Goal: Task Accomplishment & Management: Manage account settings

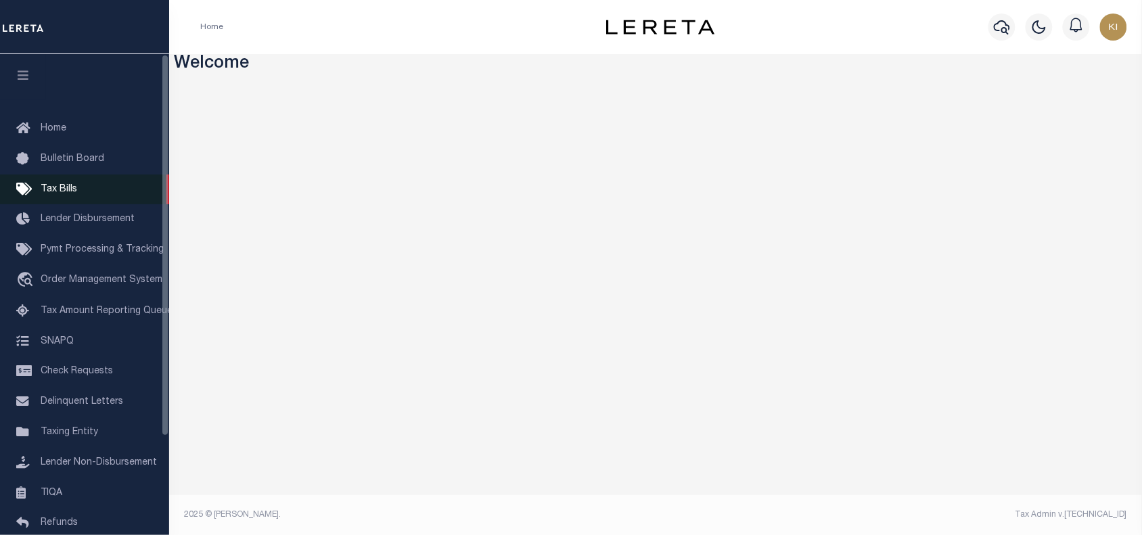
click at [65, 193] on span "Tax Bills" at bounding box center [59, 189] width 37 height 9
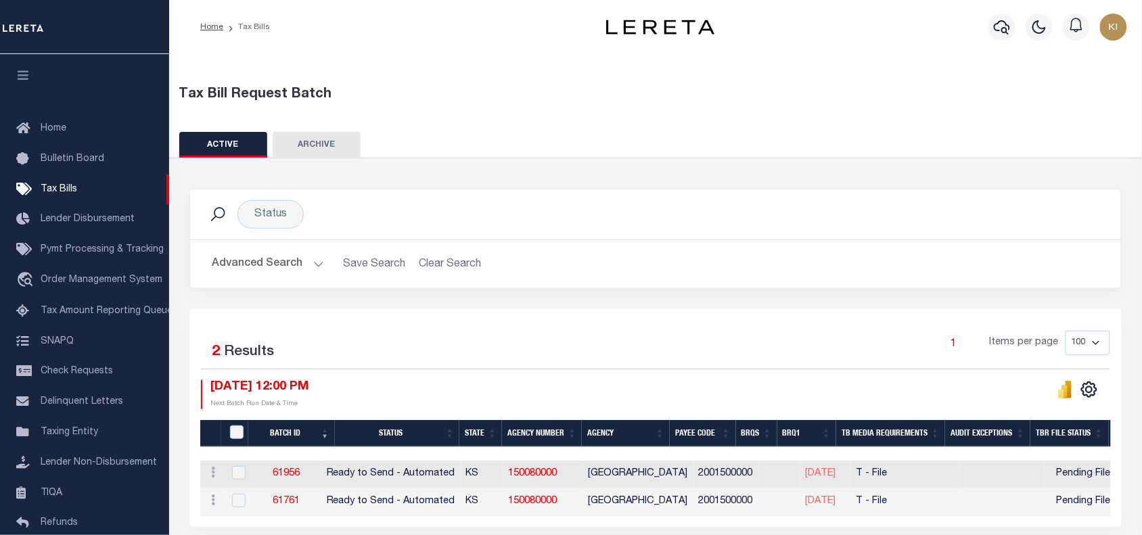
click at [319, 268] on button "Advanced Search" at bounding box center [268, 264] width 112 height 26
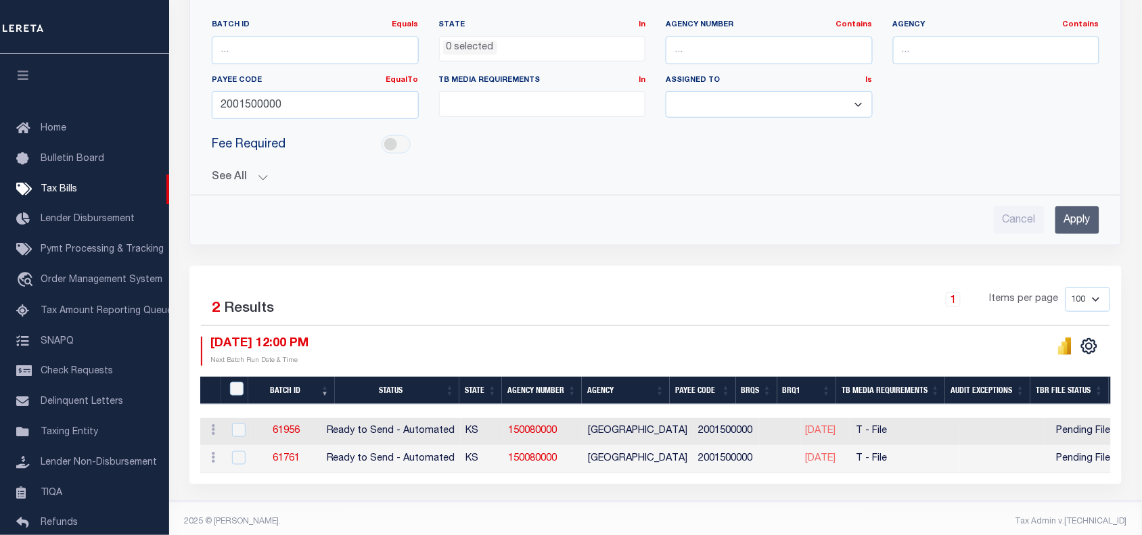
scroll to position [271, 0]
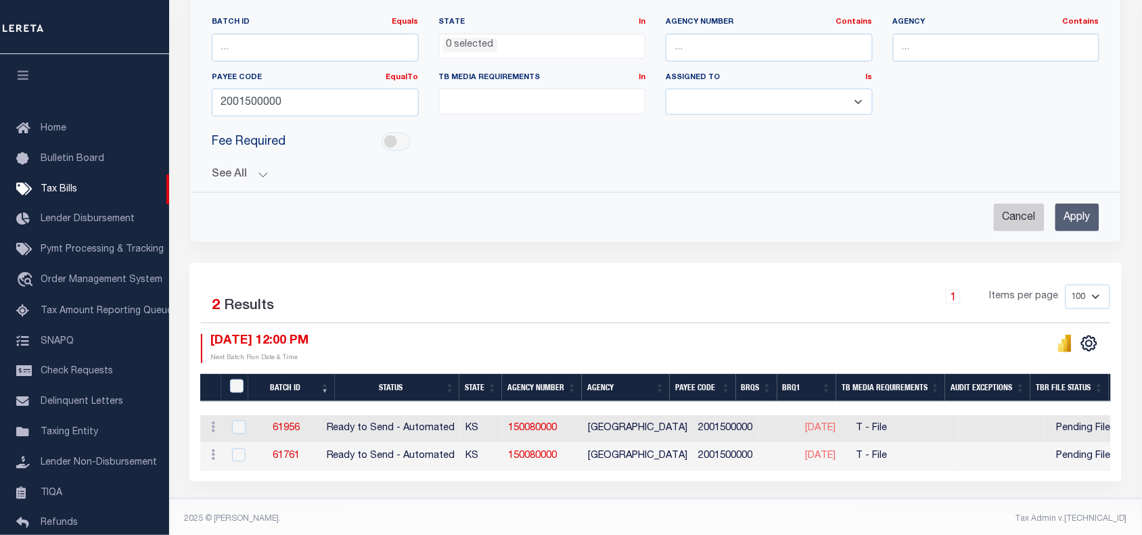
click at [1014, 220] on input "Cancel" at bounding box center [1018, 218] width 51 height 28
checkbox input "true"
select select
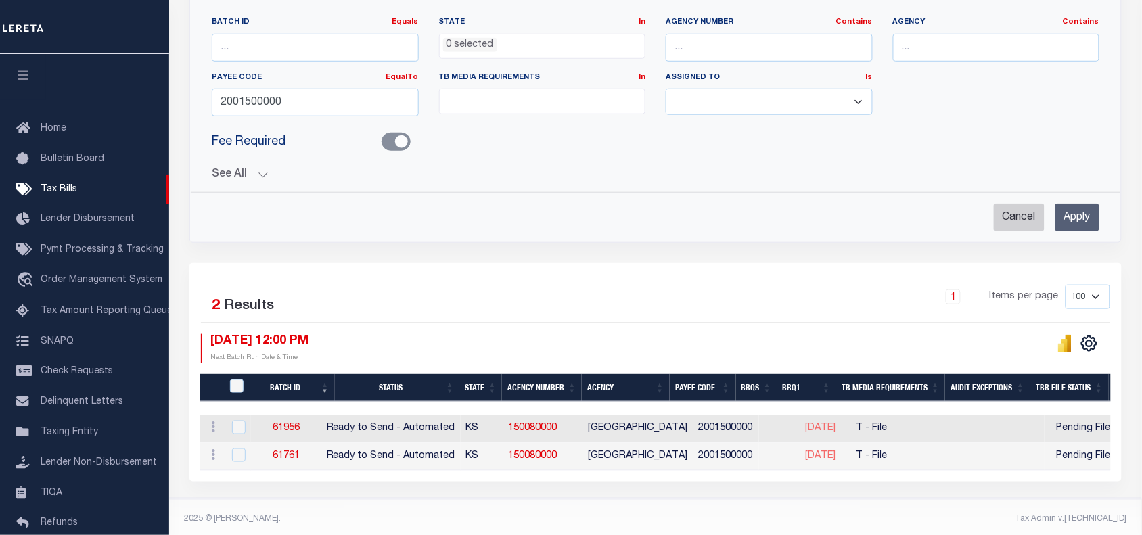
select select
checkbox input "false"
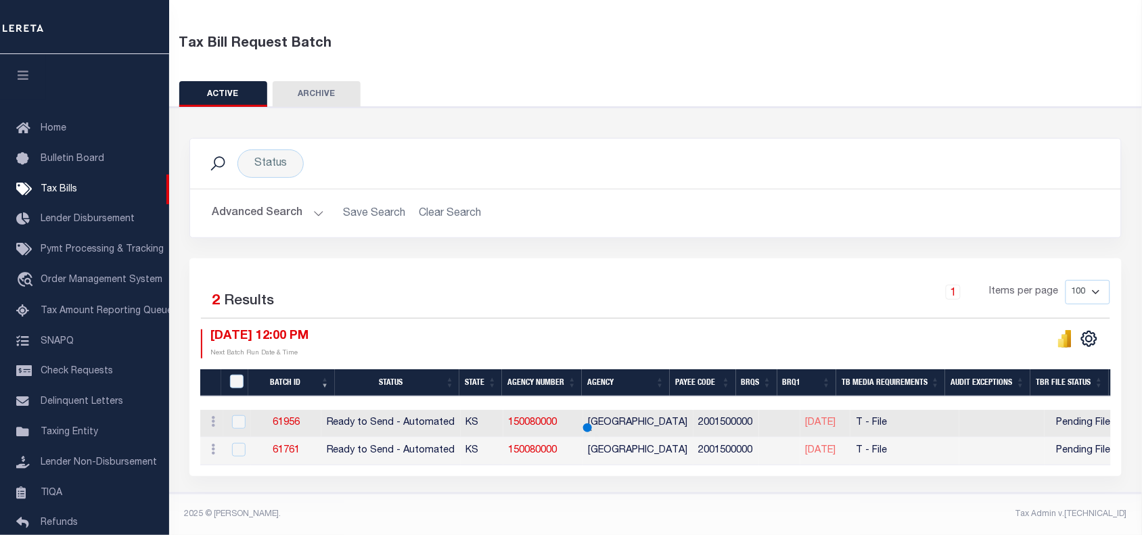
scroll to position [60, 0]
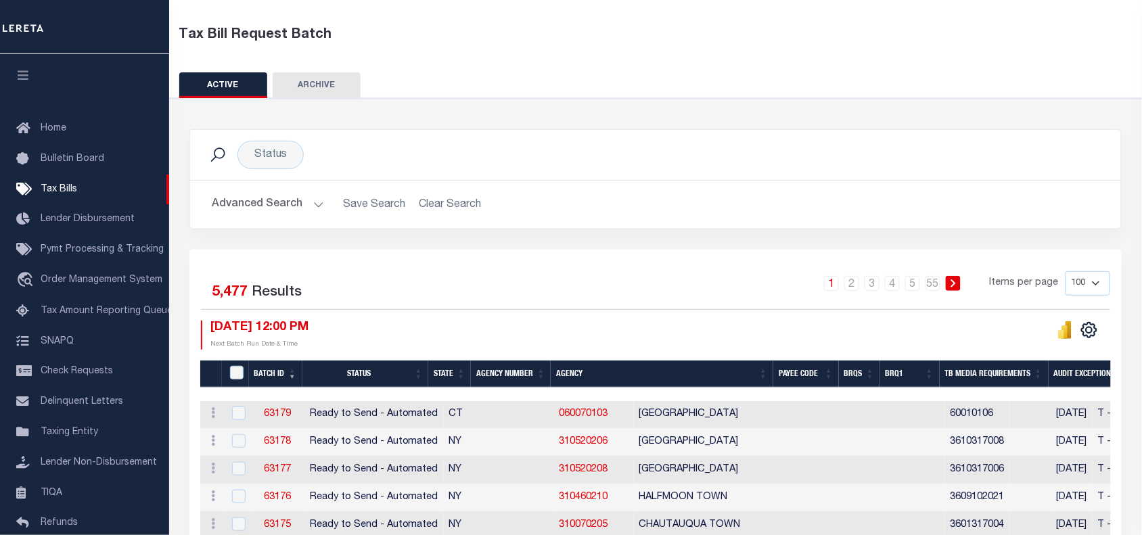
click at [316, 205] on button "Advanced Search" at bounding box center [268, 204] width 112 height 26
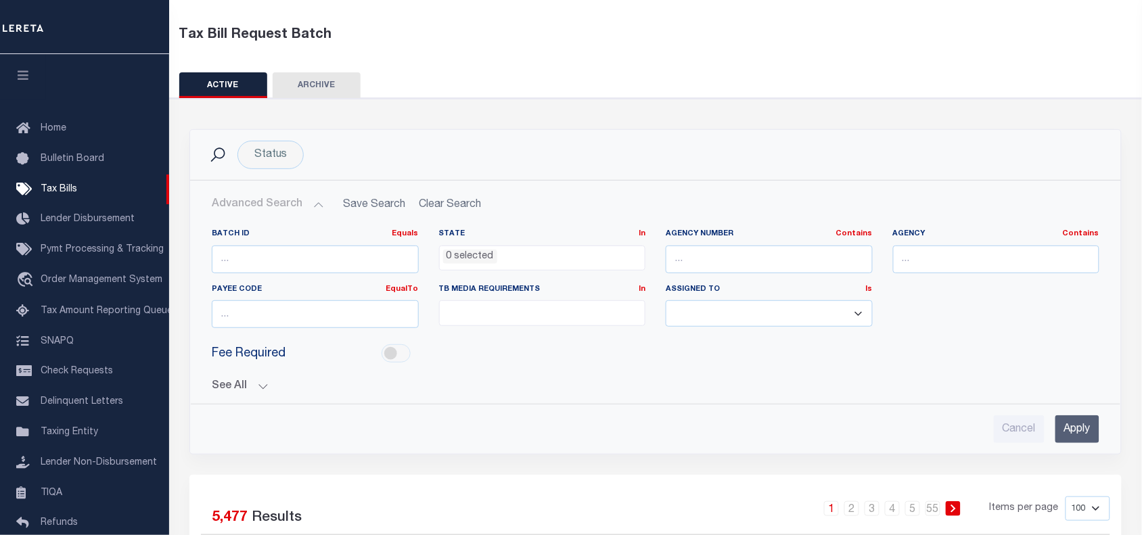
click at [260, 387] on button "See All" at bounding box center [655, 386] width 887 height 13
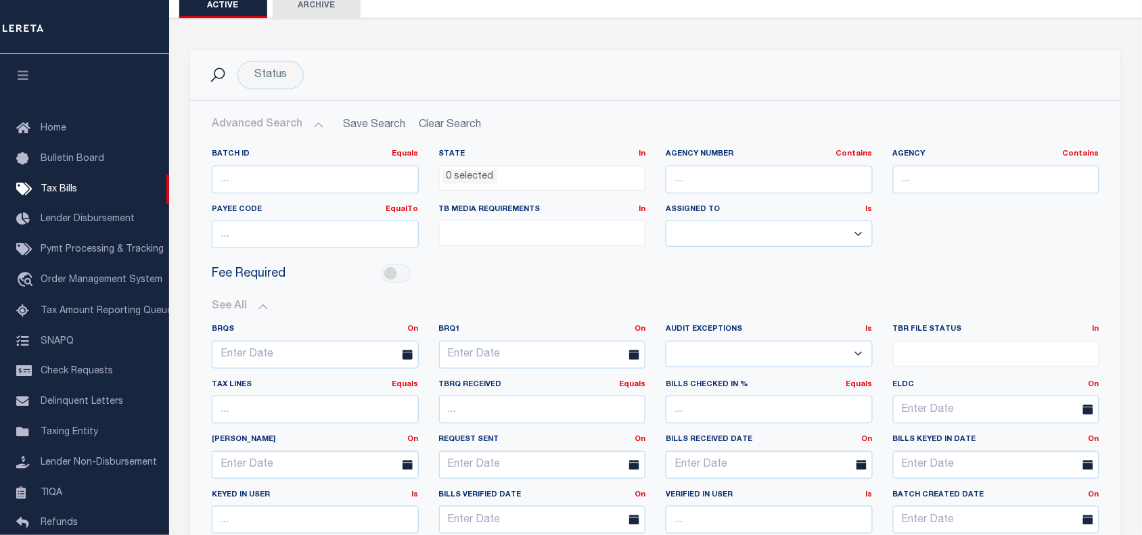
scroll to position [137, 0]
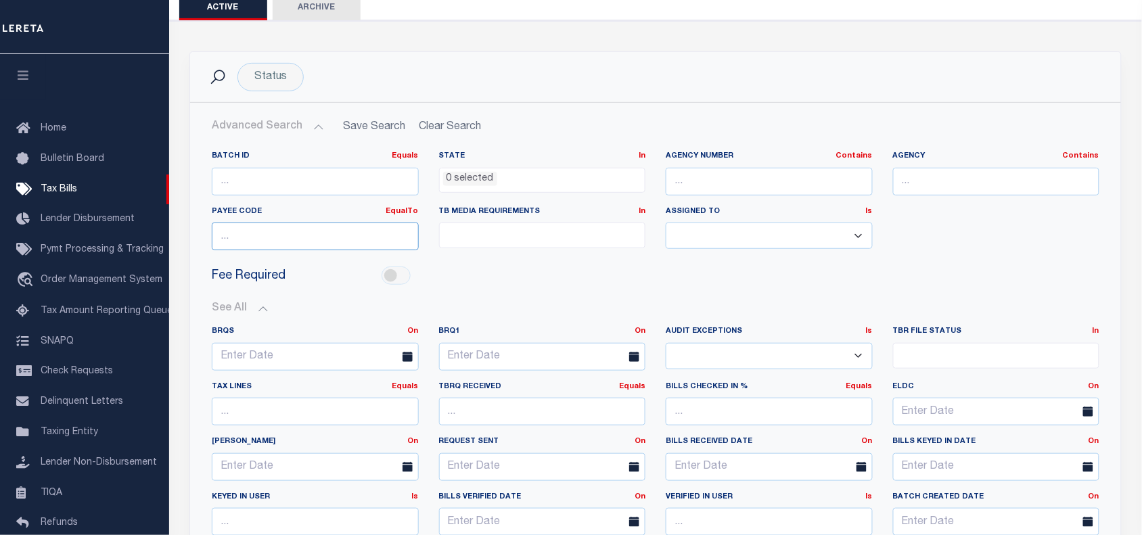
click at [255, 240] on input "number" at bounding box center [315, 236] width 207 height 28
paste input "2208317000"
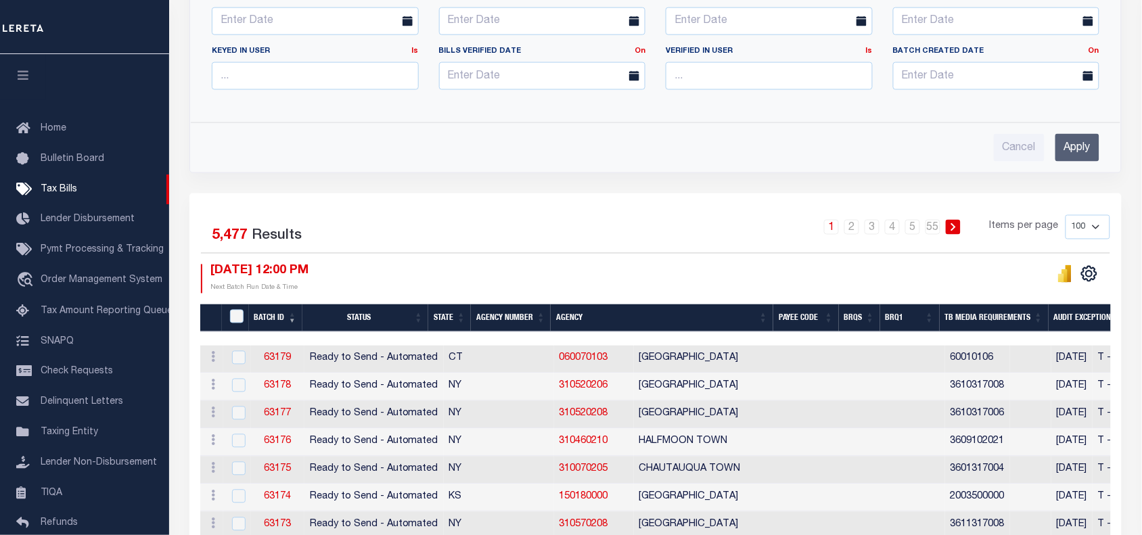
type input "2208317000"
click at [1077, 156] on input "Apply" at bounding box center [1077, 148] width 44 height 28
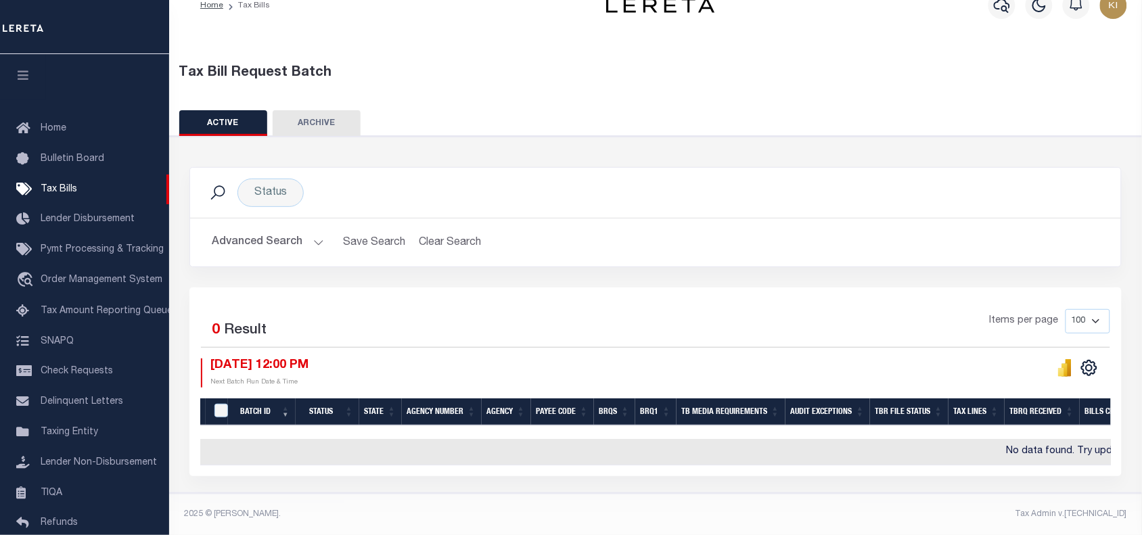
scroll to position [30, 0]
click at [315, 234] on button "Advanced Search" at bounding box center [268, 242] width 112 height 26
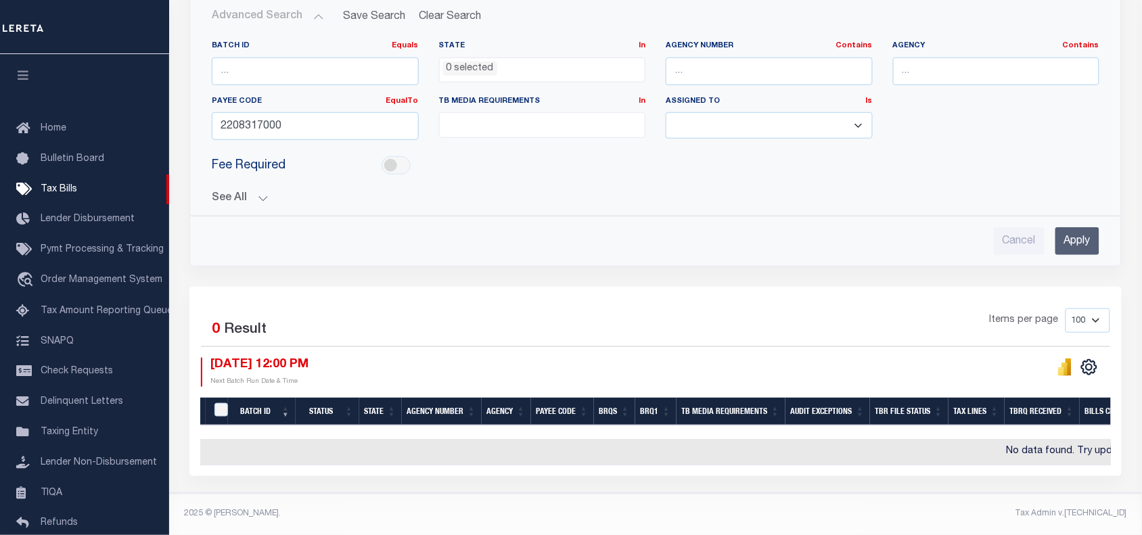
scroll to position [174, 0]
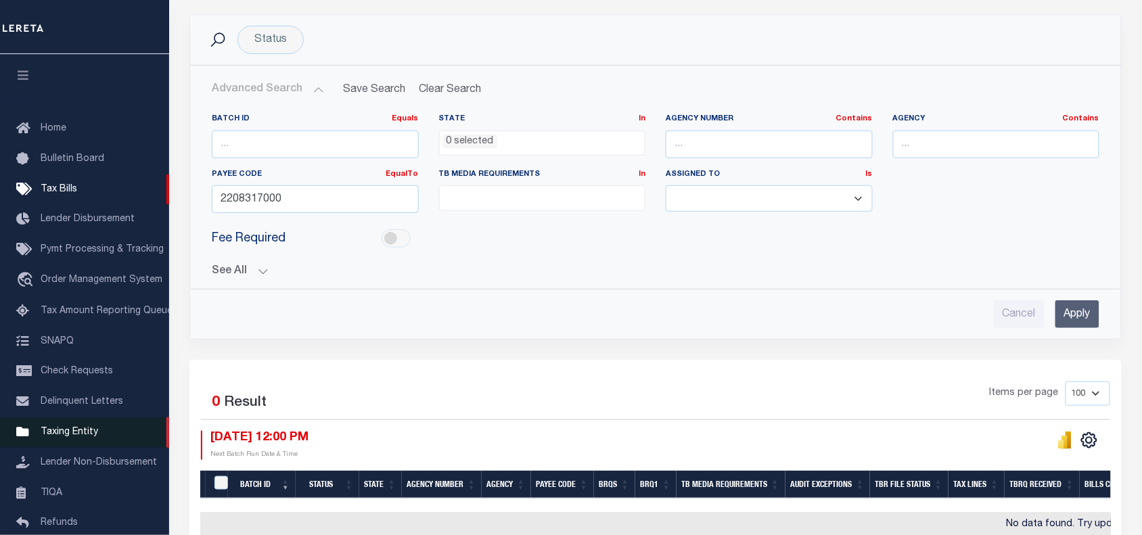
click at [66, 434] on span "Taxing Entity" at bounding box center [69, 431] width 57 height 9
click at [249, 200] on input "2208317000" at bounding box center [315, 199] width 207 height 28
paste input "11700"
type input "2211700000"
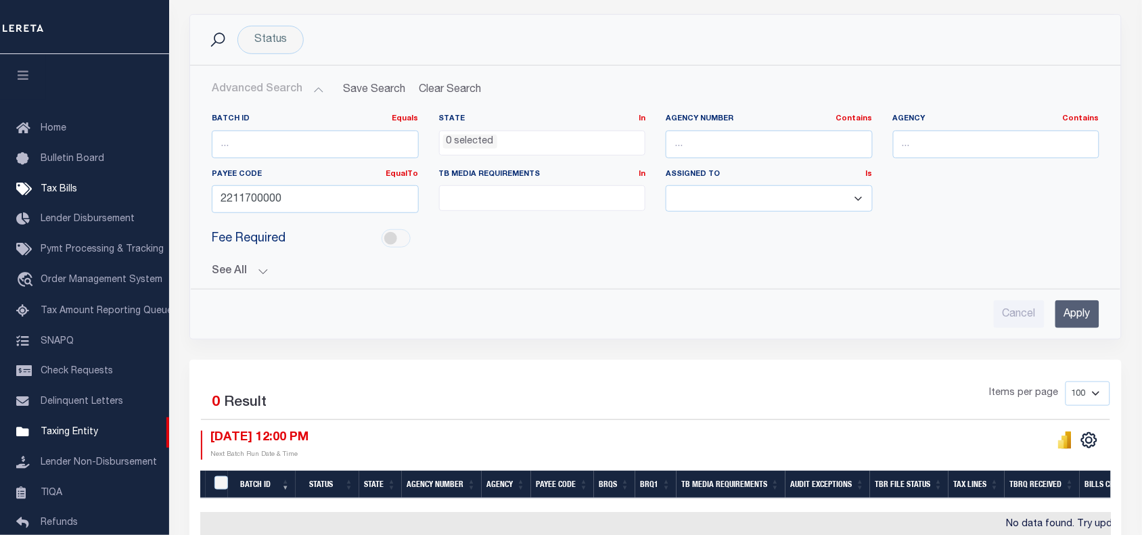
click at [1073, 321] on input "Apply" at bounding box center [1077, 314] width 44 height 28
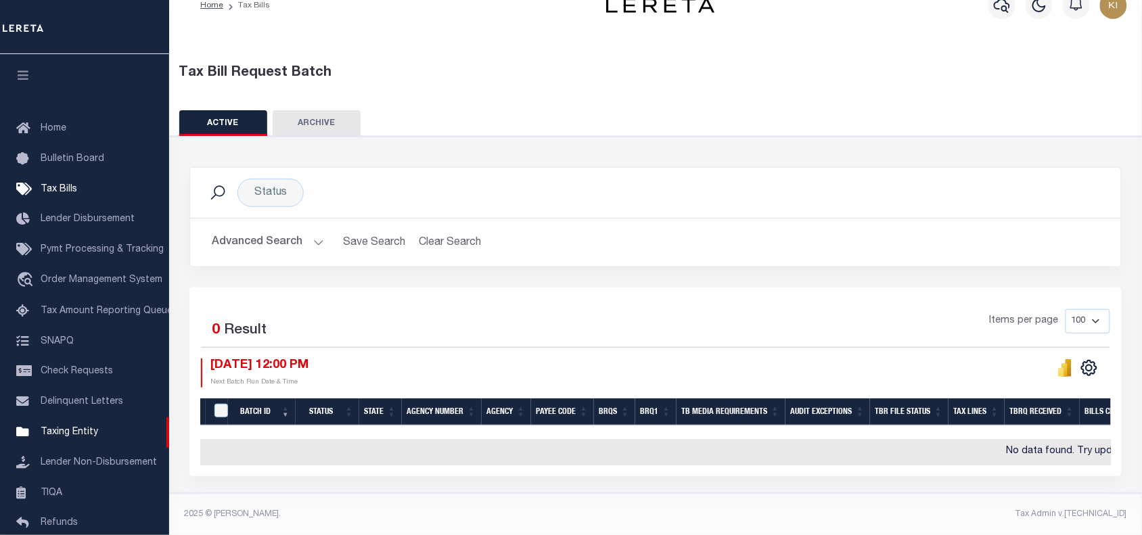
scroll to position [30, 0]
click at [313, 231] on button "Advanced Search" at bounding box center [268, 242] width 112 height 26
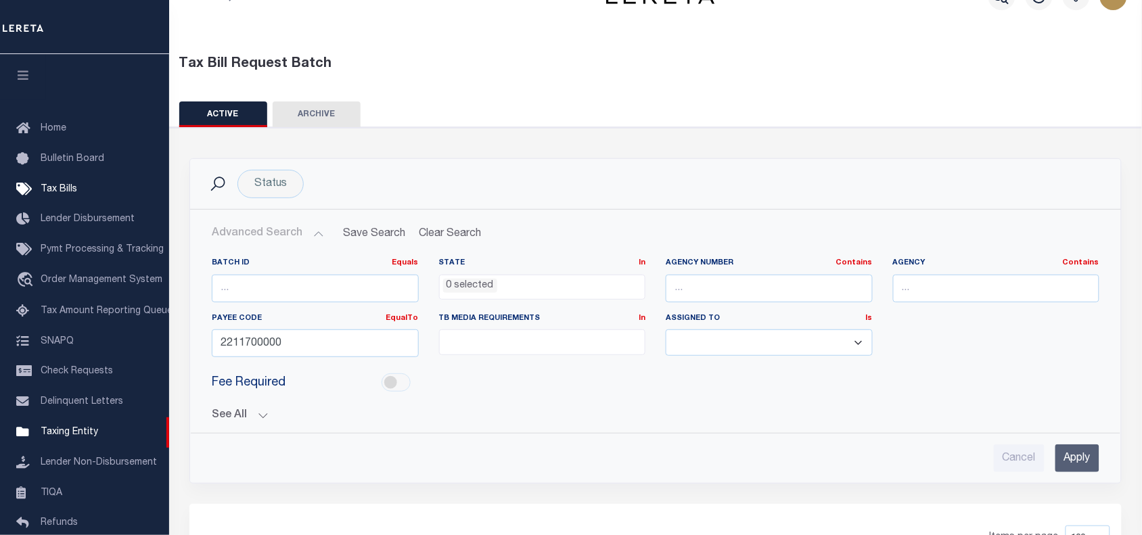
click at [1085, 458] on input "Apply" at bounding box center [1077, 458] width 44 height 28
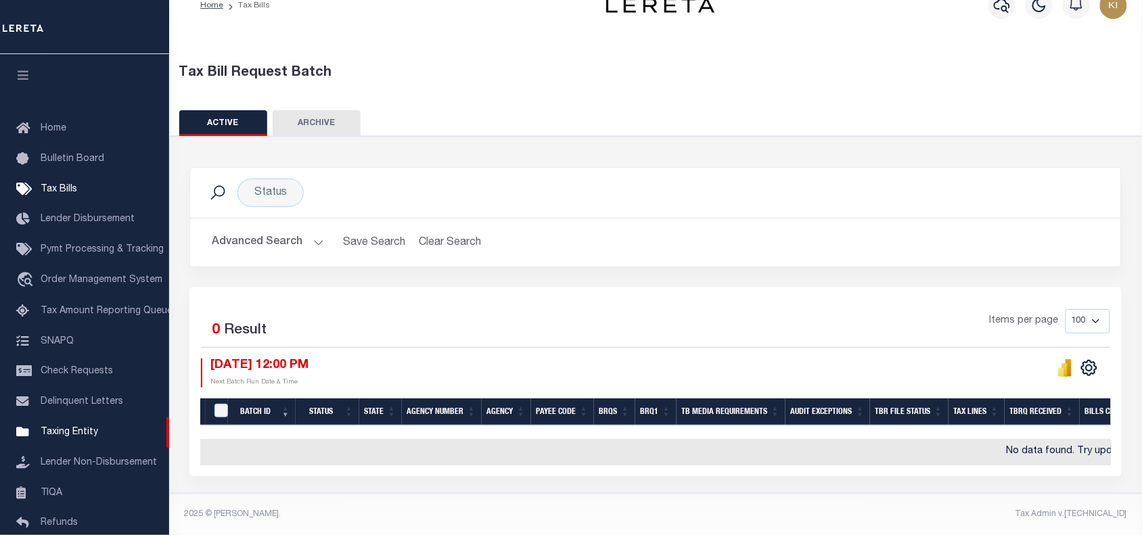
click at [475, 323] on div "Items per page 100 200 500 1000" at bounding box center [771, 326] width 677 height 35
click at [1066, 363] on icon "" at bounding box center [1065, 369] width 6 height 13
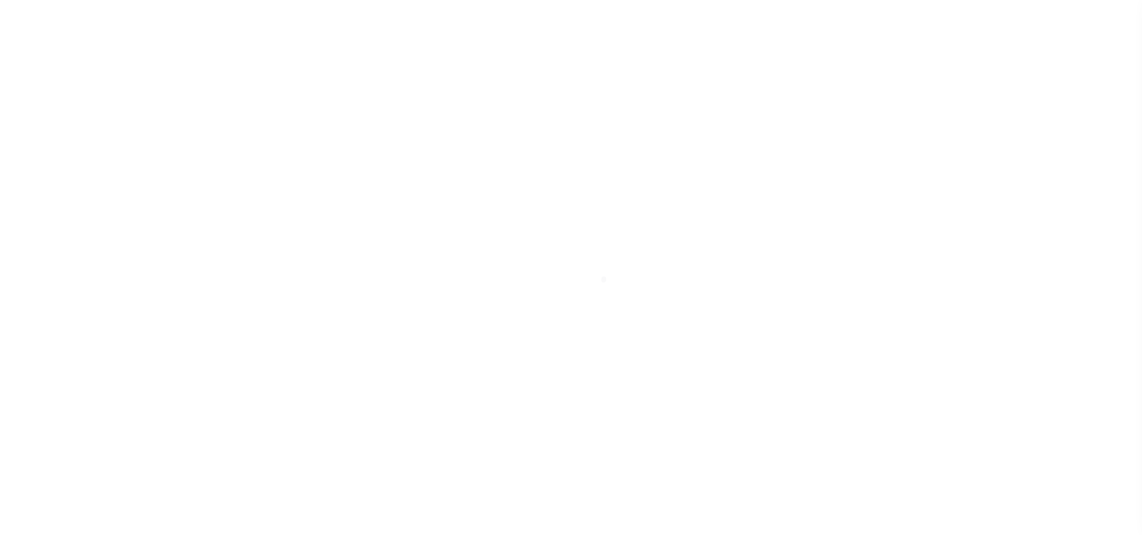
select select
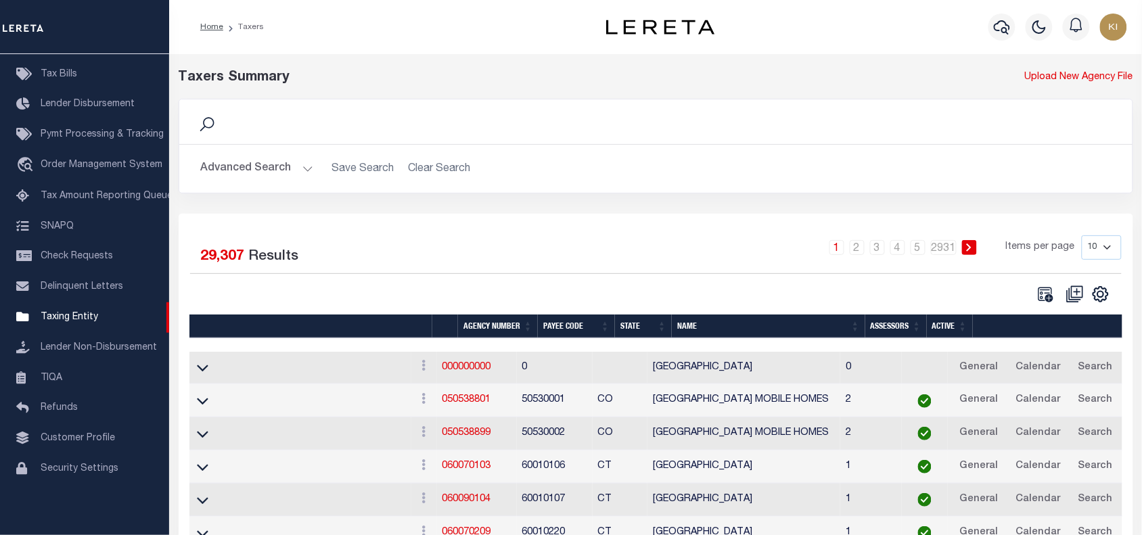
click at [305, 168] on button "Advanced Search" at bounding box center [257, 169] width 112 height 26
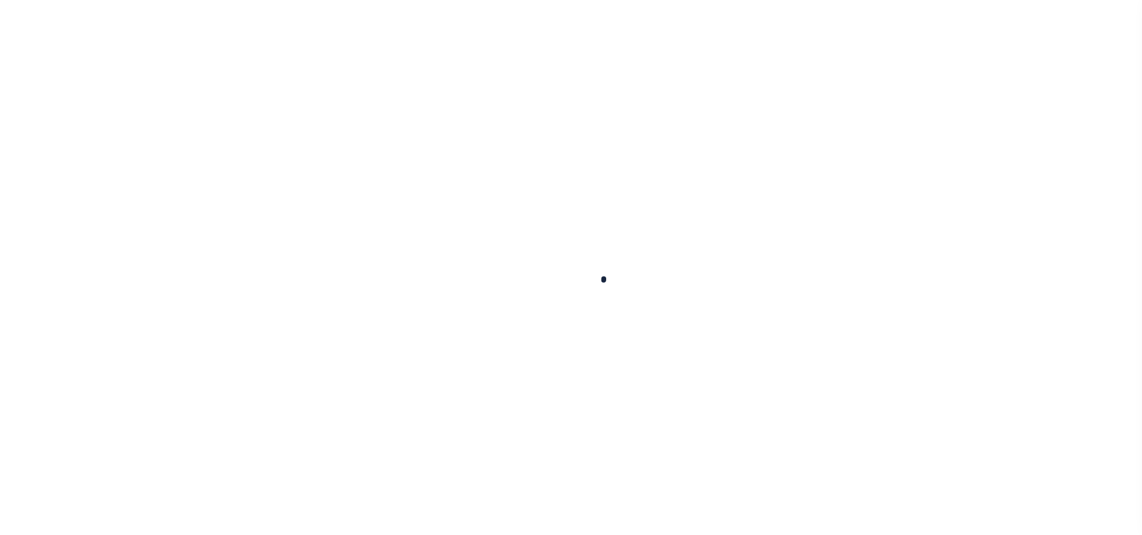
select select
checkbox input "false"
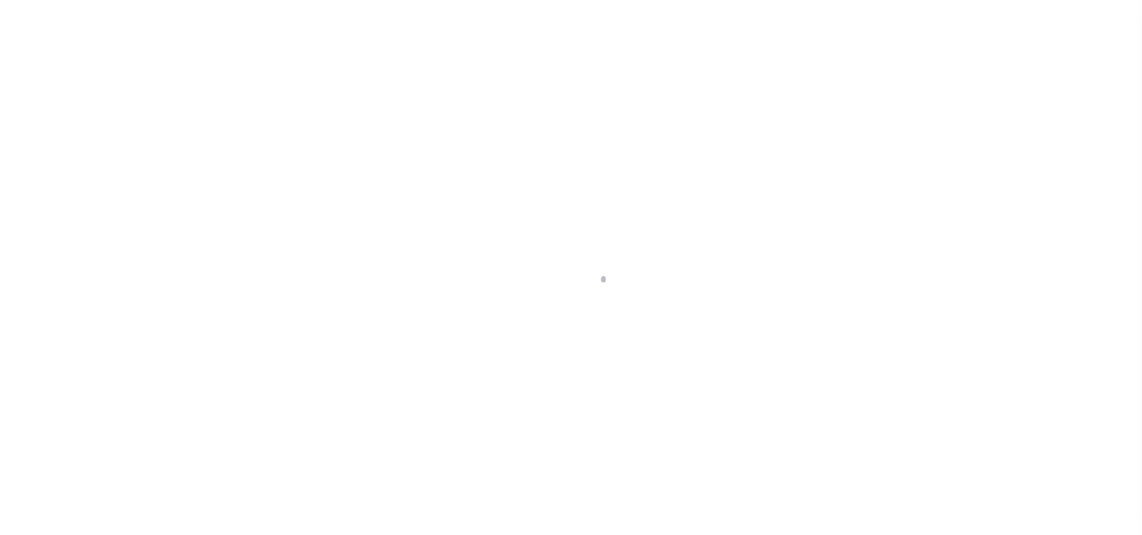
checkbox input "false"
type input "2208317000"
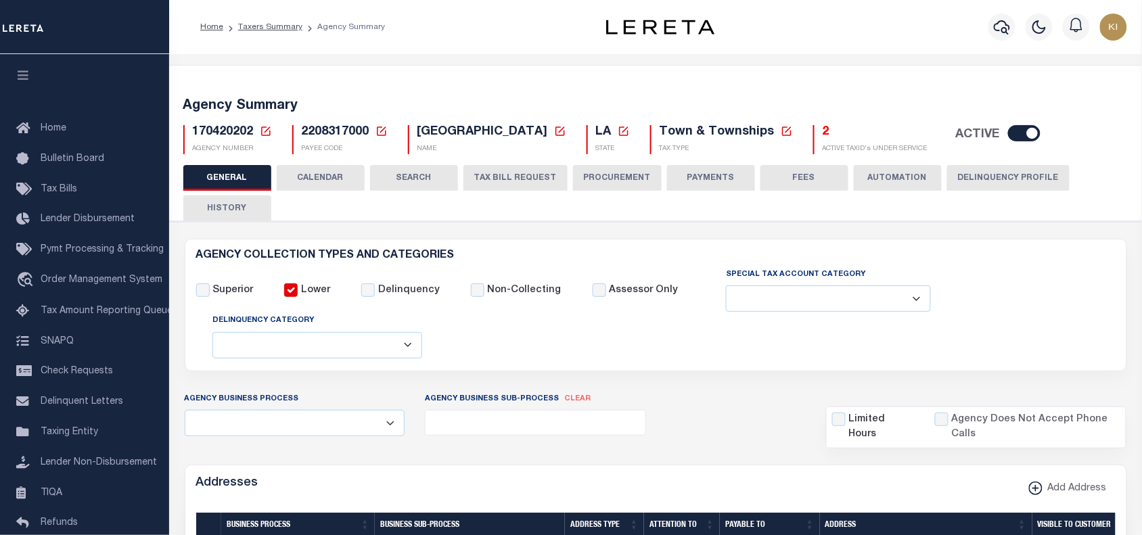
click at [333, 177] on button "CALENDAR" at bounding box center [321, 178] width 88 height 26
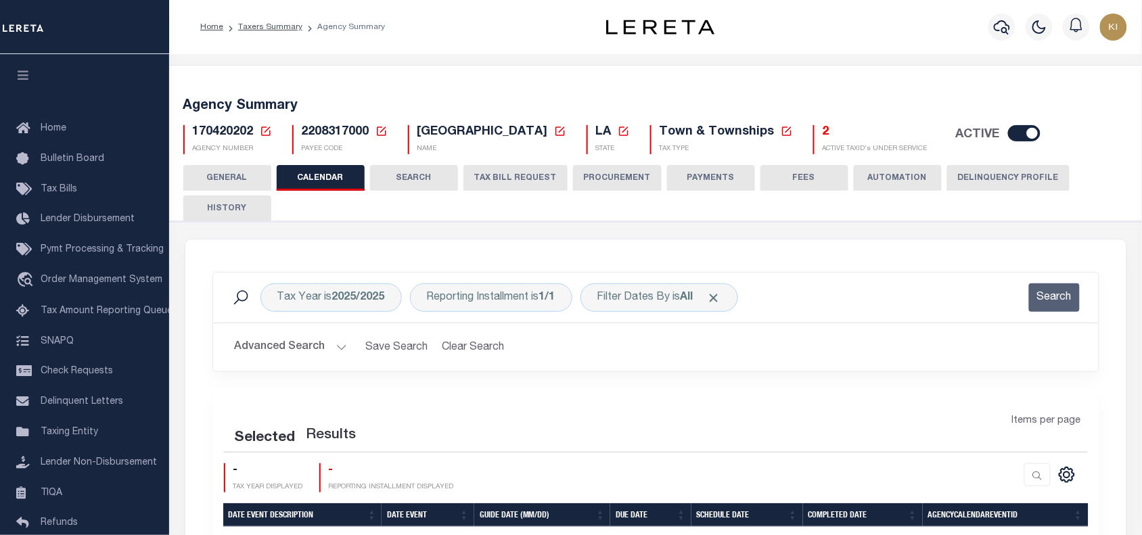
checkbox input "false"
type input "1"
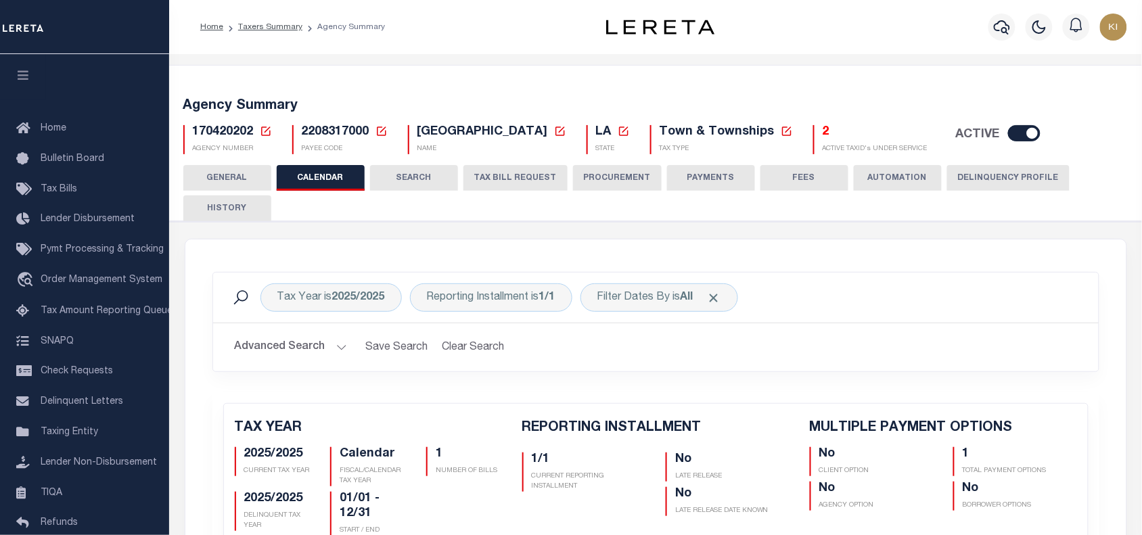
click at [784, 332] on div "Advanced Search Save Search Clear Search Client Number Contains Contains" at bounding box center [655, 347] width 885 height 48
click at [275, 26] on link "Taxers Summary" at bounding box center [270, 27] width 64 height 8
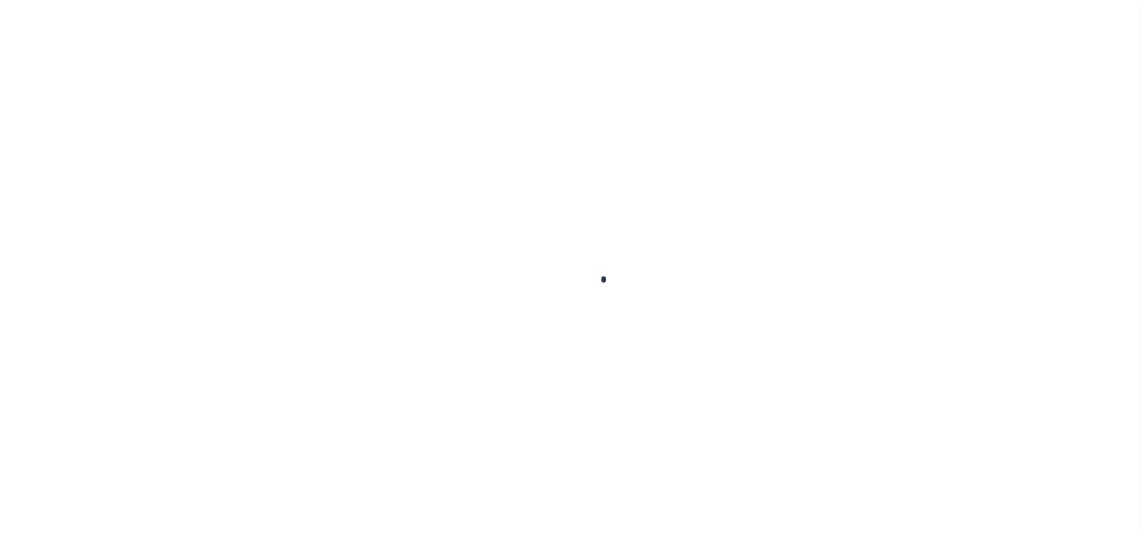
select select
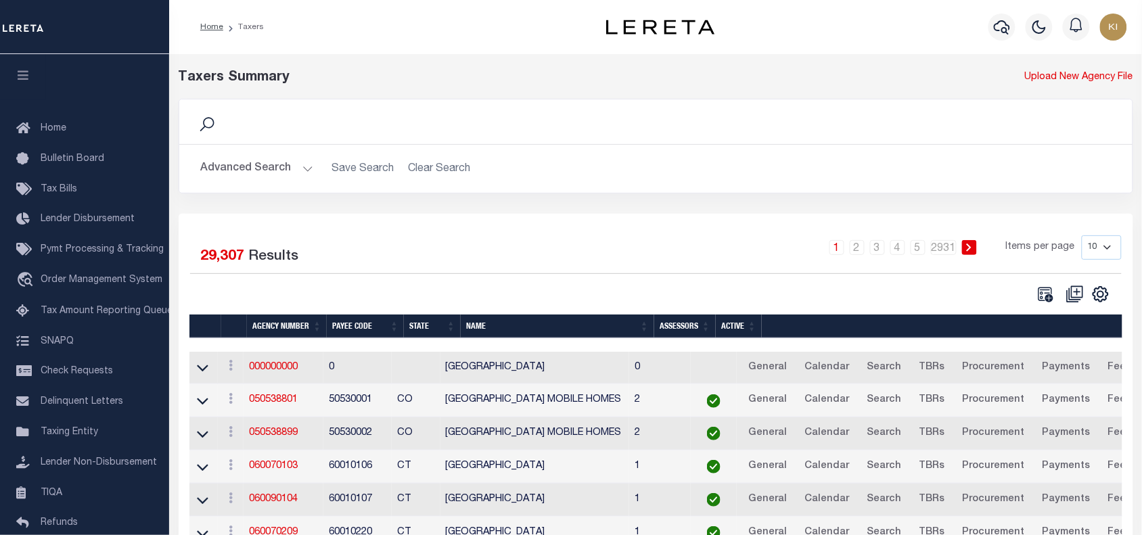
click at [308, 177] on button "Advanced Search" at bounding box center [257, 169] width 112 height 26
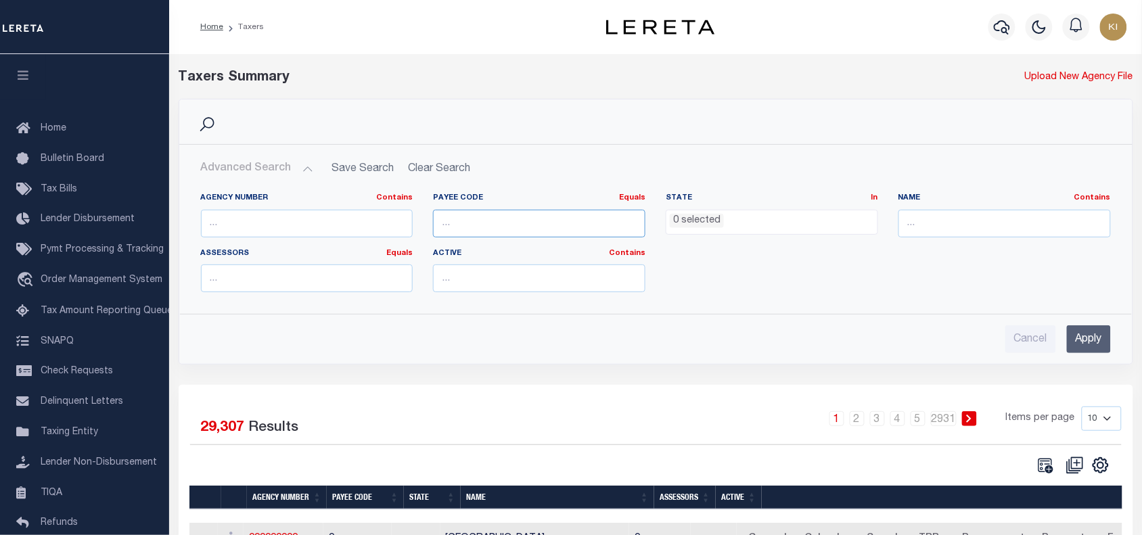
click at [457, 224] on input "number" at bounding box center [539, 224] width 212 height 28
paste input "2211700000"
type input "2211700000"
click at [1084, 333] on input "Apply" at bounding box center [1088, 339] width 44 height 28
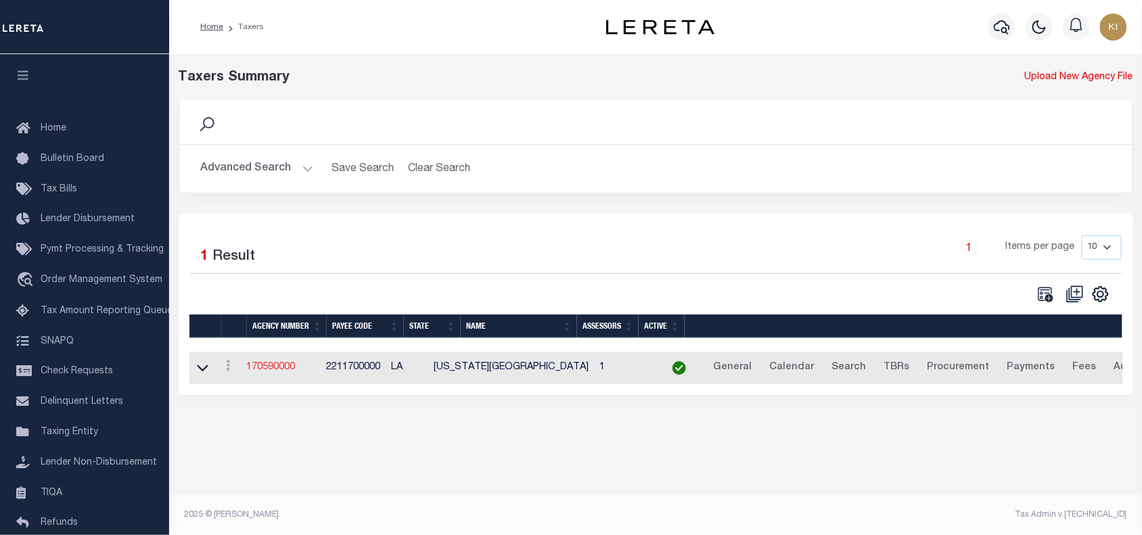
click at [273, 370] on link "170590000" at bounding box center [271, 366] width 49 height 9
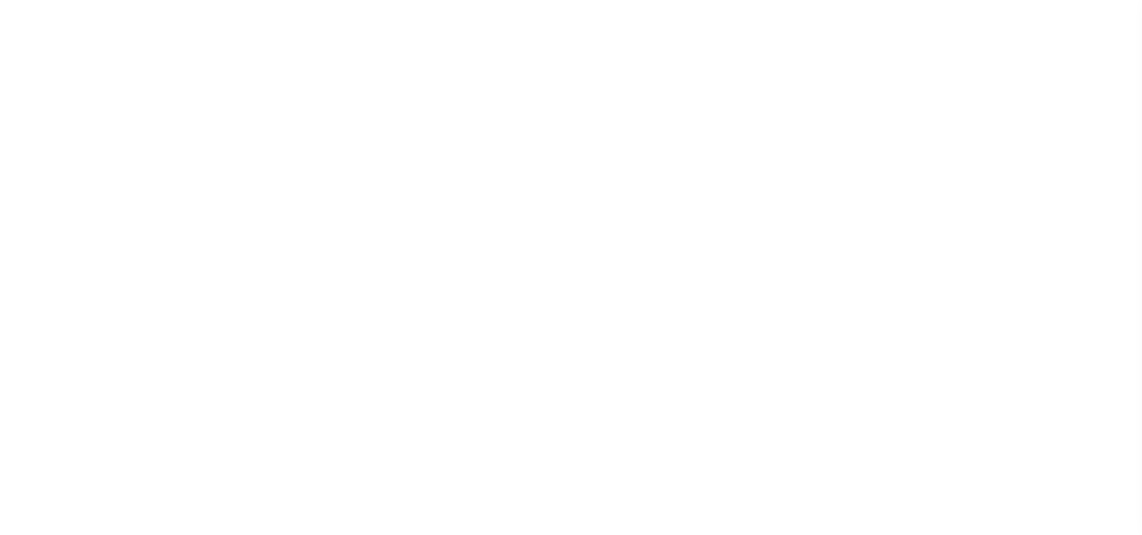
select select
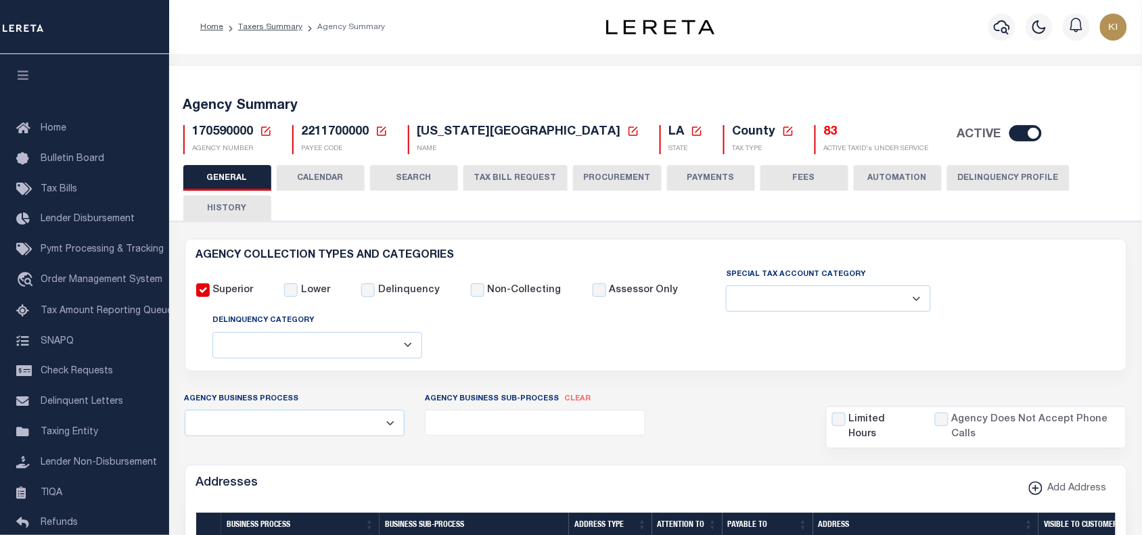
click at [318, 177] on button "CALENDAR" at bounding box center [321, 178] width 88 height 26
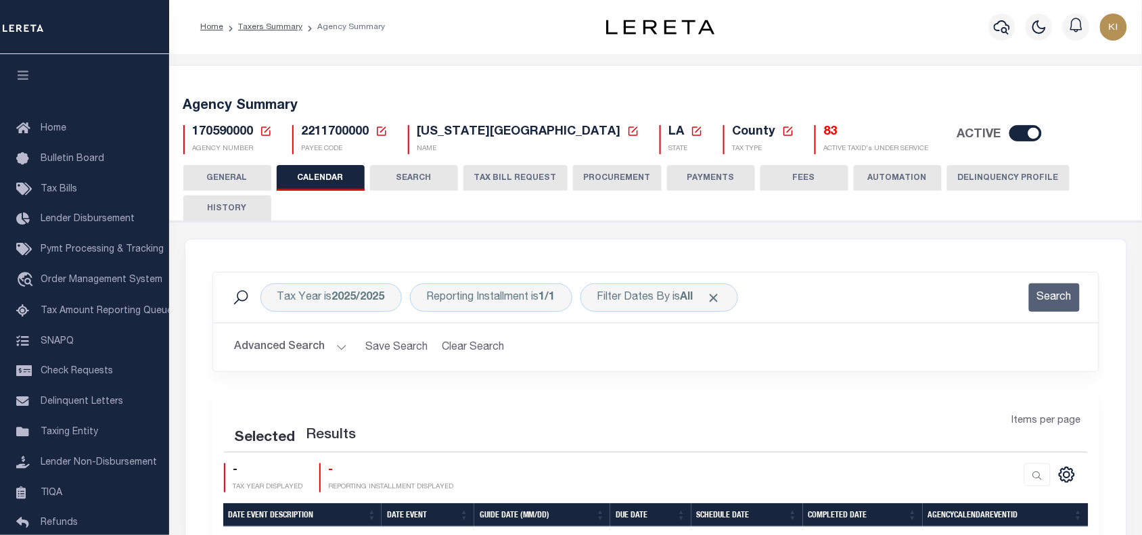
checkbox input "false"
type input "1"
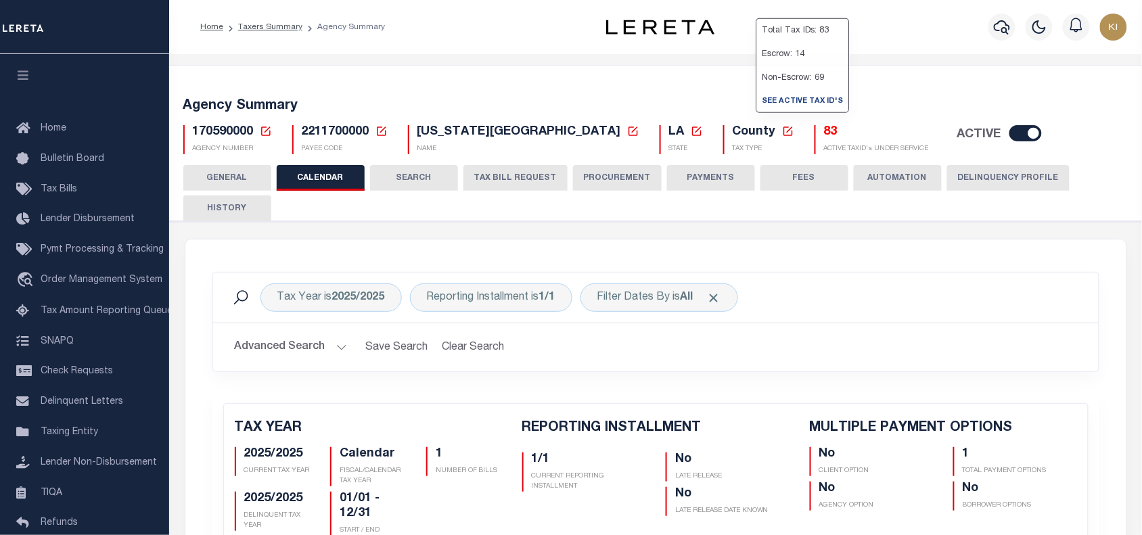
click at [803, 278] on div "Tax Year is 2025/2025 Reporting Installment is 1/1 Filter Dates By is All Search" at bounding box center [655, 298] width 885 height 50
click at [231, 132] on span "170590000" at bounding box center [223, 132] width 61 height 12
copy span "170590000"
click at [346, 132] on span "2211700000" at bounding box center [336, 132] width 68 height 12
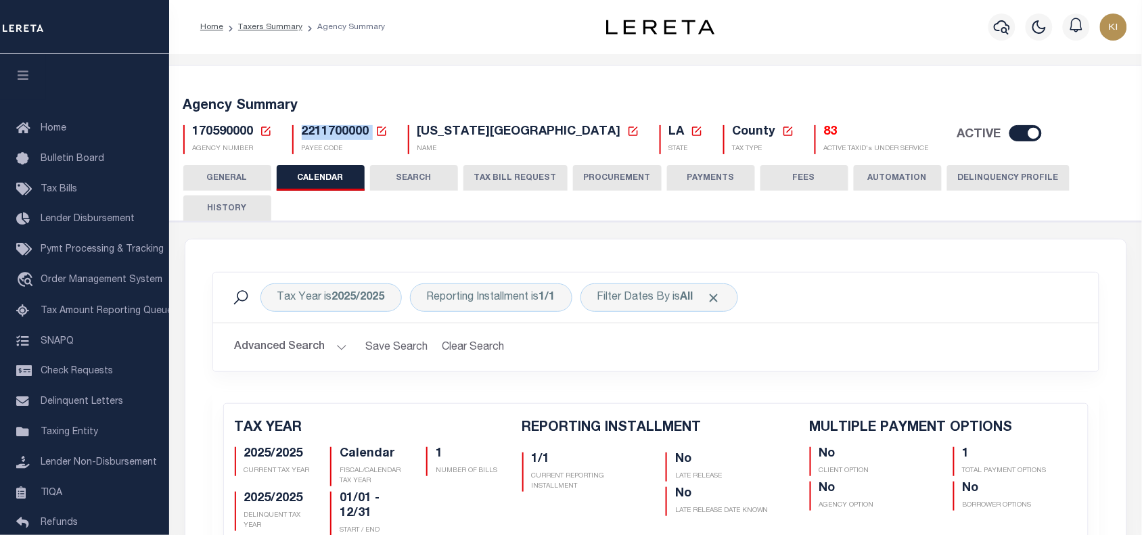
click at [346, 132] on span "2211700000" at bounding box center [336, 132] width 68 height 12
copy span "2211700000"
click at [785, 328] on div "Advanced Search Save Search Clear Search Client Number Contains Contains" at bounding box center [655, 347] width 885 height 48
click at [824, 358] on h2 "Advanced Search Save Search Clear Search" at bounding box center [656, 347] width 864 height 26
click at [322, 130] on span "2211700000" at bounding box center [336, 132] width 68 height 12
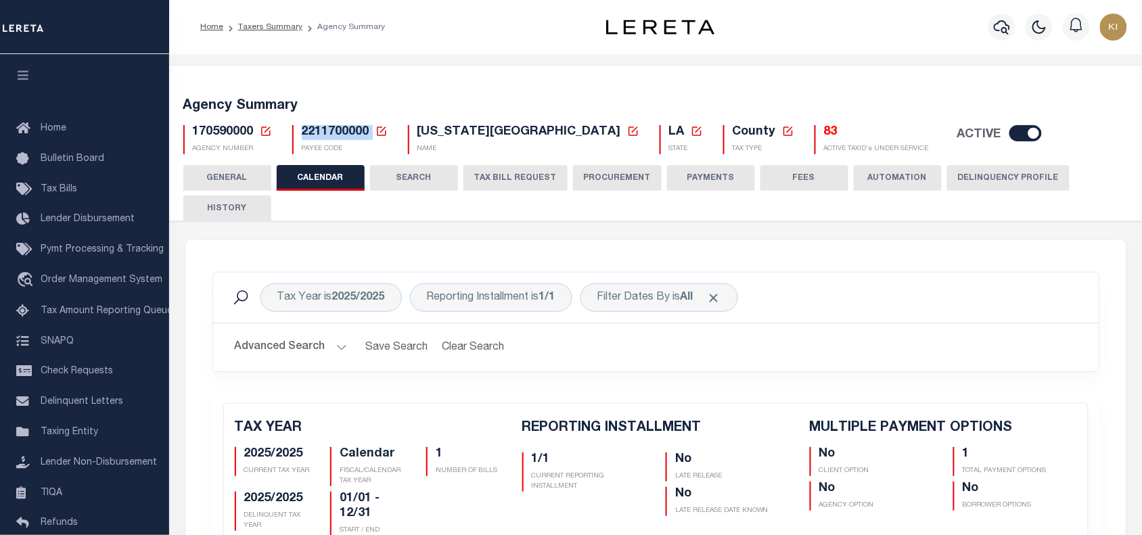
click at [322, 130] on span "2211700000" at bounding box center [336, 132] width 68 height 12
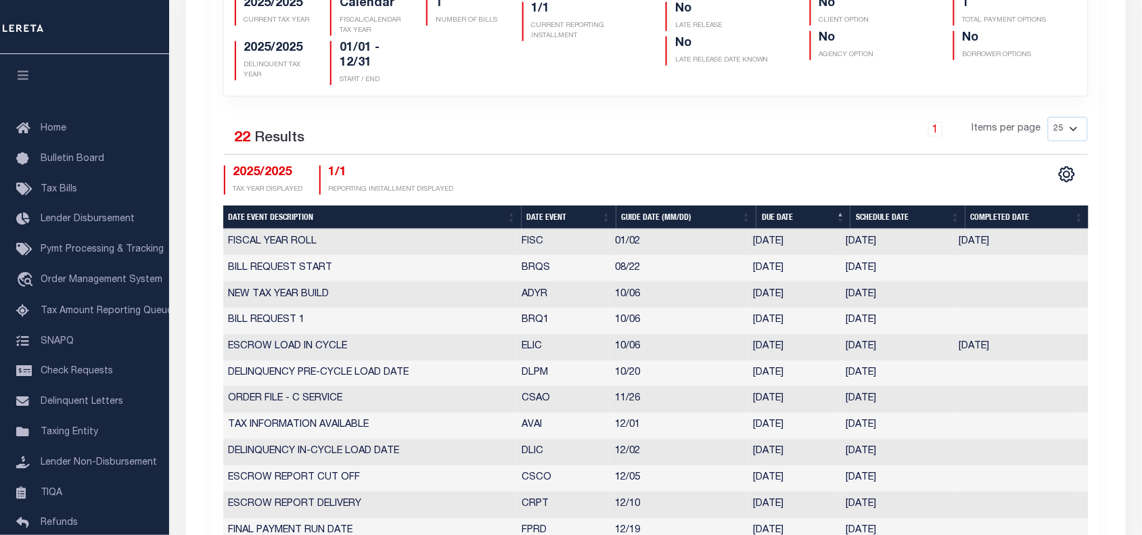
scroll to position [480, 0]
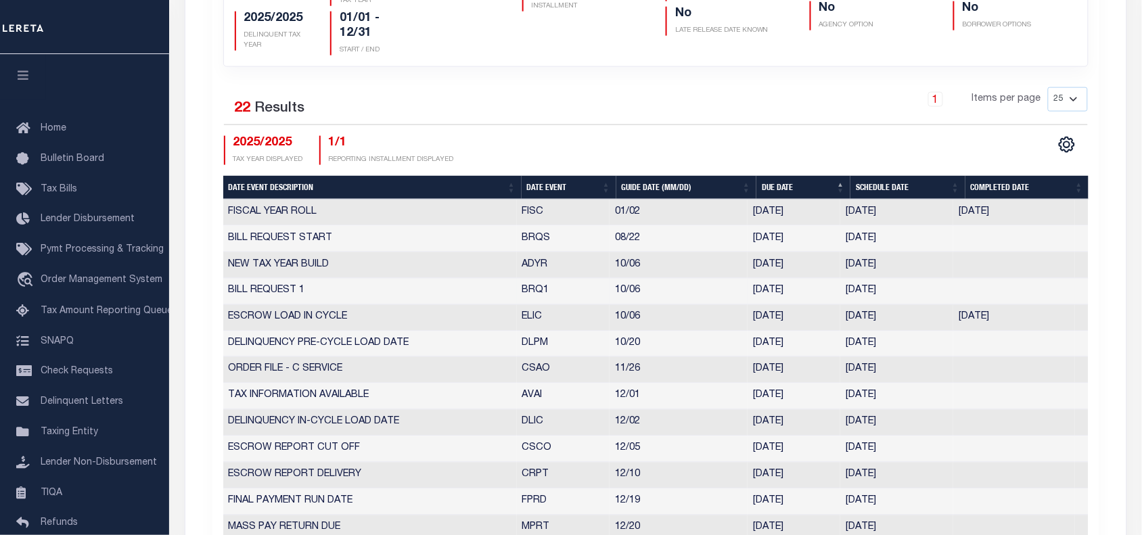
drag, startPoint x: 522, startPoint y: 288, endPoint x: 910, endPoint y: 292, distance: 387.5
click at [910, 292] on tr "BILL REQUEST 1 BRQ1 10/06 10/06/2025 09/29/2025 7515434" at bounding box center [655, 292] width 865 height 26
click at [910, 292] on td "[DATE]" at bounding box center [896, 292] width 113 height 26
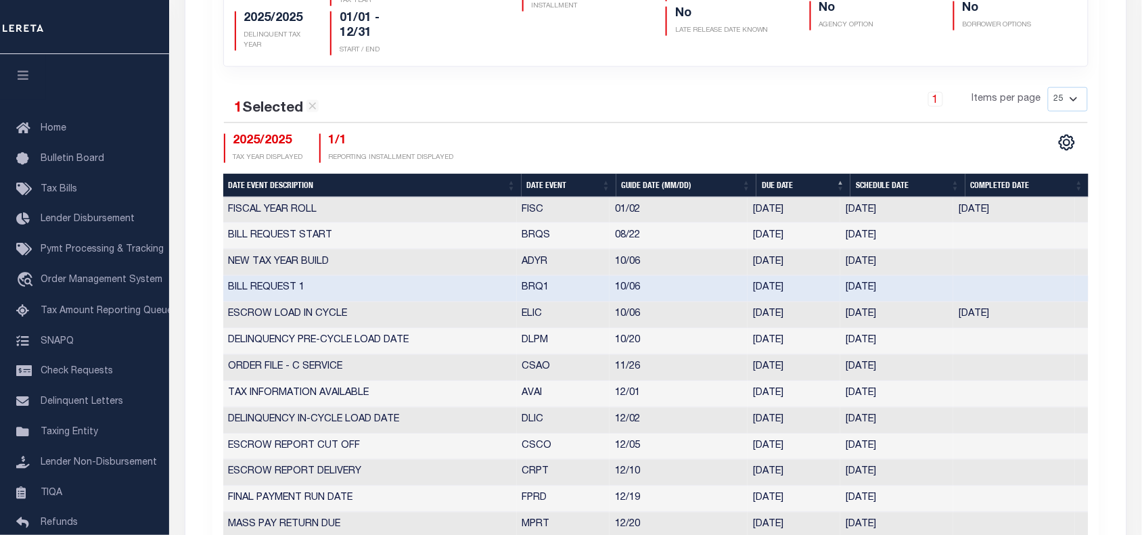
drag, startPoint x: 910, startPoint y: 292, endPoint x: 842, endPoint y: 293, distance: 67.6
click at [842, 293] on td "[DATE]" at bounding box center [896, 289] width 113 height 26
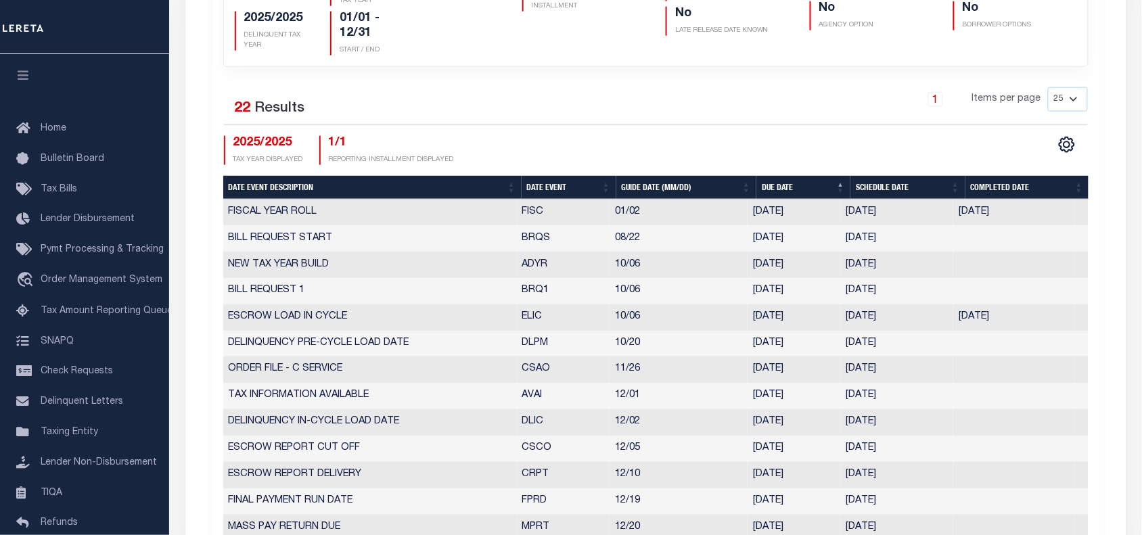
click at [607, 147] on div "2025/2025 TAX YEAR DISPLAYED 1/1 REPORTING INSTALLMENT DISPLAYED" at bounding box center [440, 150] width 432 height 29
click at [599, 126] on div "1 Selected 22 Results 1 Items per page 25 50 125 150 175 200 2025/2025 TAX YEAR…" at bounding box center [655, 126] width 885 height 78
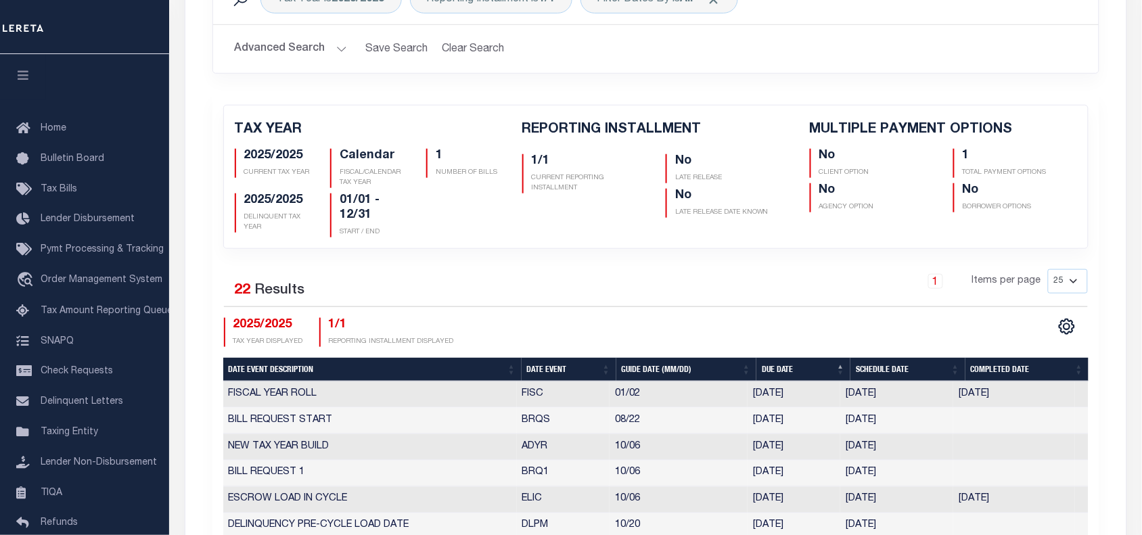
scroll to position [0, 0]
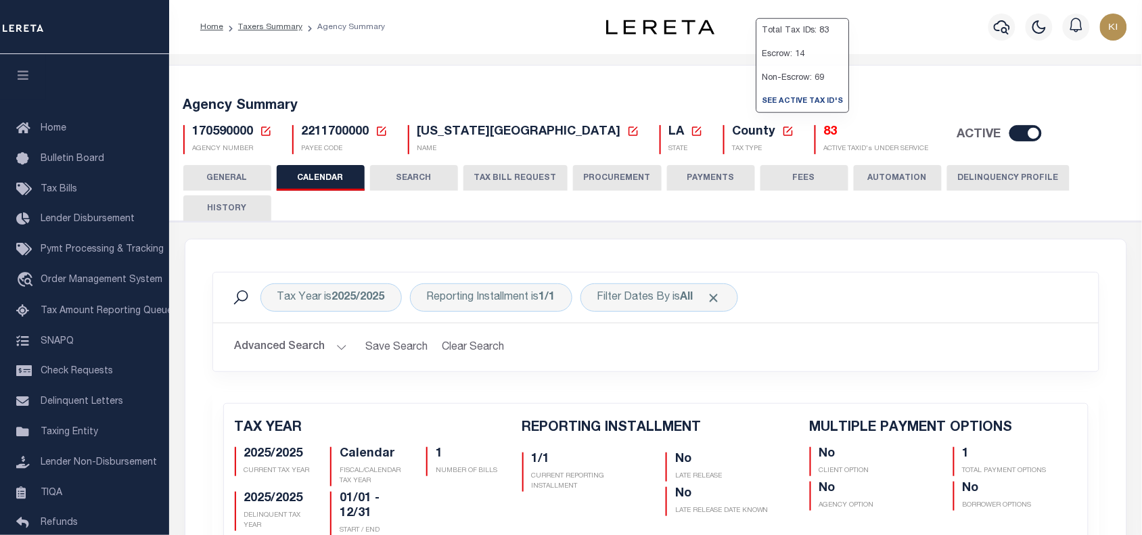
click at [223, 168] on button "GENERAL" at bounding box center [227, 178] width 88 height 26
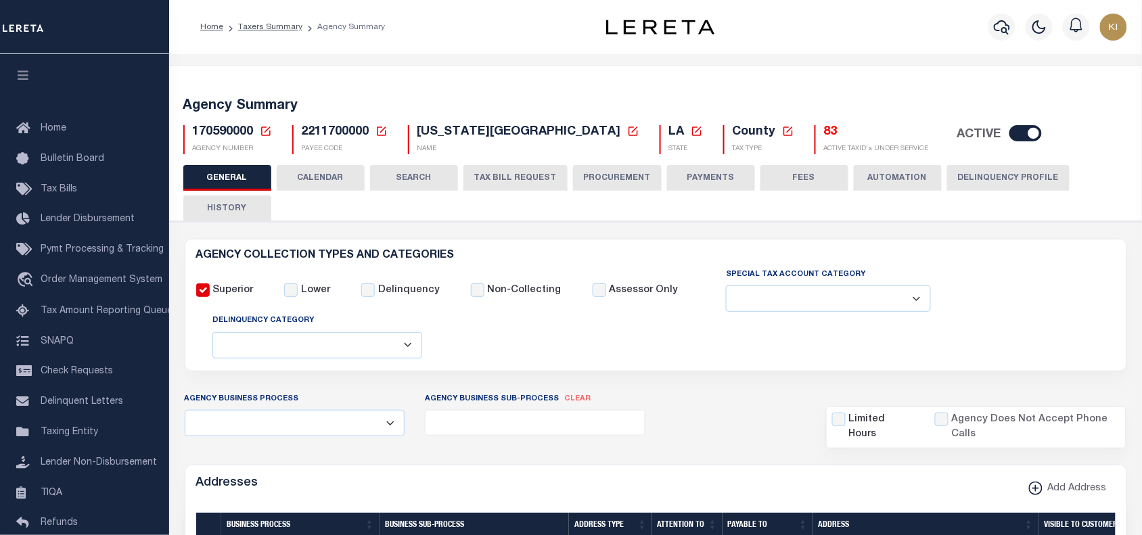
click at [519, 174] on button "TAX BILL REQUEST" at bounding box center [515, 178] width 104 height 26
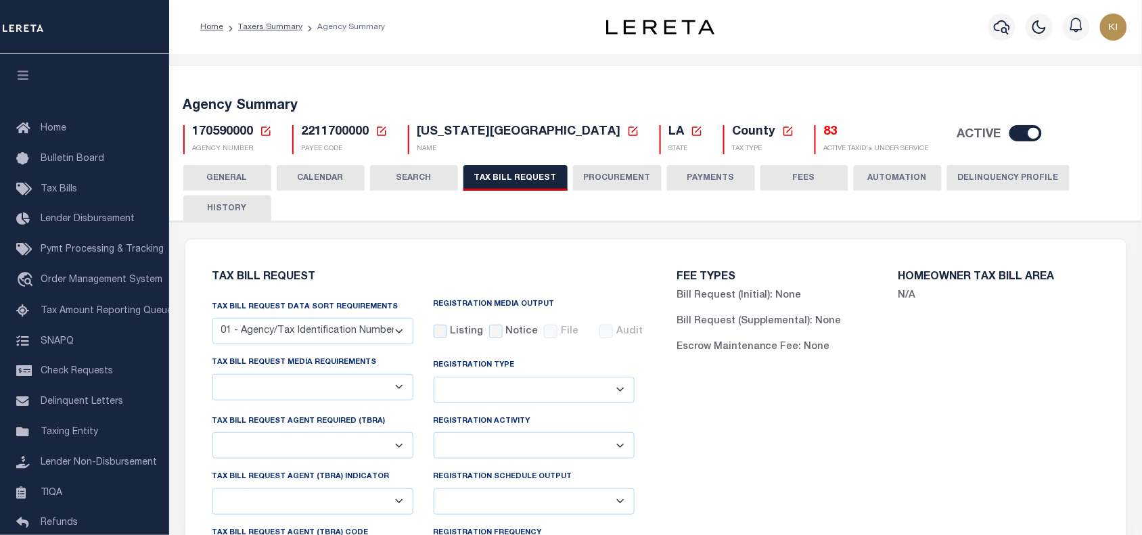
checkbox input "false"
select select "23"
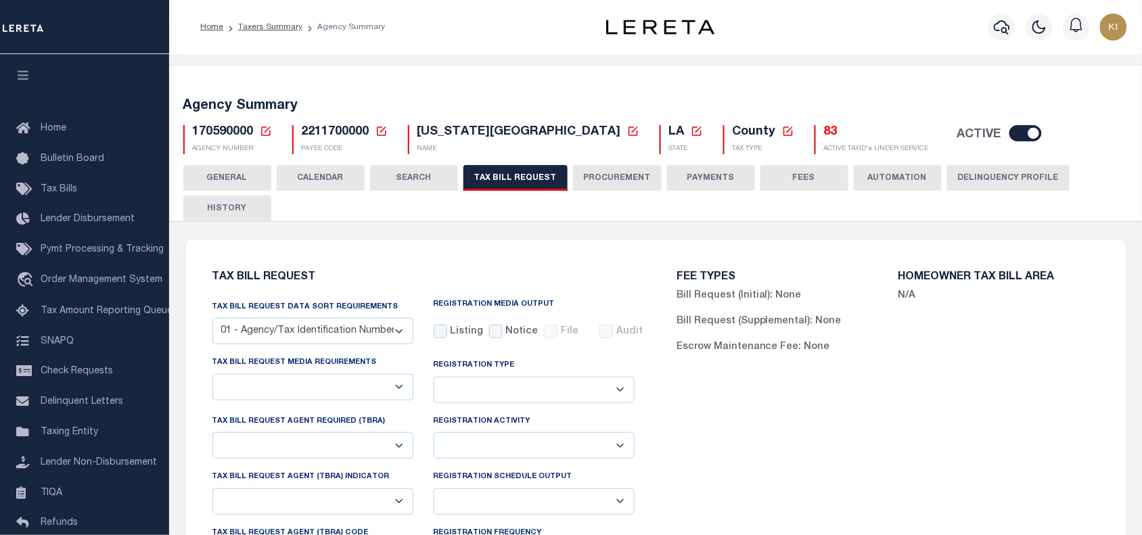
select select "false"
select select
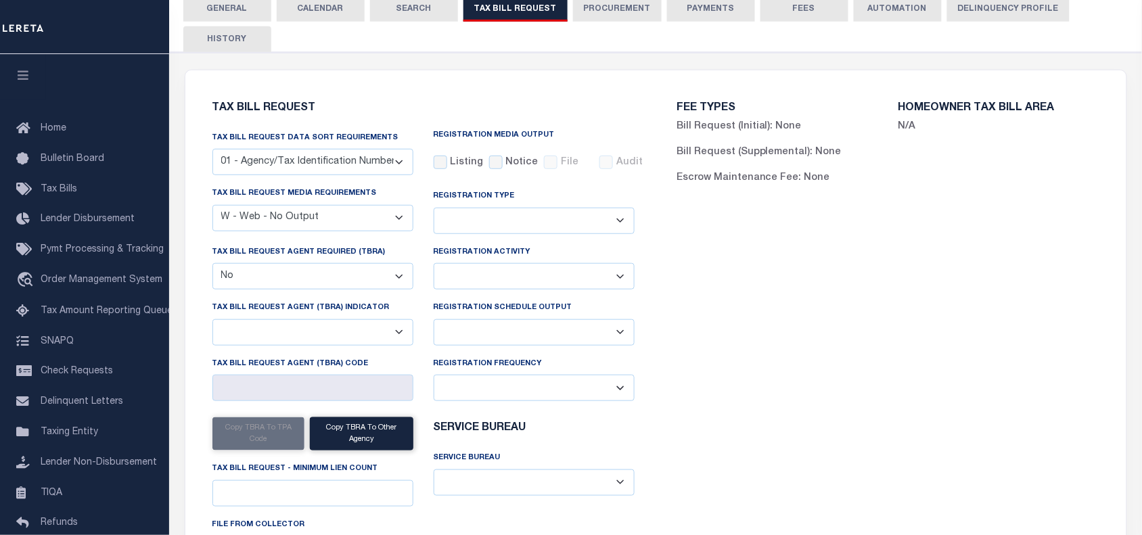
scroll to position [178, 0]
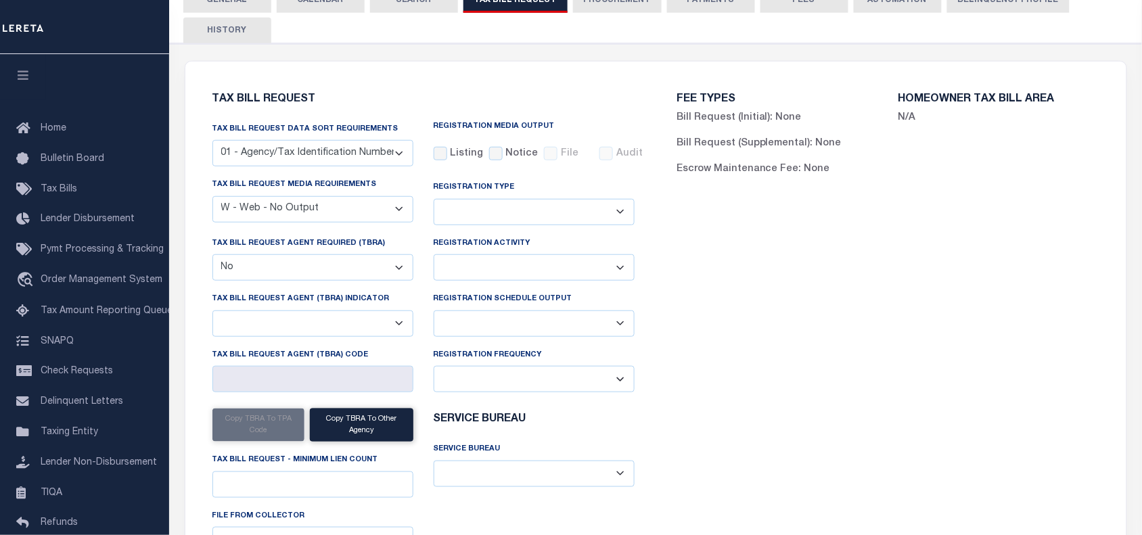
click at [259, 210] on select "A - Listing, File B - Blank Disk E - Notice, Listing F - Form G - Survey L - Li…" at bounding box center [312, 209] width 201 height 26
click at [212, 196] on select "A - Listing, File B - Blank Disk E - Notice, Listing F - Form G - Survey L - Li…" at bounding box center [312, 209] width 201 height 26
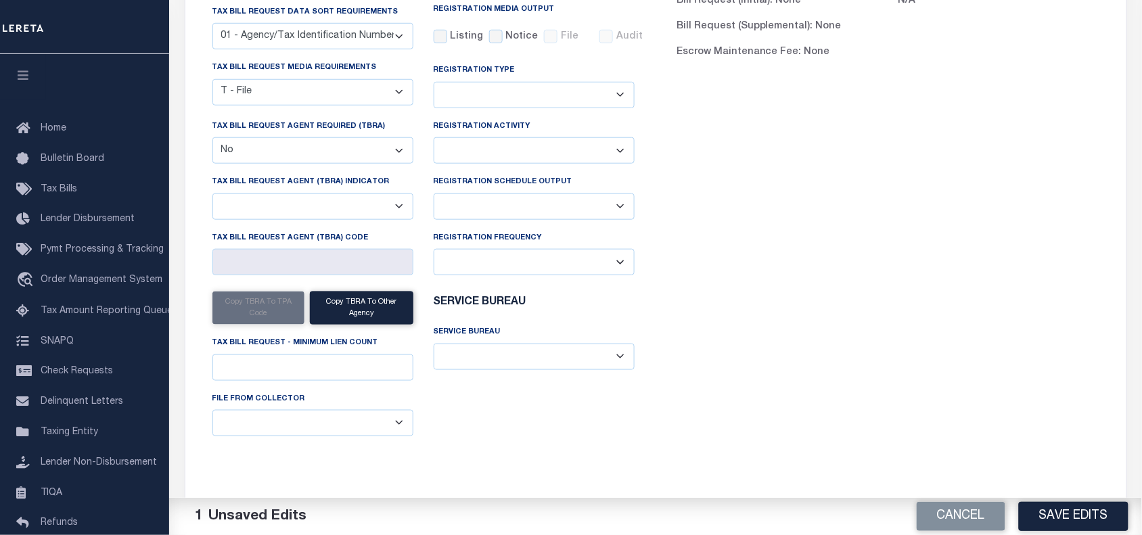
scroll to position [220, 0]
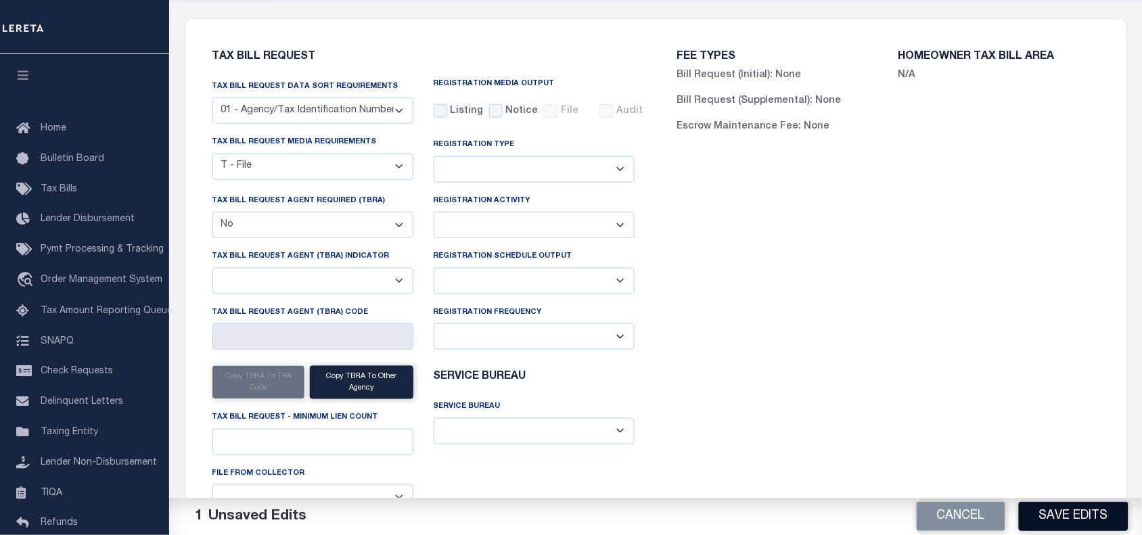
click at [1058, 513] on button "Save Edits" at bounding box center [1073, 516] width 110 height 29
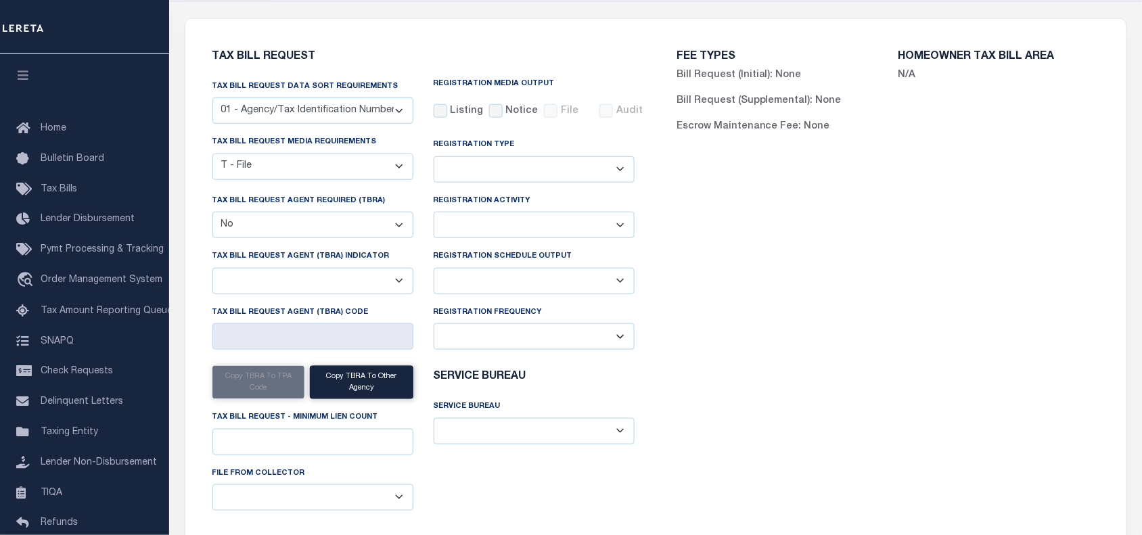
click at [800, 344] on div "FEE TYPES Bill Request (Initial): None Bill Request (Supplemental): None Escrow…" at bounding box center [887, 294] width 465 height 519
click at [277, 167] on select "A - Listing, File B - Blank Disk E - Notice, Listing F - Form G - Survey L - Li…" at bounding box center [312, 167] width 201 height 26
click at [212, 154] on select "A - Listing, File B - Blank Disk E - Notice, Listing F - Form G - Survey L - Li…" at bounding box center [312, 167] width 201 height 26
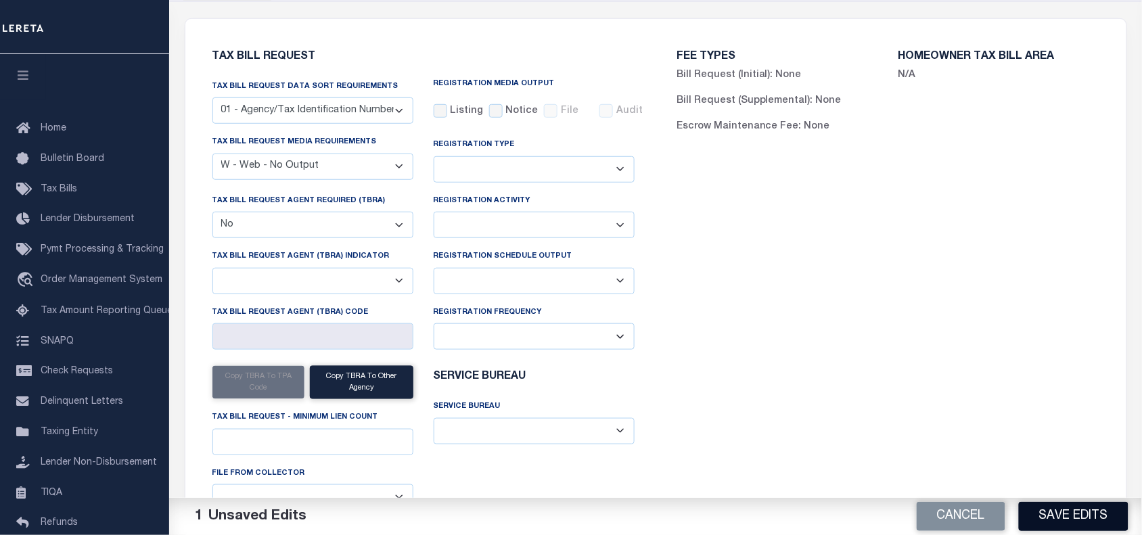
click at [1059, 515] on button "Save Edits" at bounding box center [1073, 516] width 110 height 29
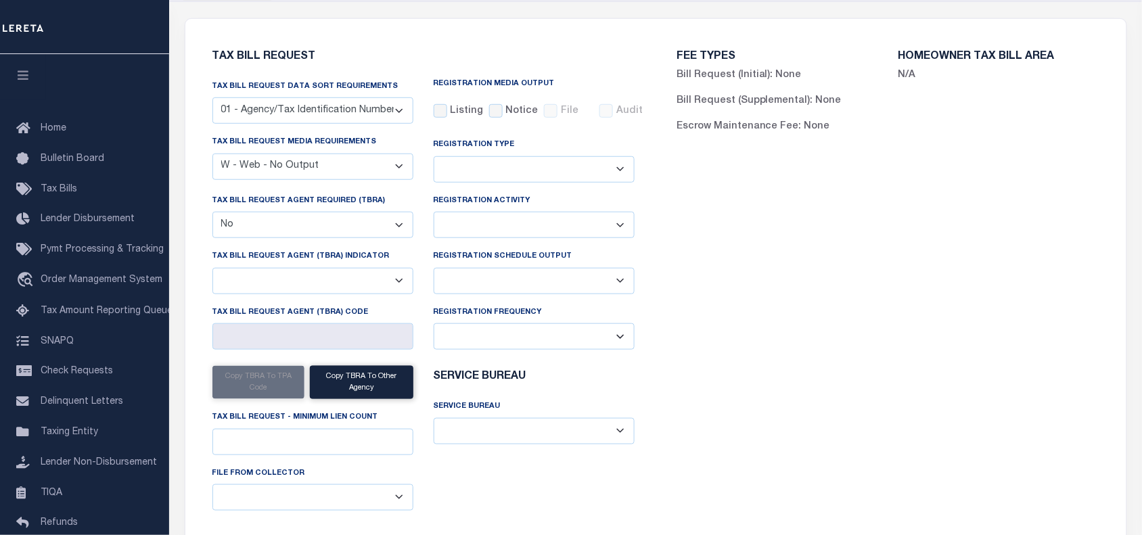
scroll to position [0, 0]
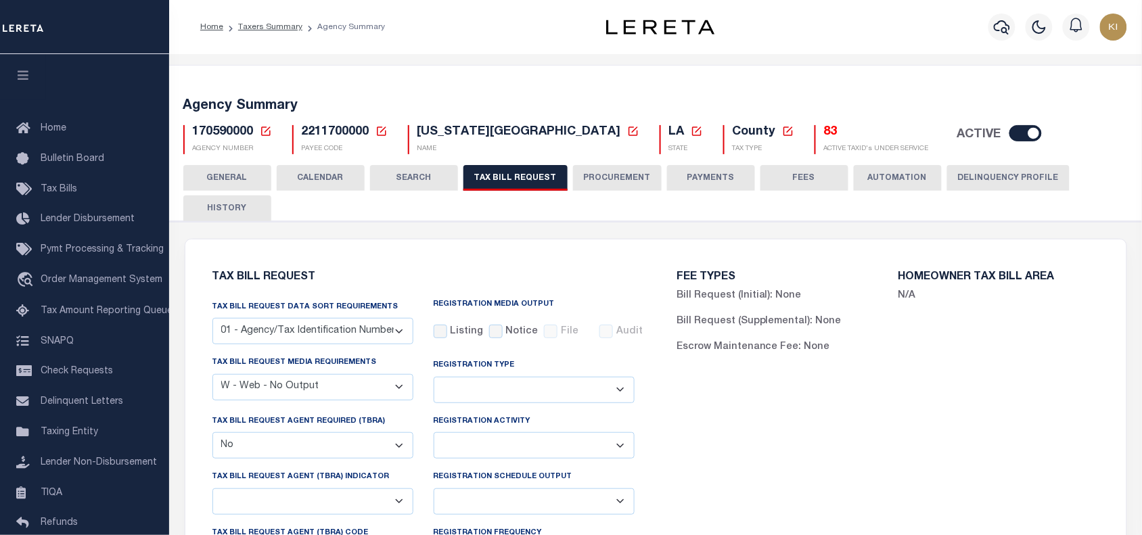
click at [319, 133] on span "2211700000" at bounding box center [336, 132] width 68 height 12
copy span "2211700000"
click at [705, 475] on div "FEE TYPES Bill Request (Initial): None Bill Request (Supplemental): None Escrow…" at bounding box center [887, 515] width 465 height 519
click at [267, 392] on select "A - Listing, File B - Blank Disk E - Notice, Listing F - Form G - Survey L - Li…" at bounding box center [312, 387] width 201 height 26
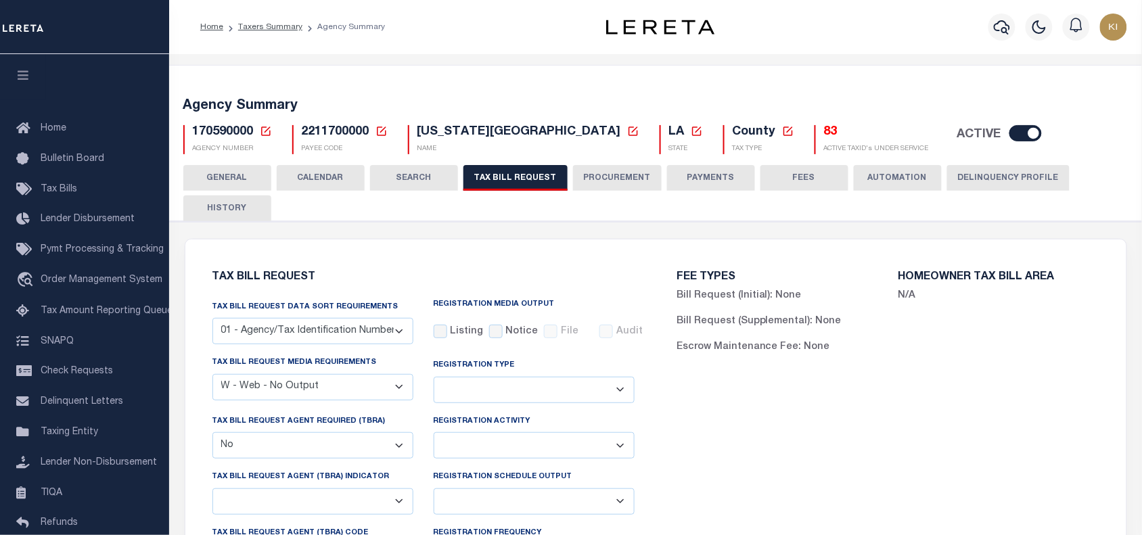
select select "22"
click at [212, 375] on select "A - Listing, File B - Blank Disk E - Notice, Listing F - Form G - Survey L - Li…" at bounding box center [312, 387] width 201 height 26
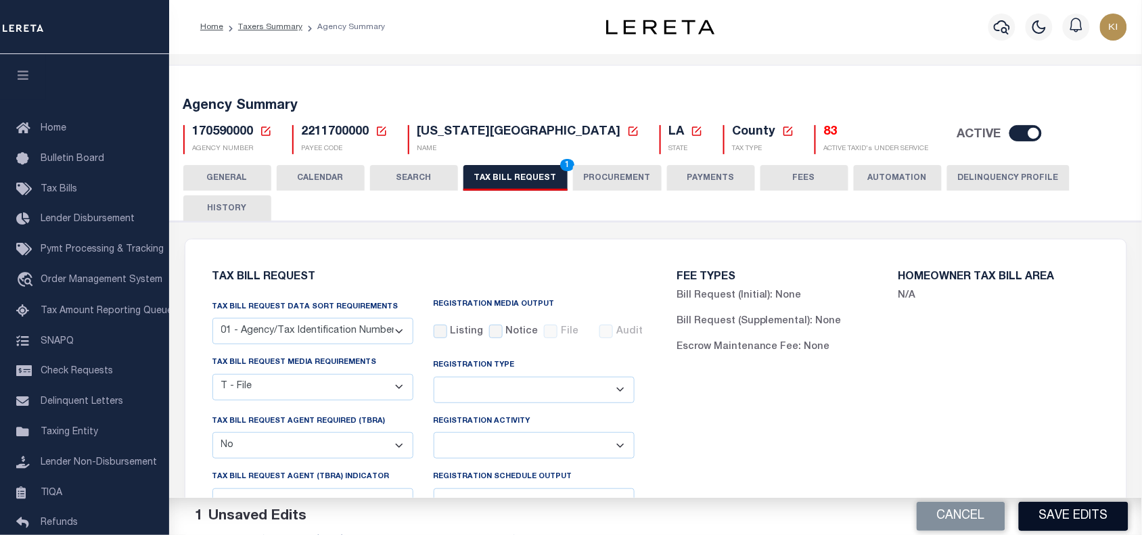
click at [1066, 515] on button "Save Edits" at bounding box center [1073, 516] width 110 height 29
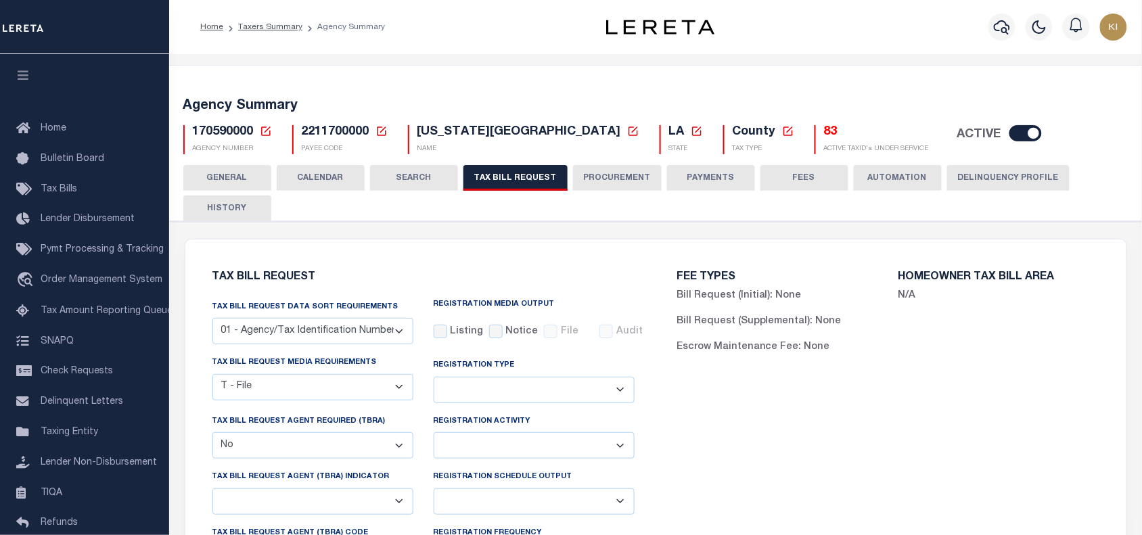
click at [755, 409] on div "FEE TYPES Bill Request (Initial): None Bill Request (Supplemental): None Escrow…" at bounding box center [887, 515] width 465 height 519
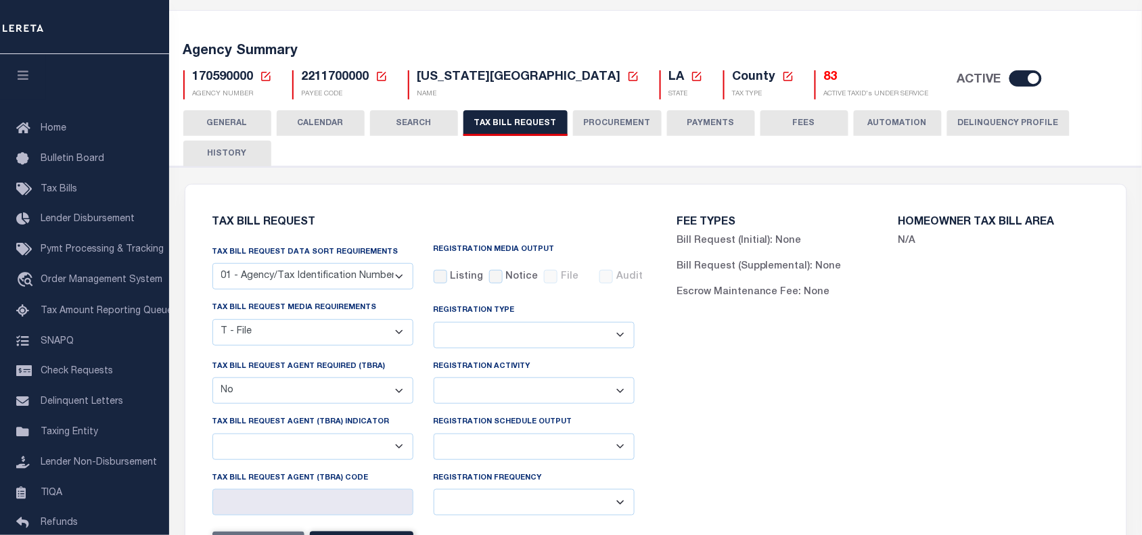
scroll to position [38, 0]
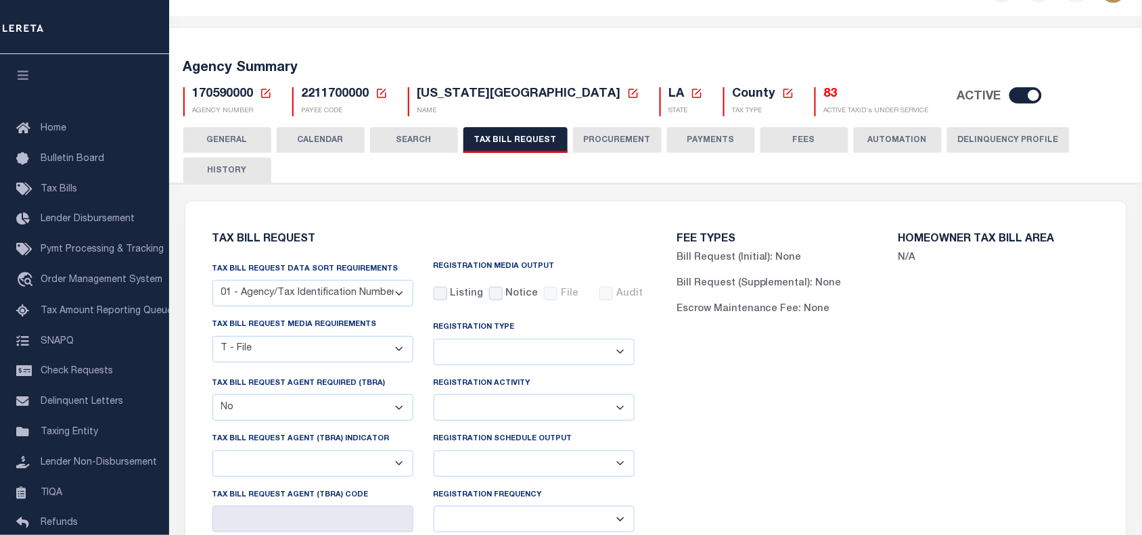
click at [325, 134] on button "CALENDAR" at bounding box center [321, 140] width 88 height 26
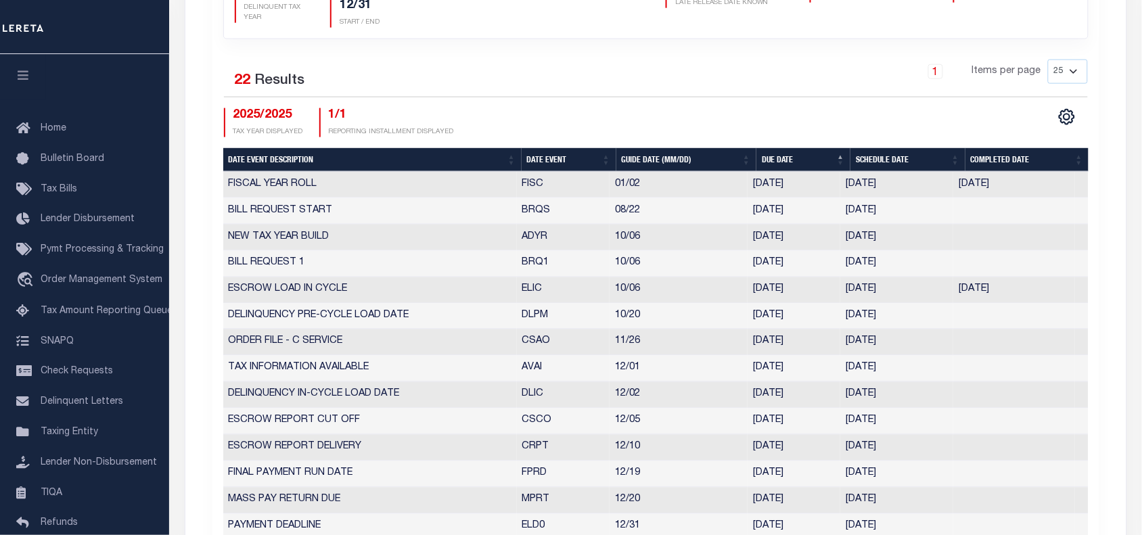
scroll to position [25, 0]
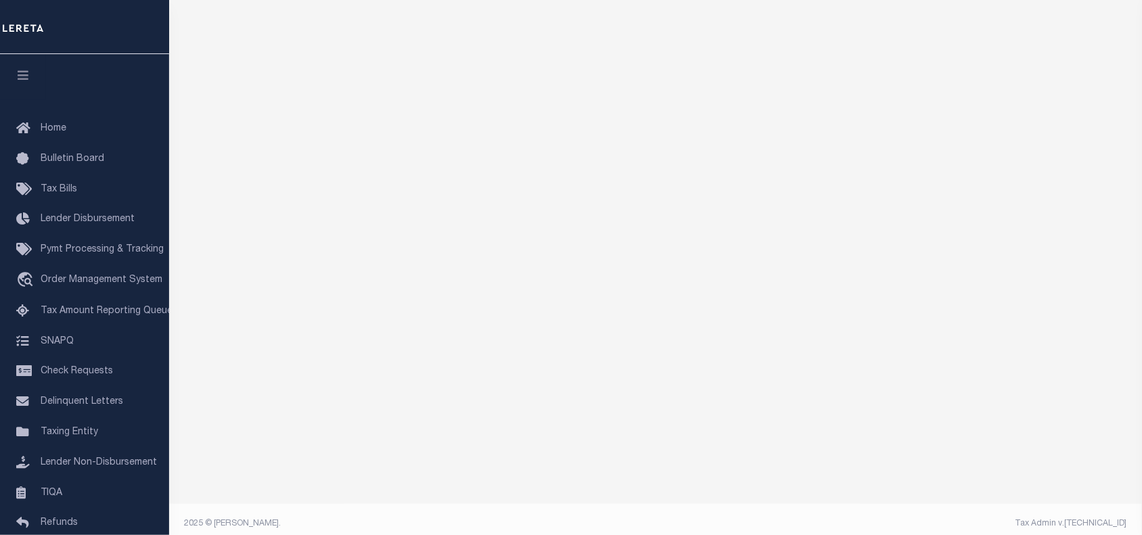
scroll to position [109, 0]
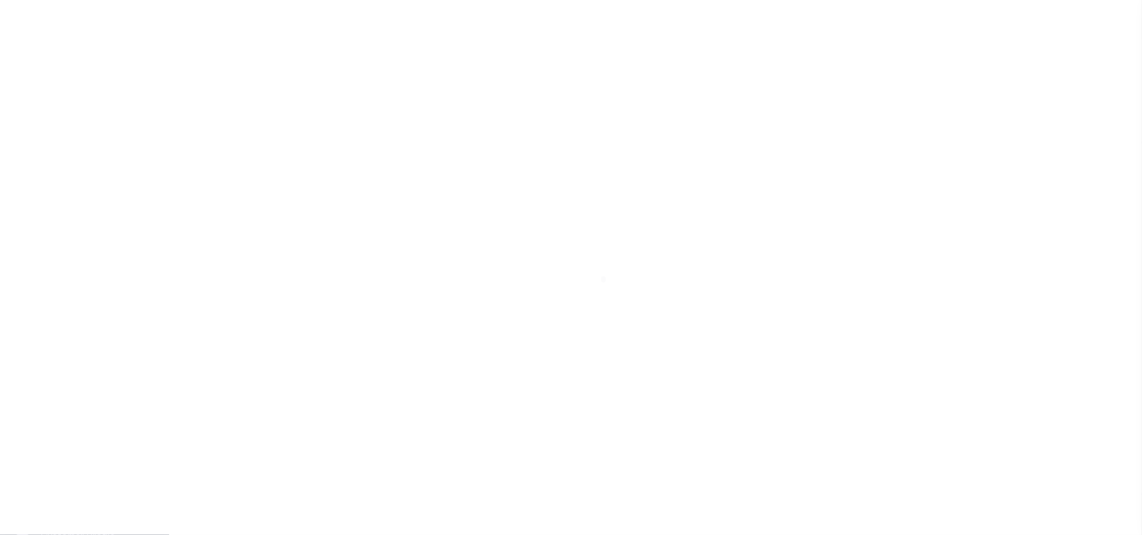
scroll to position [16, 0]
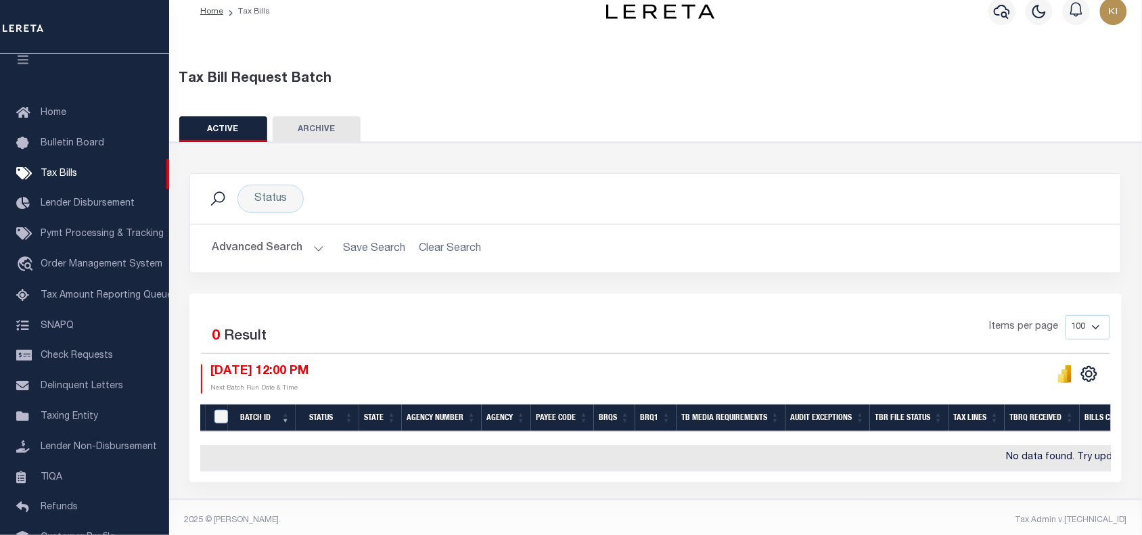
click at [433, 304] on div "Selected 0 Result Items per page 100 200 500 1000 [DATE] 12:00 PM Next Batch Ru…" at bounding box center [655, 387] width 932 height 189
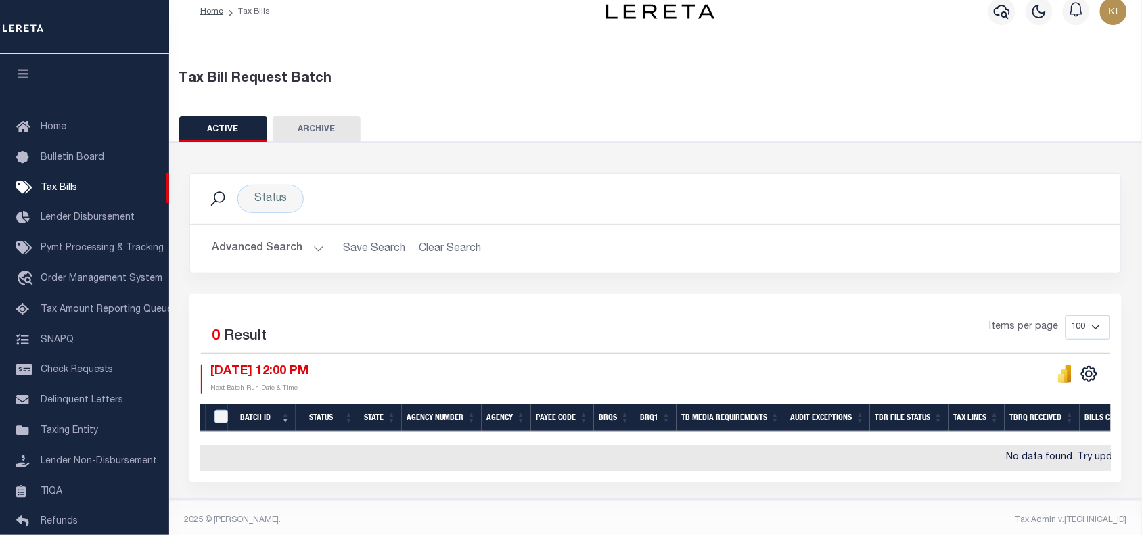
scroll to position [30, 0]
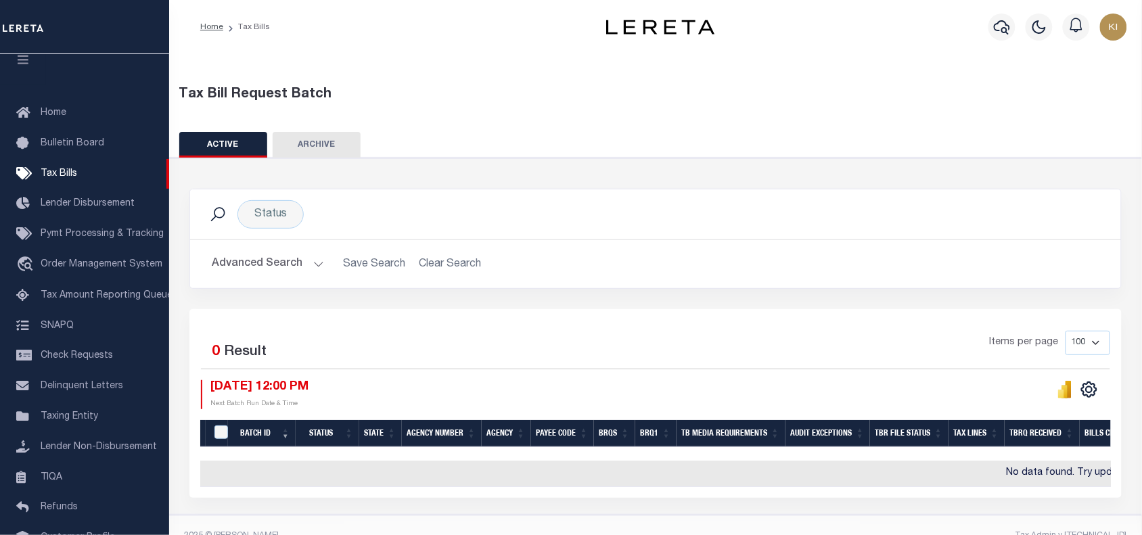
scroll to position [30, 0]
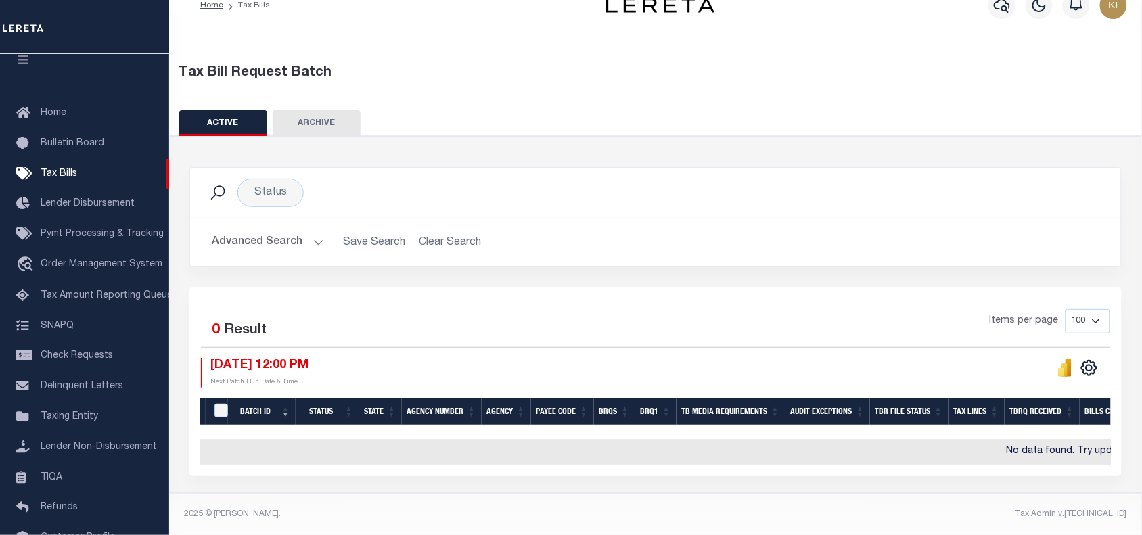
click at [315, 238] on button "Advanced Search" at bounding box center [268, 242] width 112 height 26
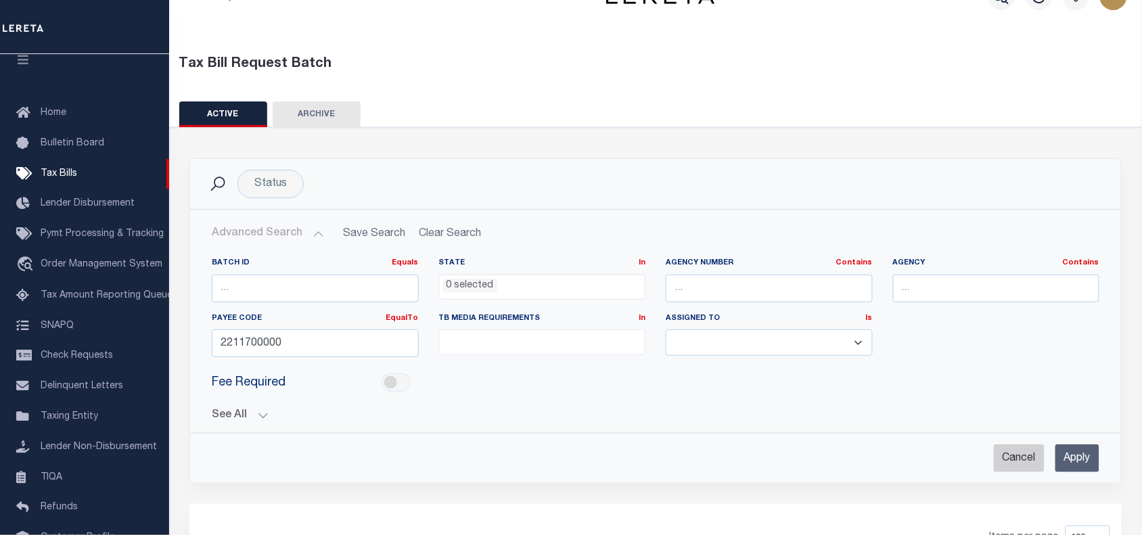
click at [1008, 456] on input "Cancel" at bounding box center [1018, 458] width 51 height 28
checkbox input "true"
select select
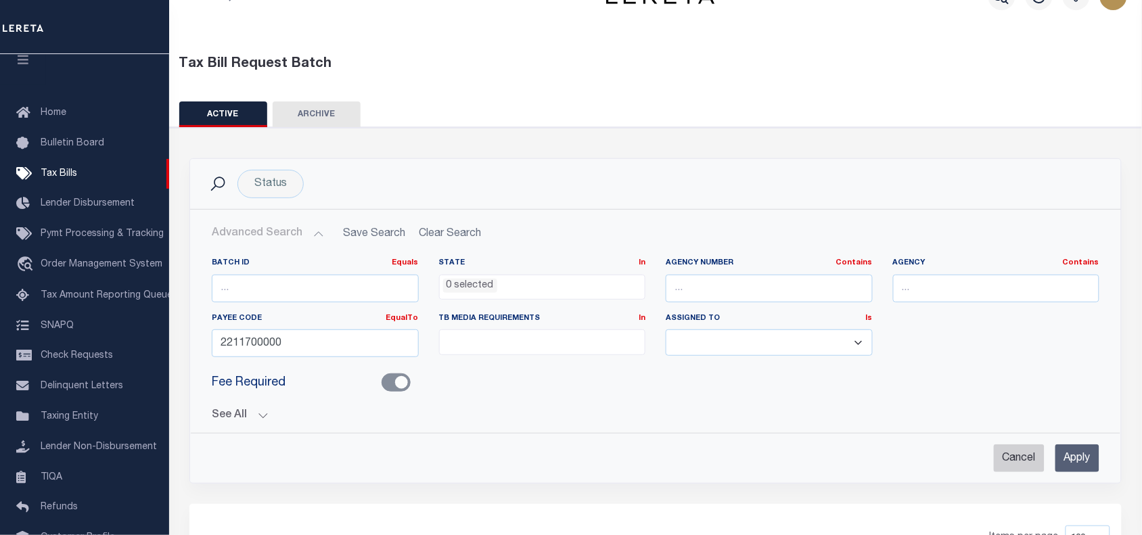
select select
checkbox input "false"
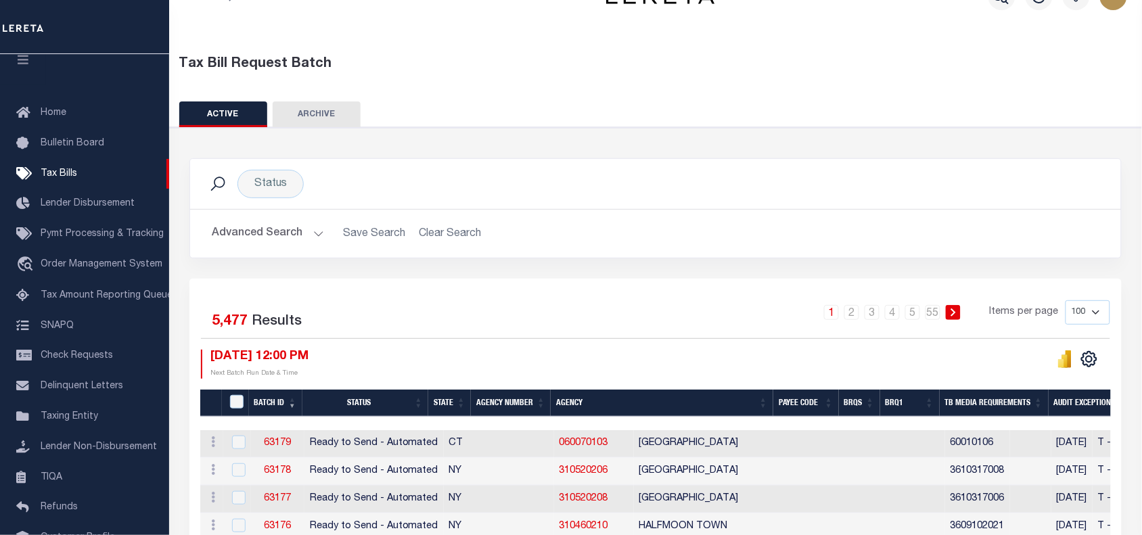
click at [313, 228] on button "Advanced Search" at bounding box center [268, 233] width 112 height 26
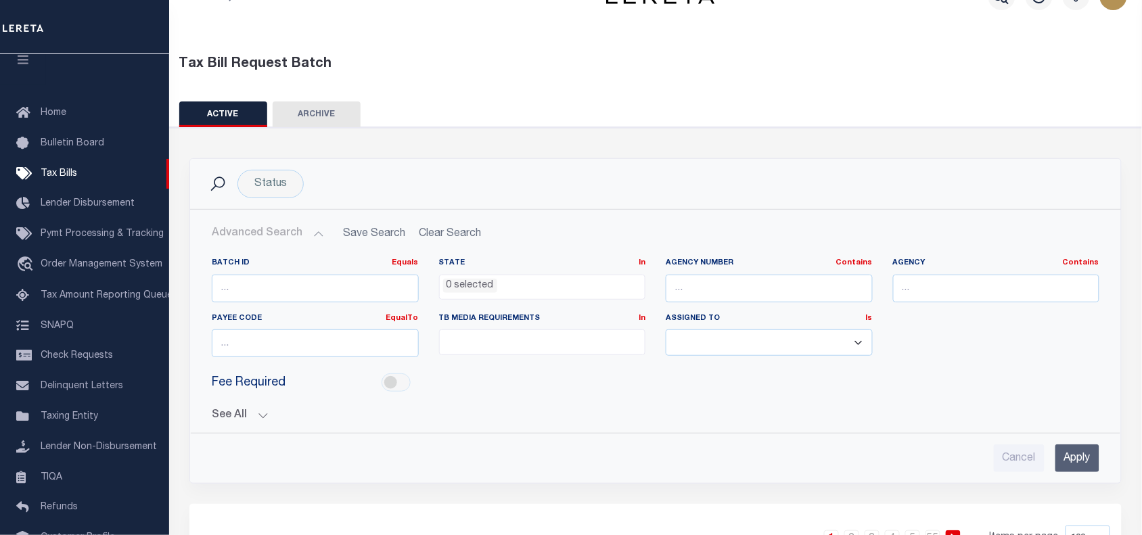
click at [462, 410] on button "See All" at bounding box center [655, 415] width 887 height 13
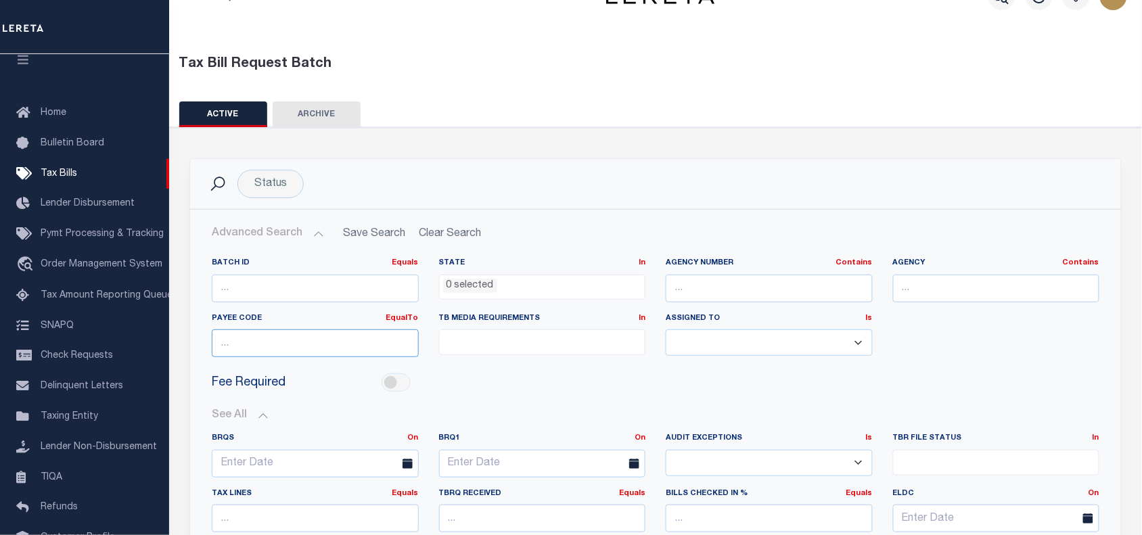
click at [248, 344] on input "number" at bounding box center [315, 343] width 207 height 28
paste input "2211700000"
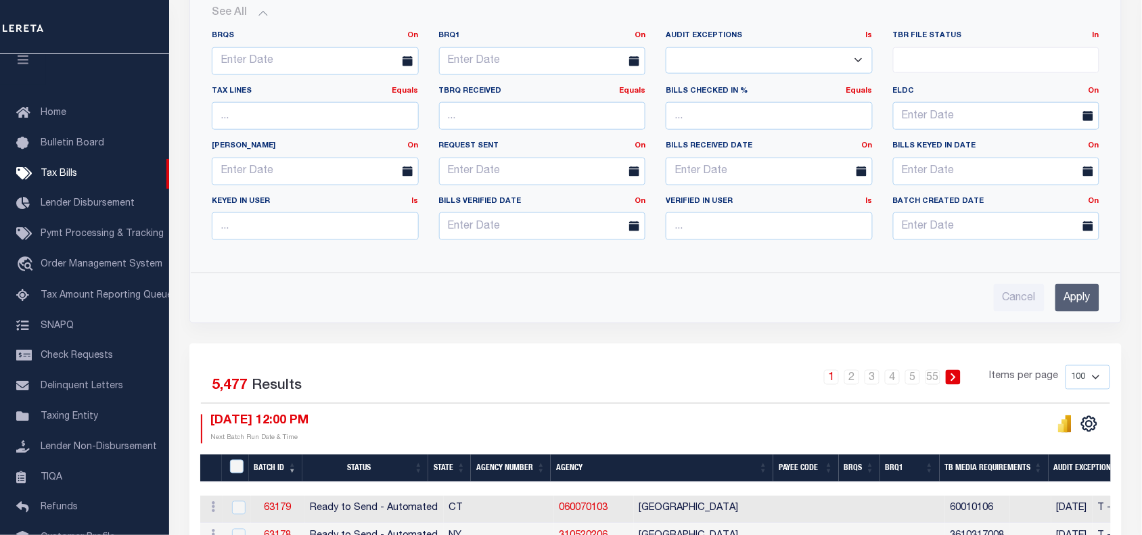
type input "2211700000"
click at [1077, 300] on input "Apply" at bounding box center [1077, 298] width 44 height 28
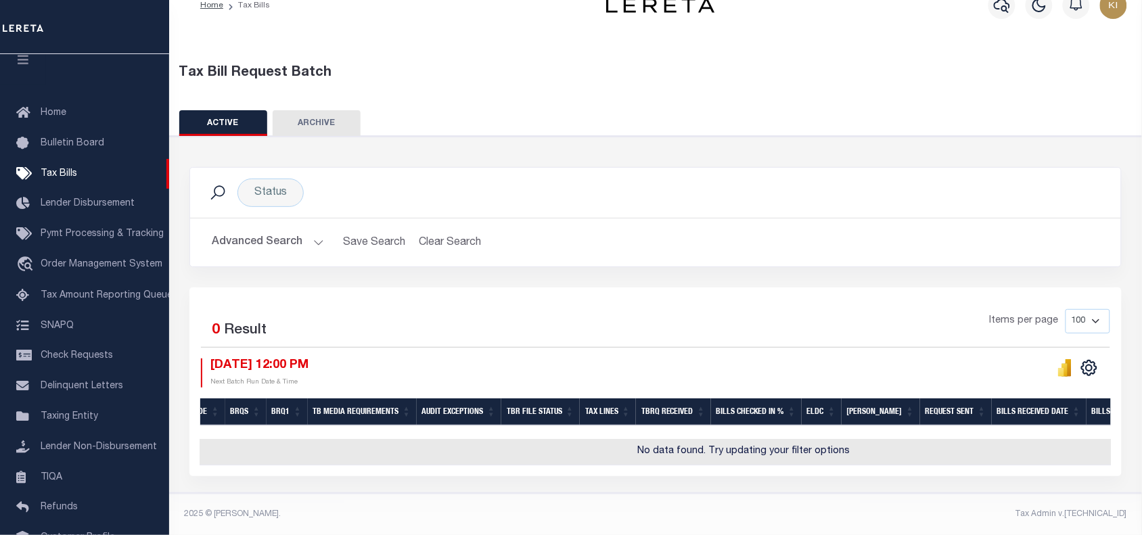
scroll to position [0, 0]
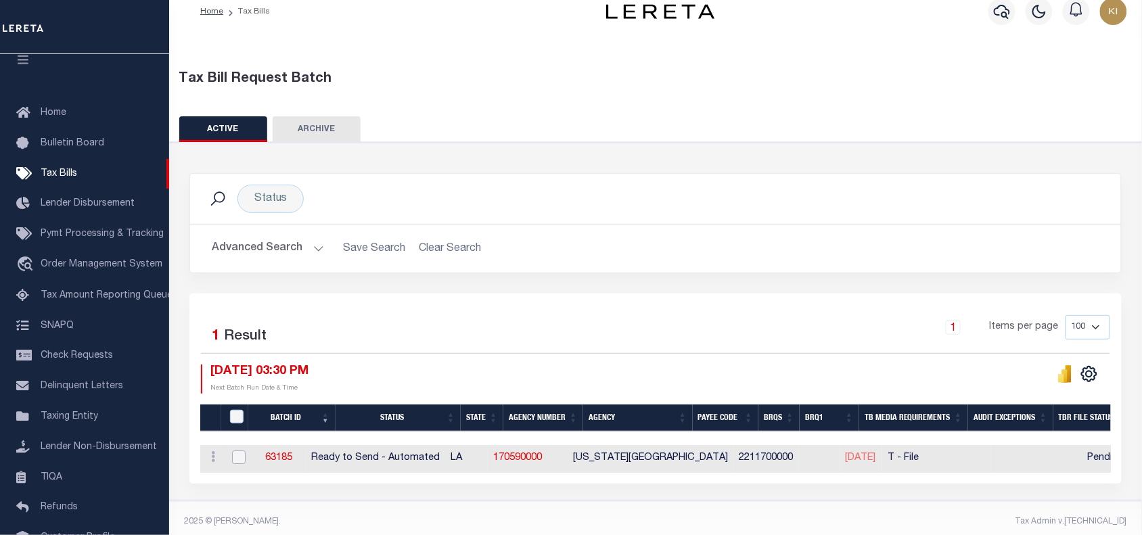
click at [237, 461] on input "checkbox" at bounding box center [239, 457] width 14 height 14
checkbox input "true"
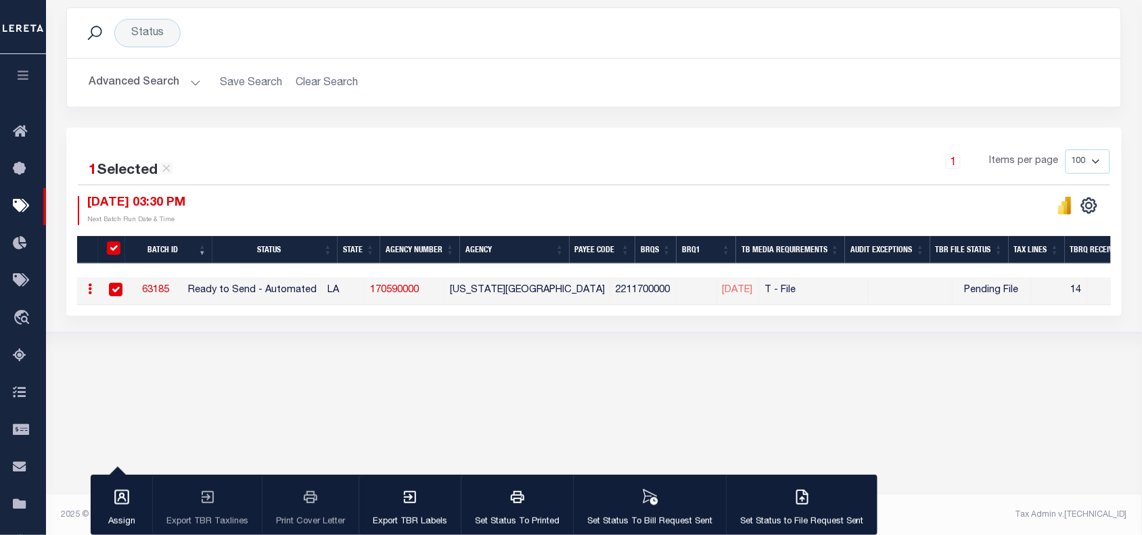
click at [592, 375] on div "Tax Bill Request Batch ACTIVE ARCHIVE HISTORY Search" at bounding box center [594, 124] width 1096 height 502
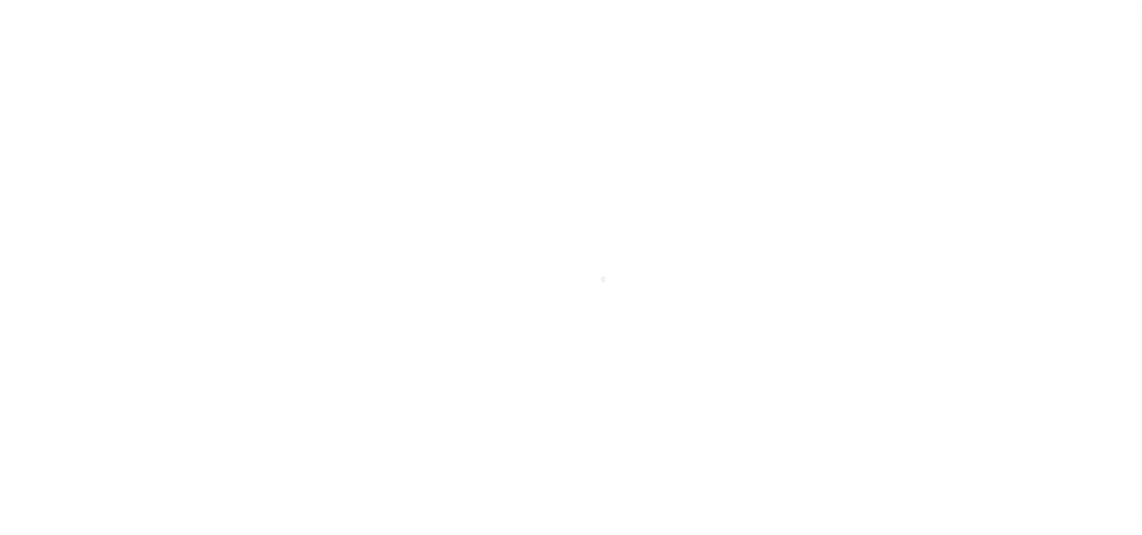
scroll to position [110, 0]
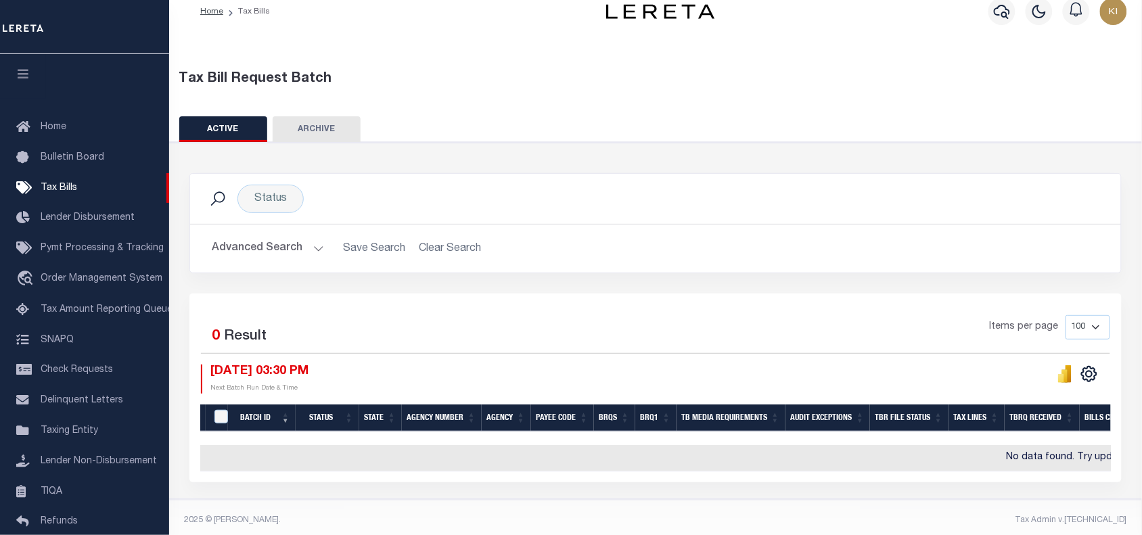
click at [312, 252] on button "Advanced Search" at bounding box center [268, 248] width 112 height 26
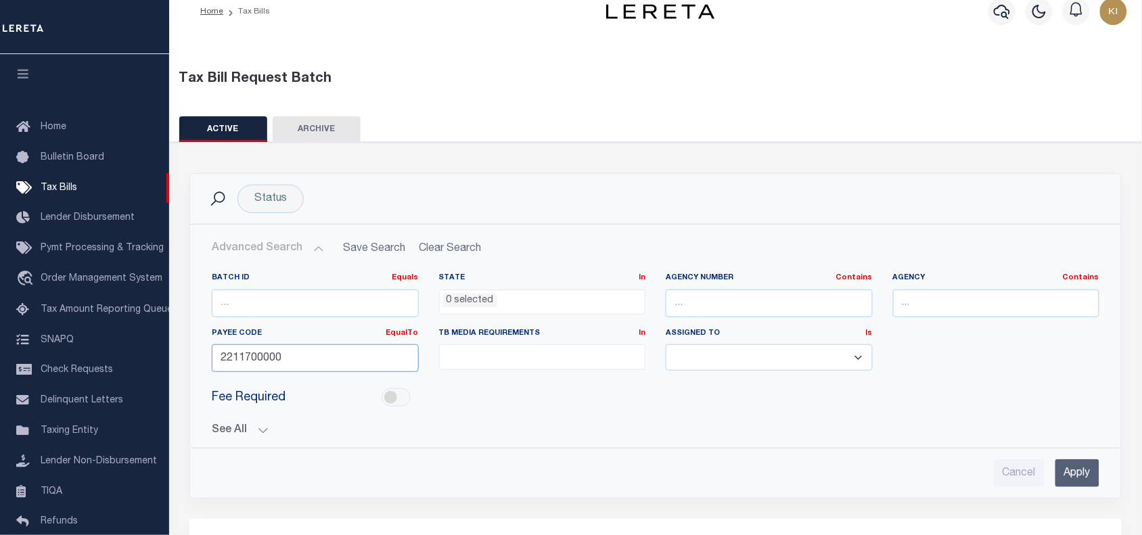
click at [286, 357] on input "2211700000" at bounding box center [315, 358] width 207 height 28
click at [1073, 475] on input "Apply" at bounding box center [1077, 473] width 44 height 28
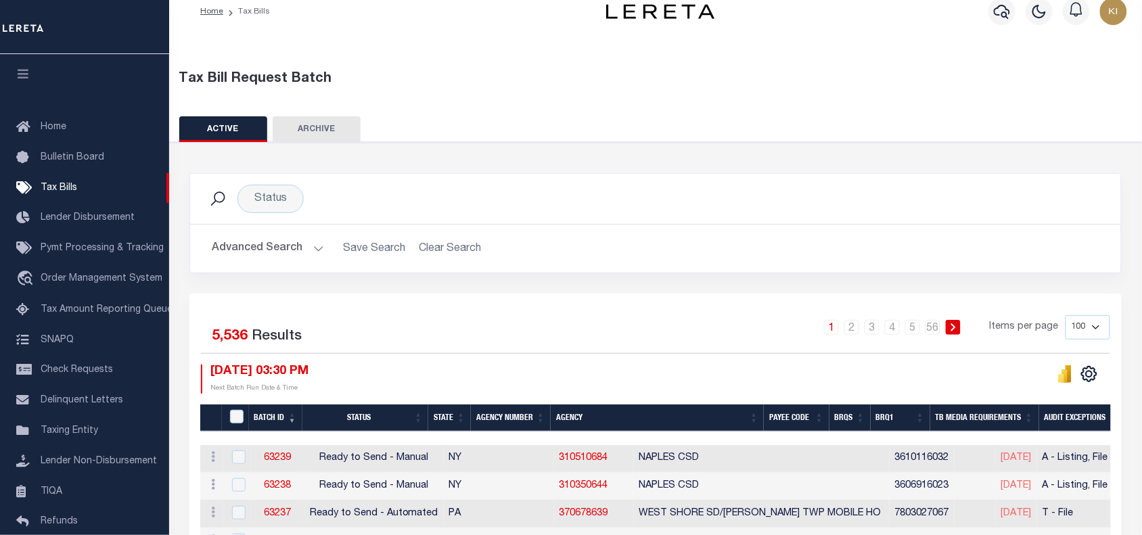
click at [315, 258] on button "Advanced Search" at bounding box center [268, 248] width 112 height 26
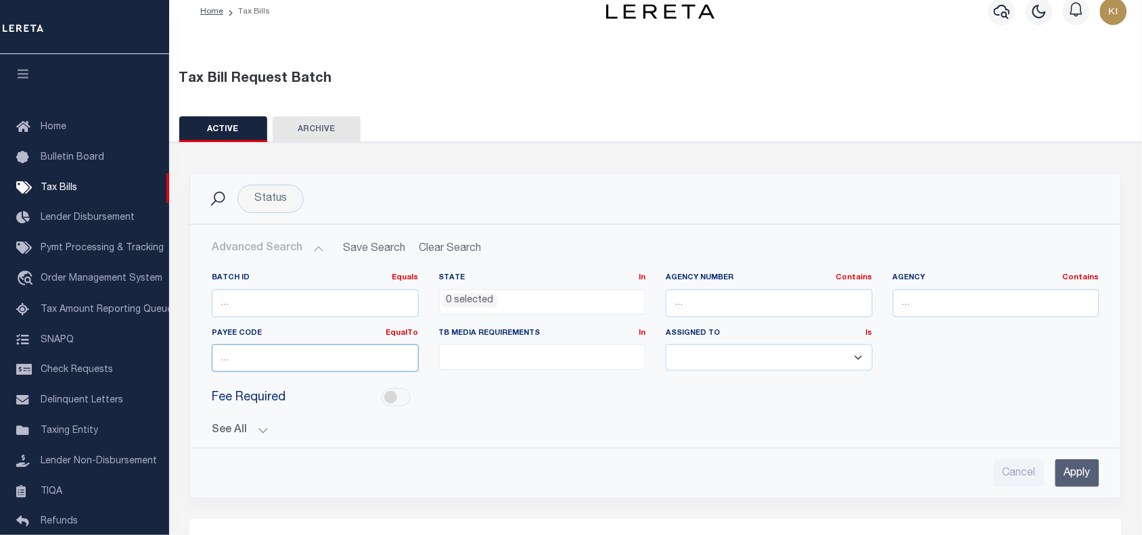
click at [255, 358] on input "number" at bounding box center [315, 358] width 207 height 28
click at [262, 434] on button "See All" at bounding box center [655, 430] width 887 height 13
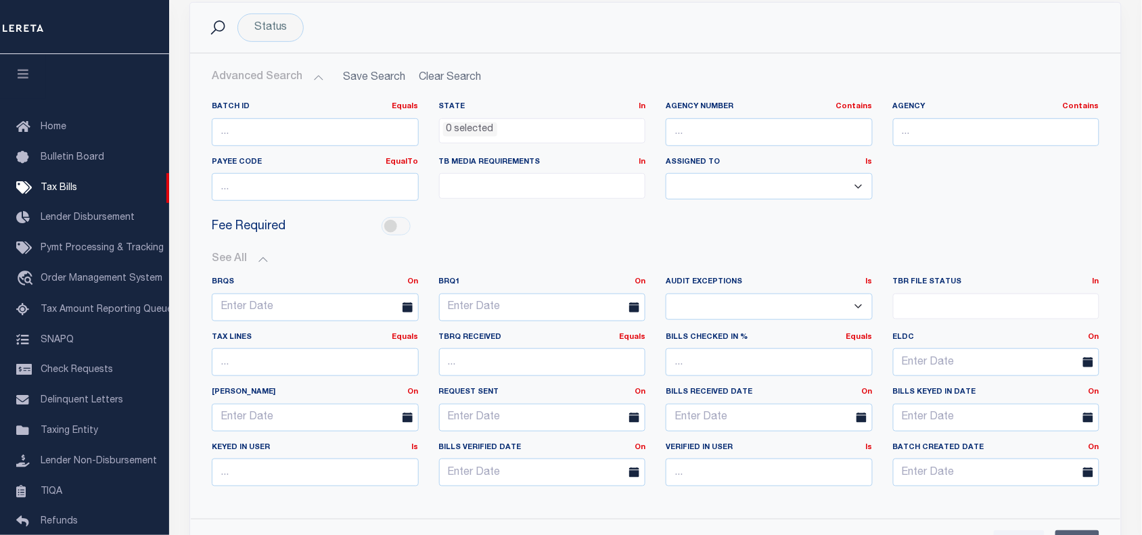
scroll to position [187, 0]
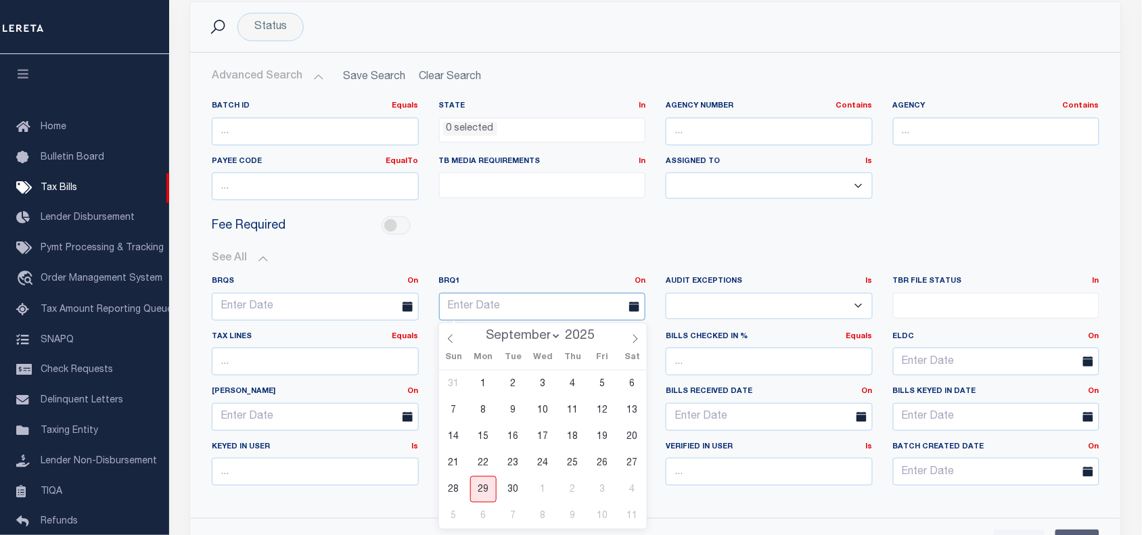
click at [480, 310] on input "text" at bounding box center [542, 307] width 207 height 28
click at [485, 488] on span "29" at bounding box center [483, 489] width 26 height 26
type input "[DATE]"
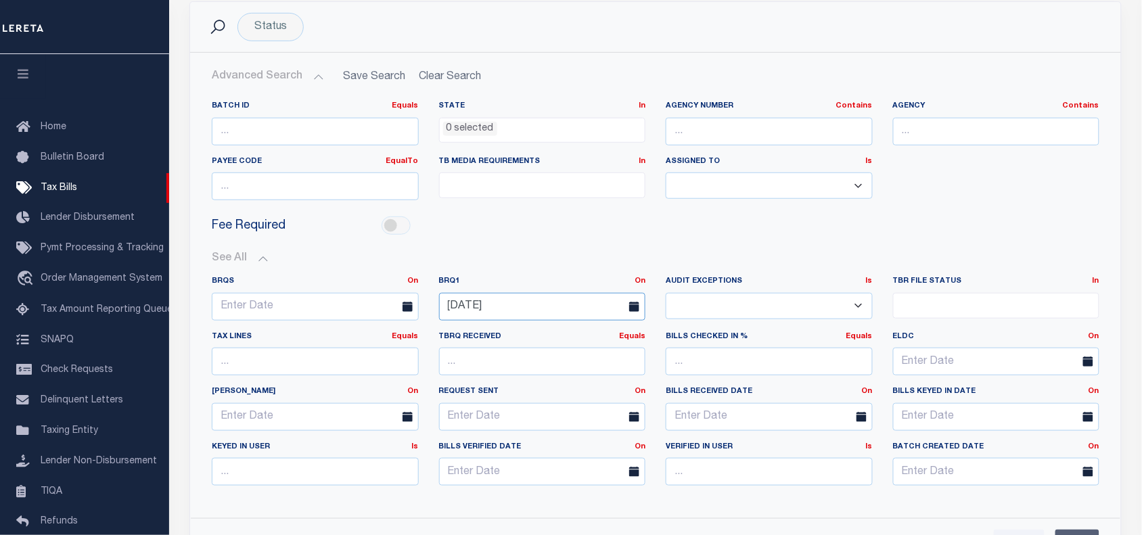
scroll to position [549, 0]
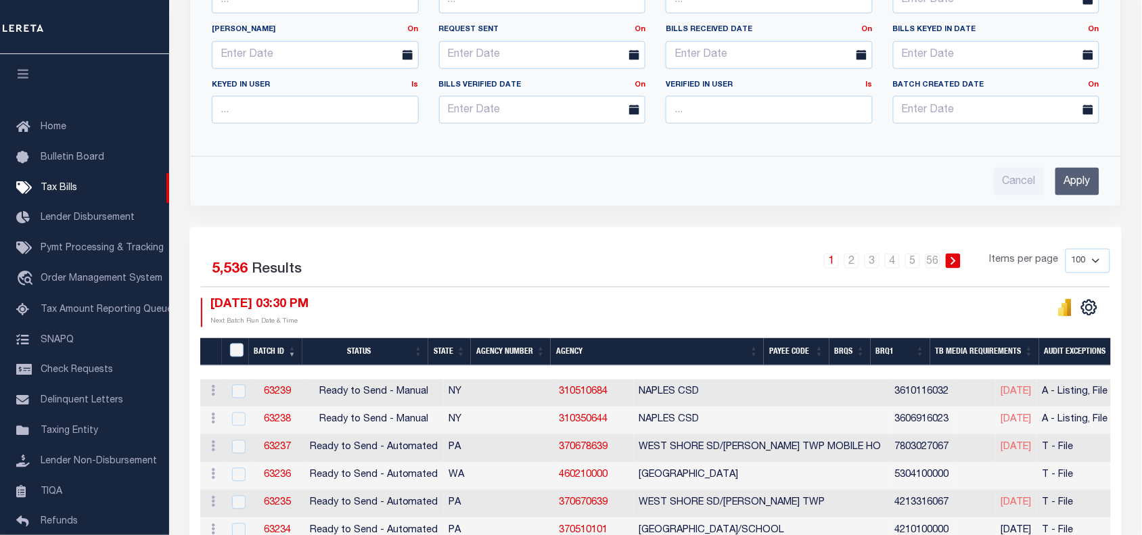
click at [1070, 183] on input "Apply" at bounding box center [1077, 182] width 44 height 28
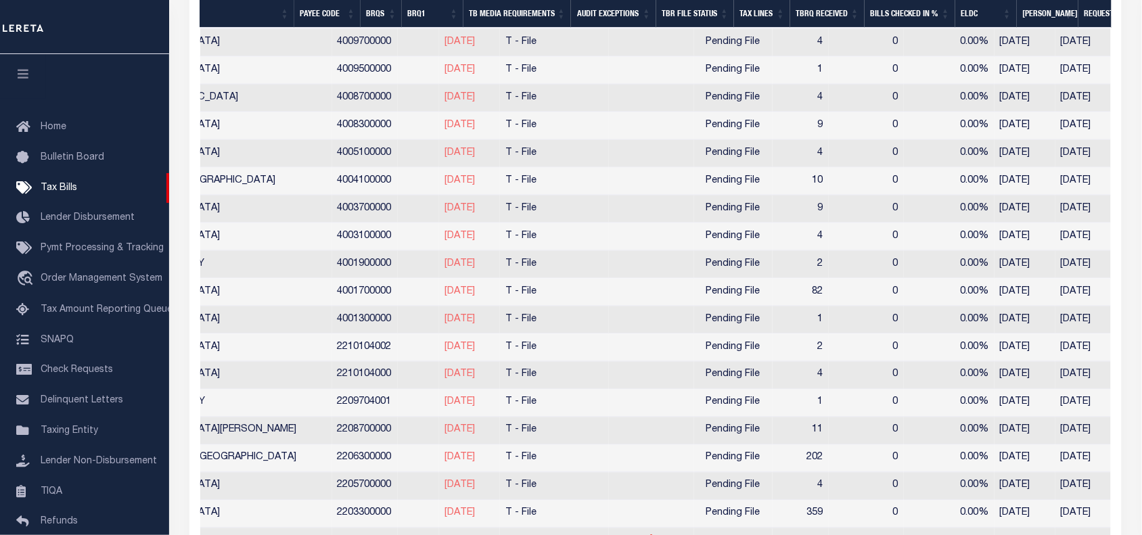
scroll to position [2081, 0]
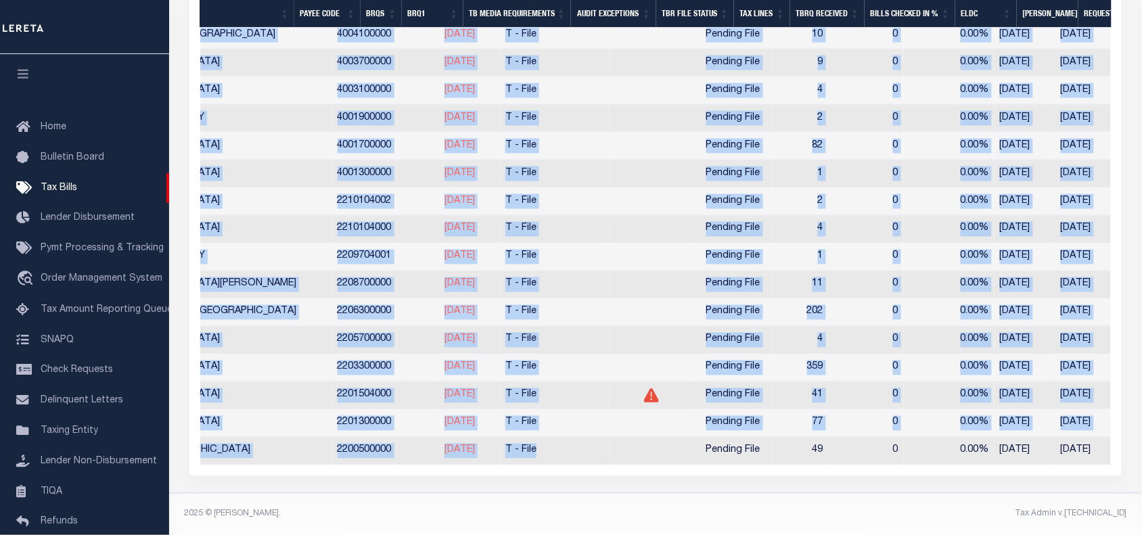
drag, startPoint x: 414, startPoint y: 463, endPoint x: 841, endPoint y: 478, distance: 427.0
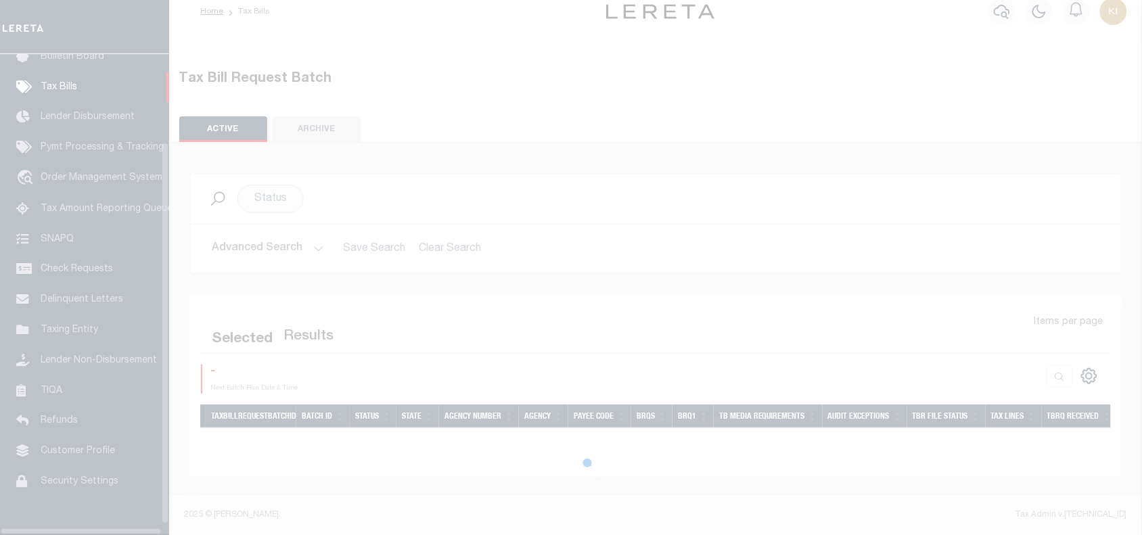
scroll to position [110, 0]
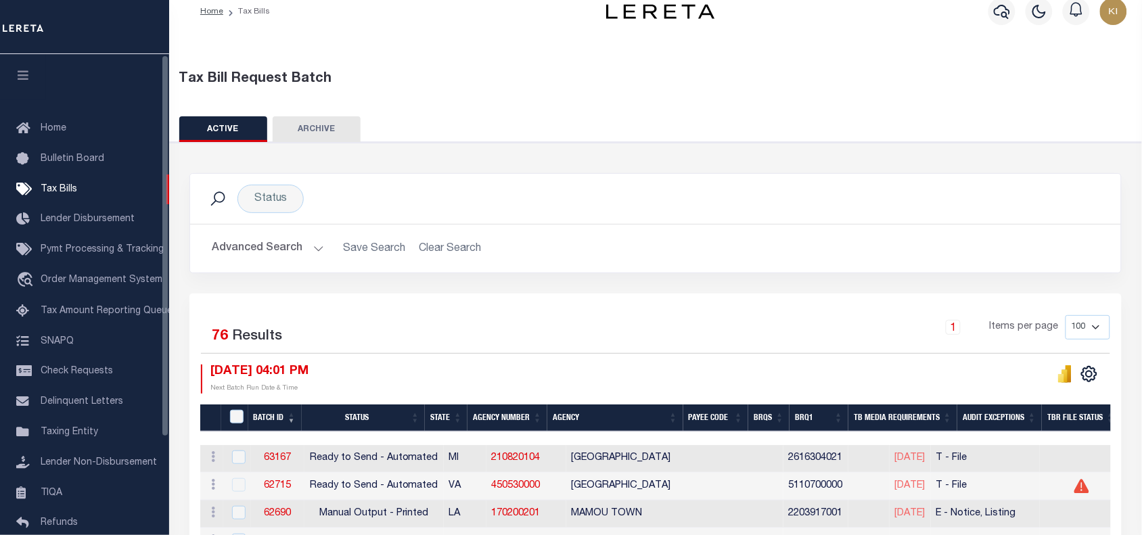
scroll to position [1, 0]
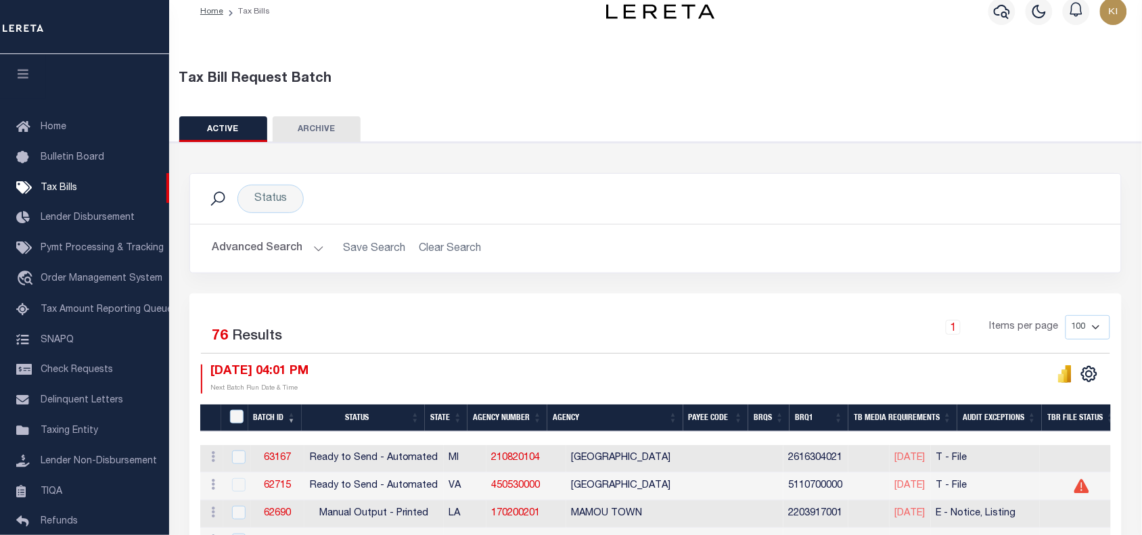
click at [316, 249] on button "Advanced Search" at bounding box center [268, 248] width 112 height 26
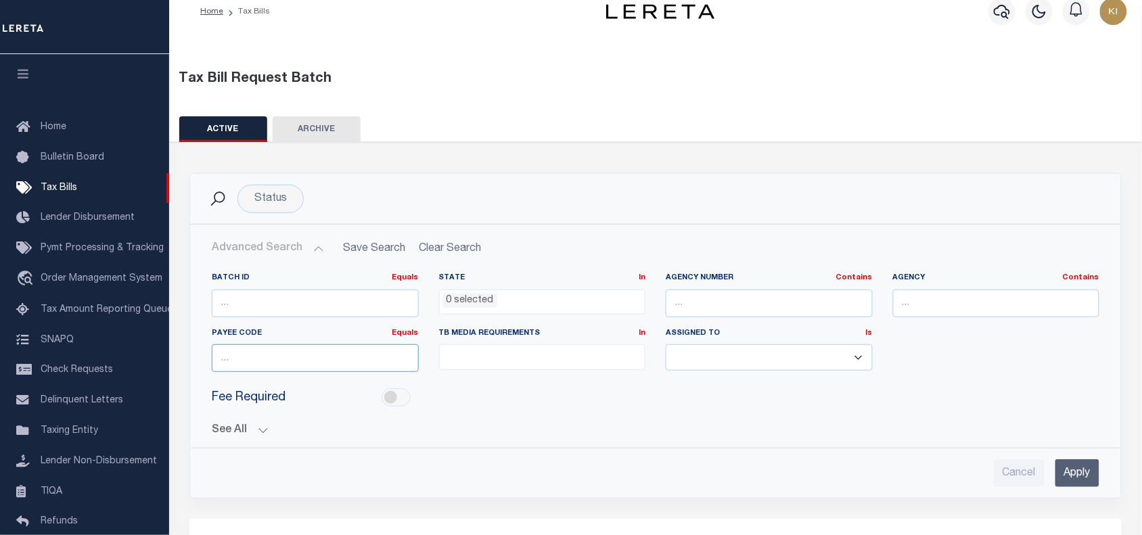
click at [266, 362] on input "number" at bounding box center [315, 358] width 207 height 28
paste input "2211700000"
type input "2211700000"
click at [1069, 467] on input "Apply" at bounding box center [1077, 473] width 44 height 28
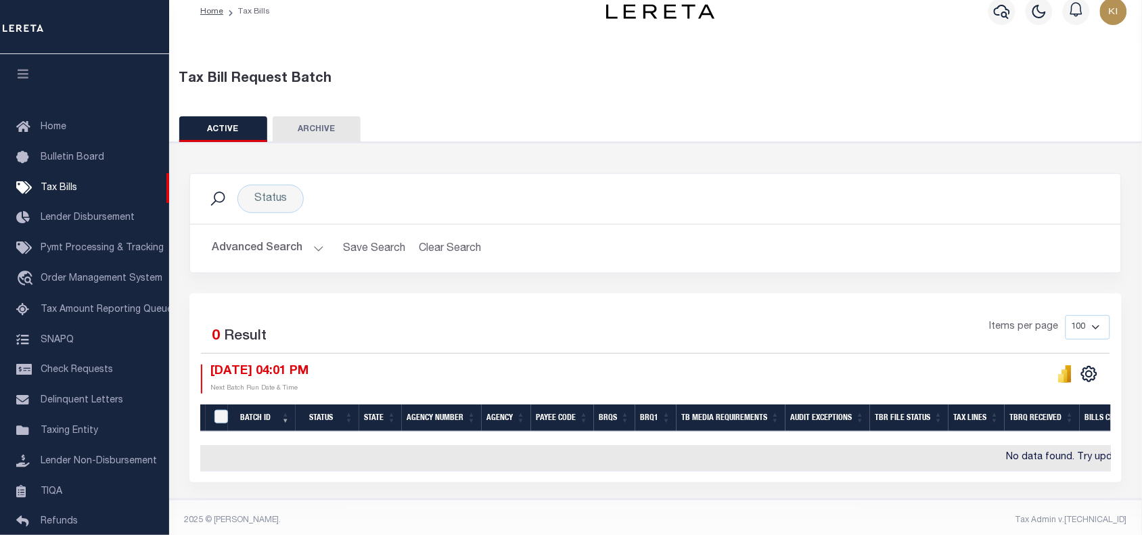
click at [318, 243] on button "Advanced Search" at bounding box center [268, 248] width 112 height 26
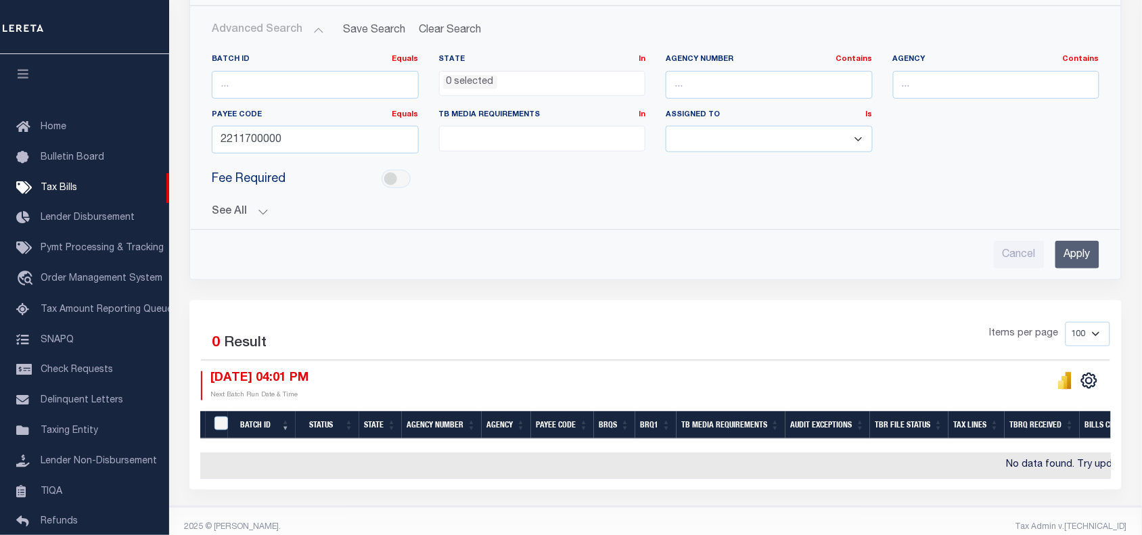
scroll to position [237, 0]
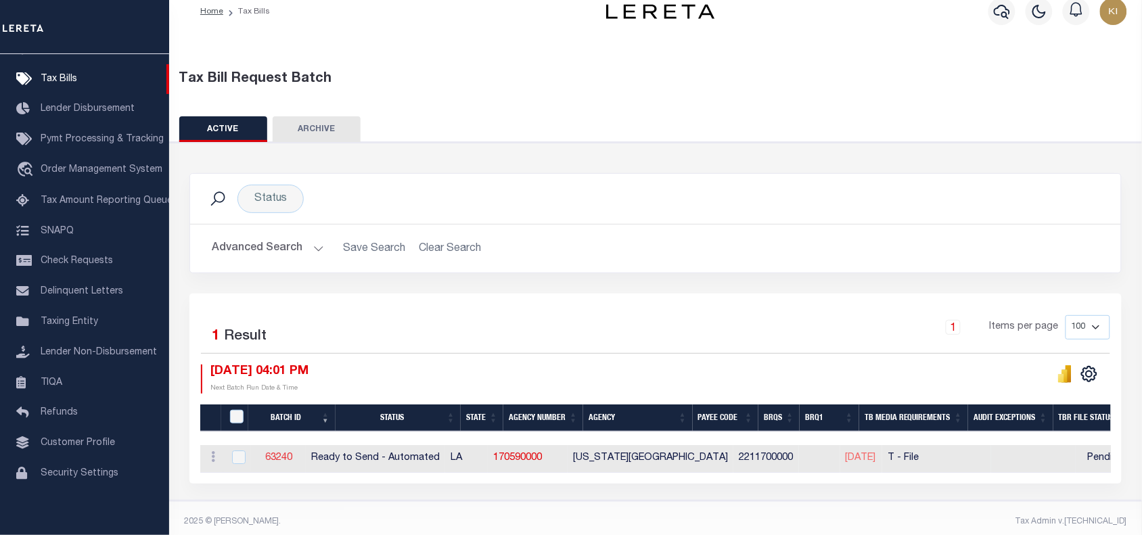
click at [285, 458] on link "63240" at bounding box center [278, 457] width 27 height 9
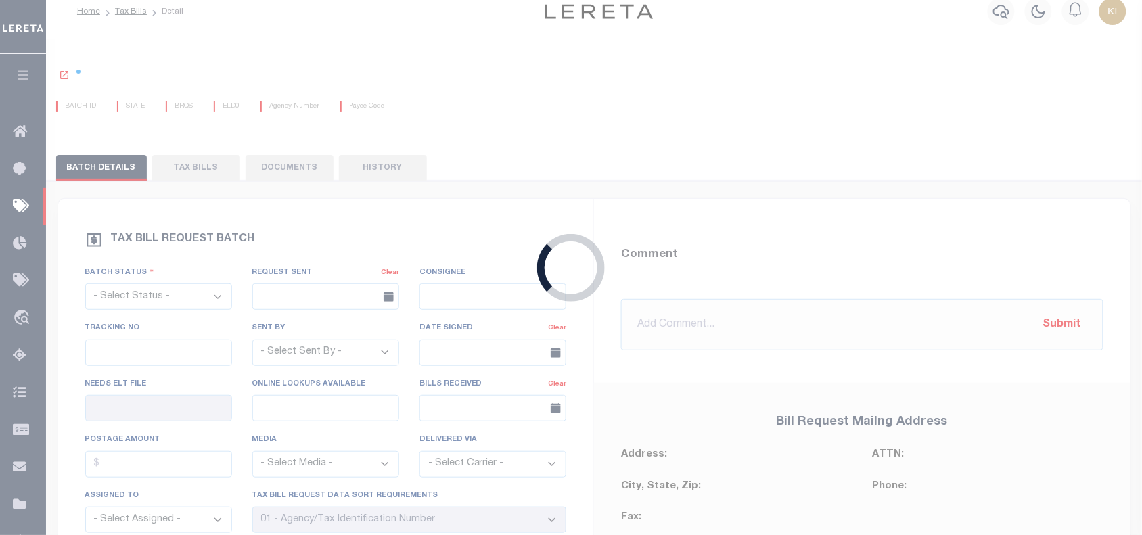
select select "RTA"
type input "No"
type input "Yes"
select select "22"
select select "1"
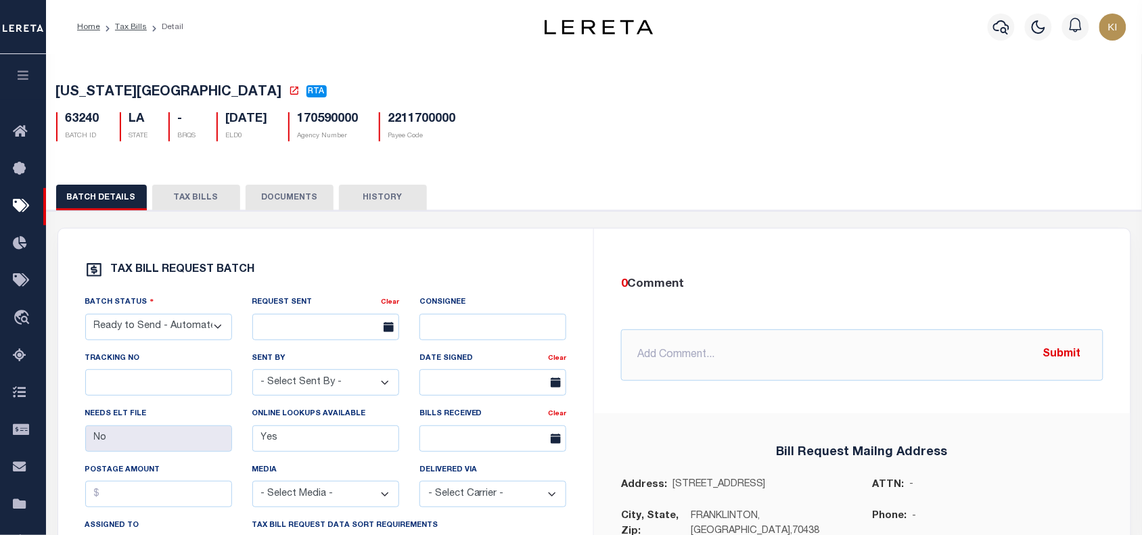
click at [195, 197] on button "TAX BILLS" at bounding box center [196, 198] width 88 height 26
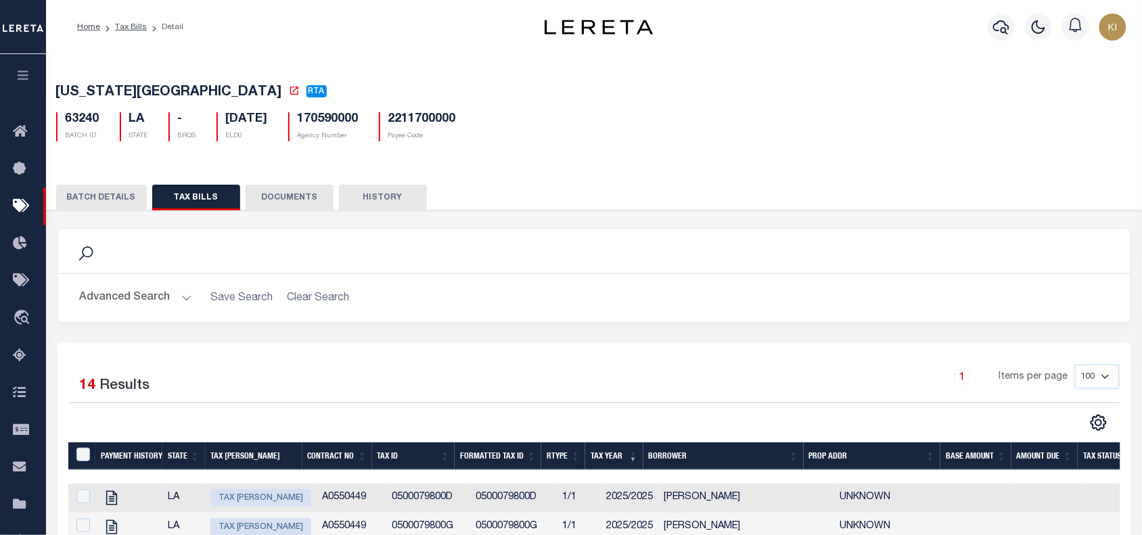
click at [1026, 204] on div "BATCH DETAILS TAX BILLS DOCUMENTS HISTORY" at bounding box center [594, 197] width 1076 height 25
click at [528, 454] on th "Formatted Tax Id" at bounding box center [497, 456] width 87 height 28
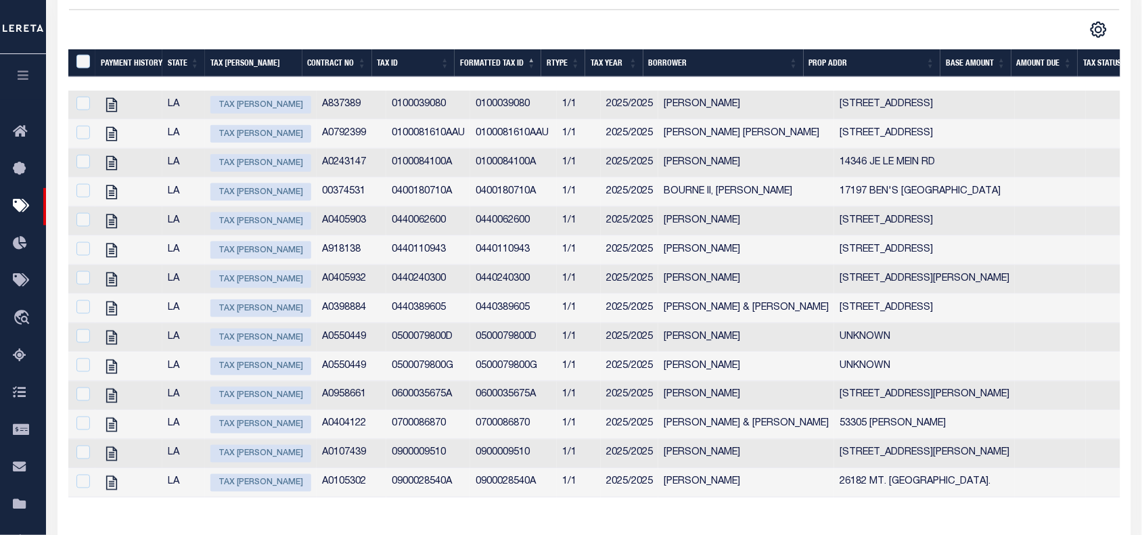
scroll to position [95, 0]
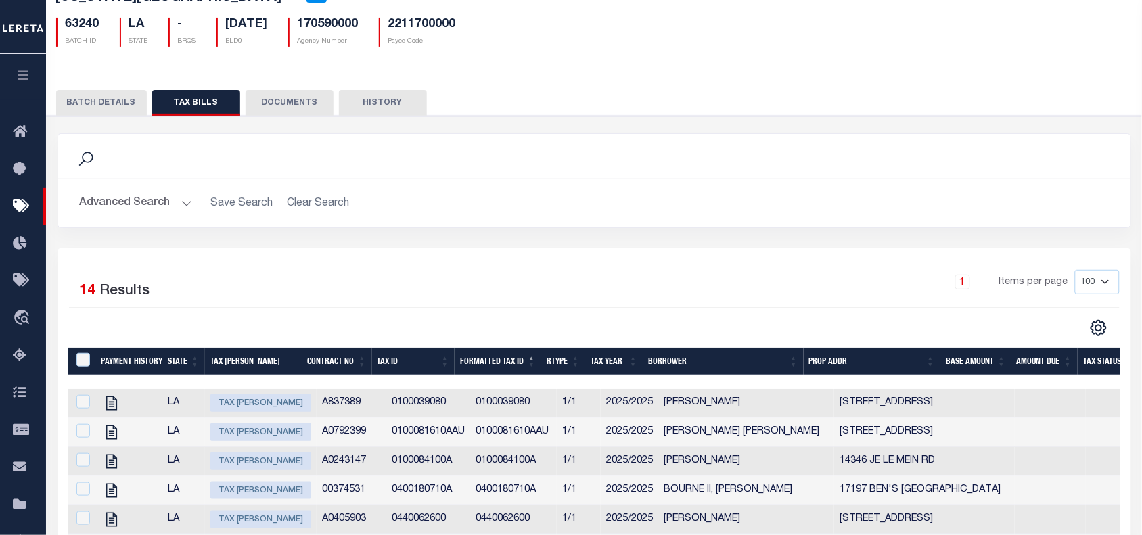
click at [116, 103] on button "BATCH DETAILS" at bounding box center [101, 103] width 91 height 26
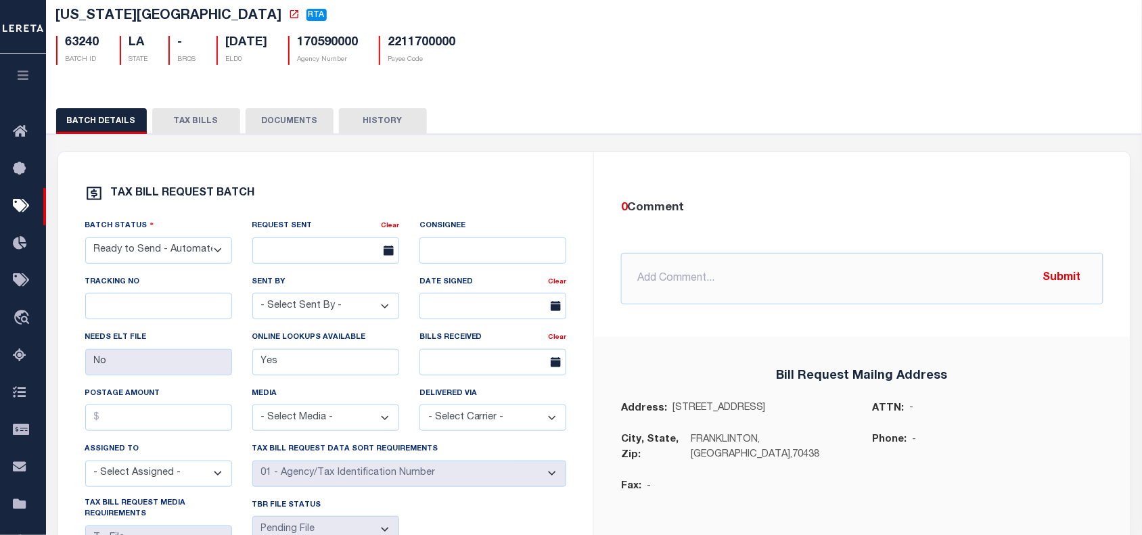
scroll to position [0, 0]
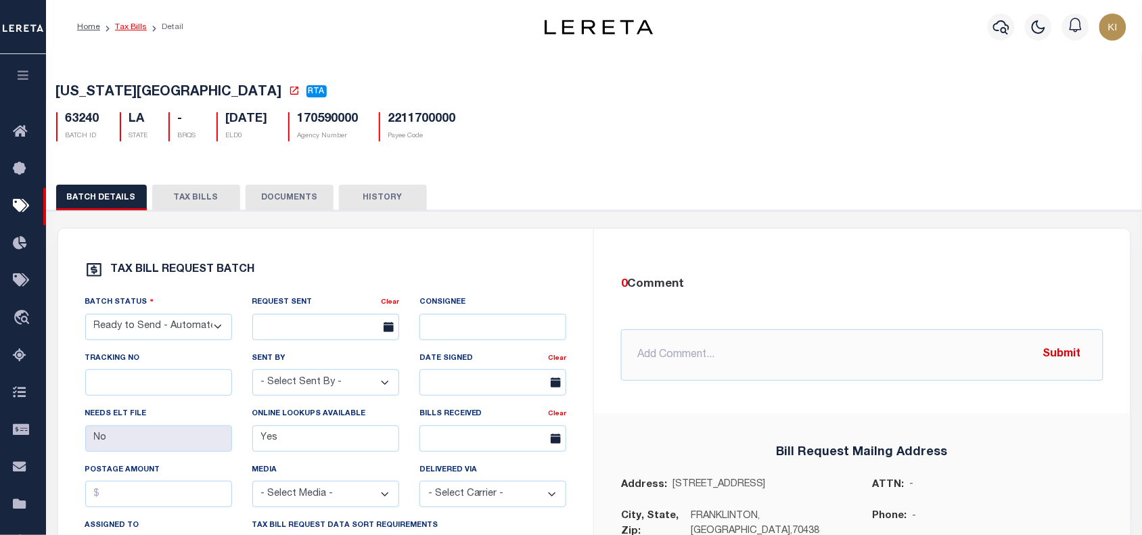
click at [130, 24] on link "Tax Bills" at bounding box center [131, 27] width 32 height 8
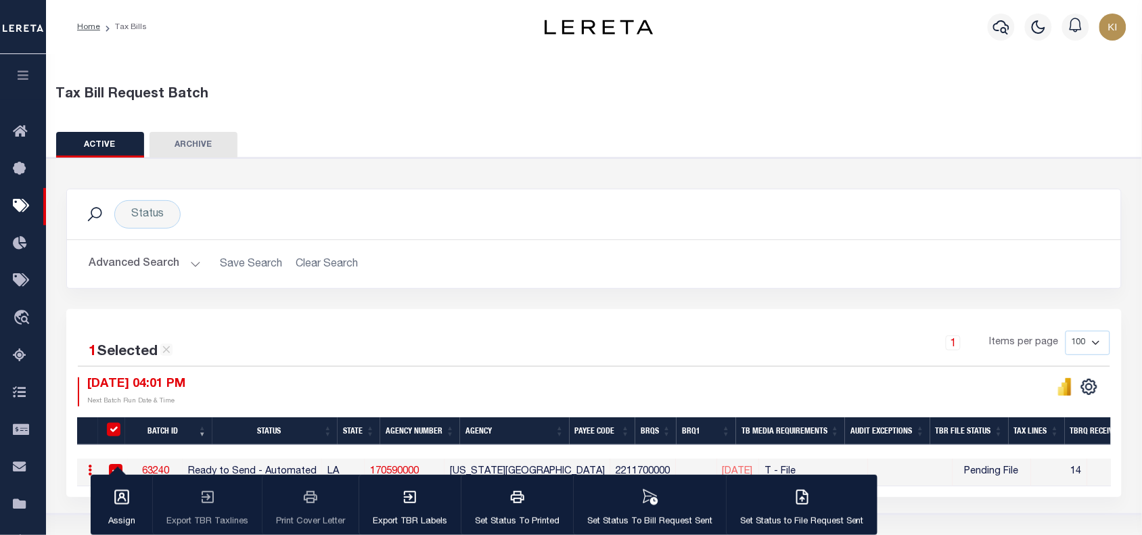
click at [187, 264] on button "Advanced Search" at bounding box center [145, 264] width 112 height 26
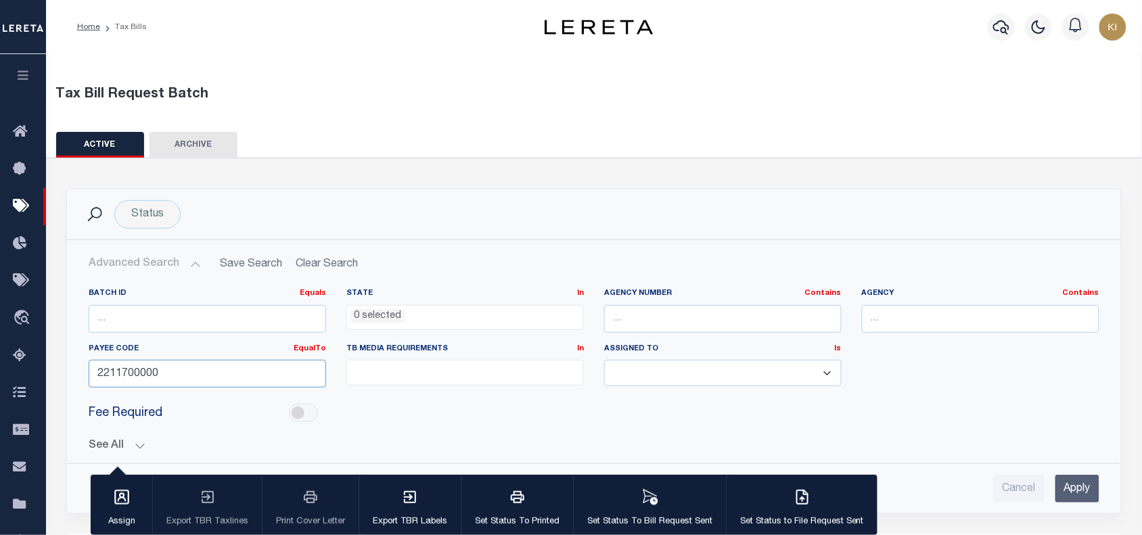
click at [130, 379] on input "2211700000" at bounding box center [207, 374] width 237 height 28
click at [139, 321] on input "number" at bounding box center [207, 319] width 237 height 28
paste input "62912"
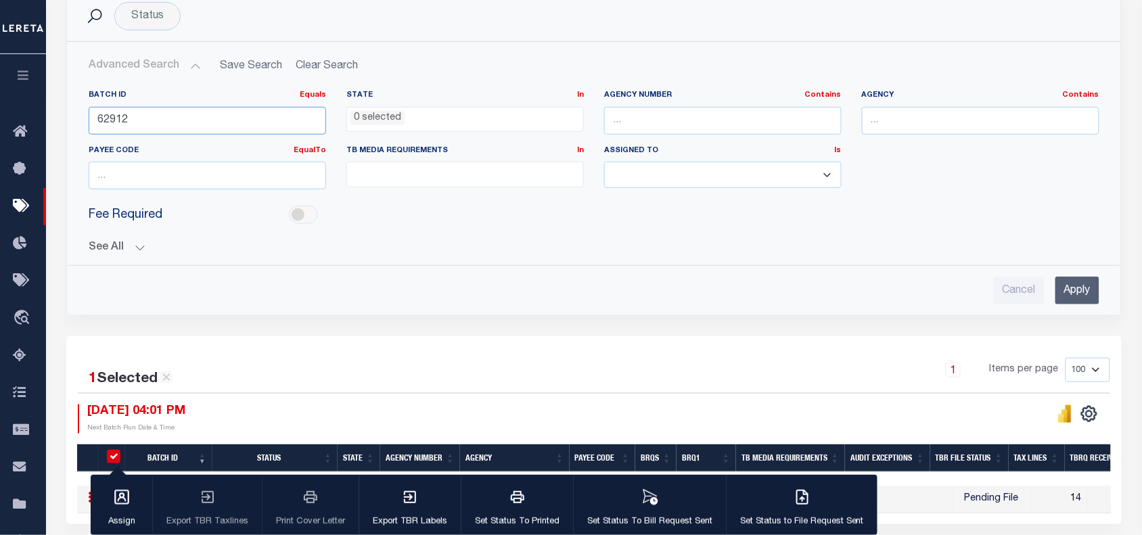
type input "62912"
click at [1070, 289] on input "Apply" at bounding box center [1077, 291] width 44 height 28
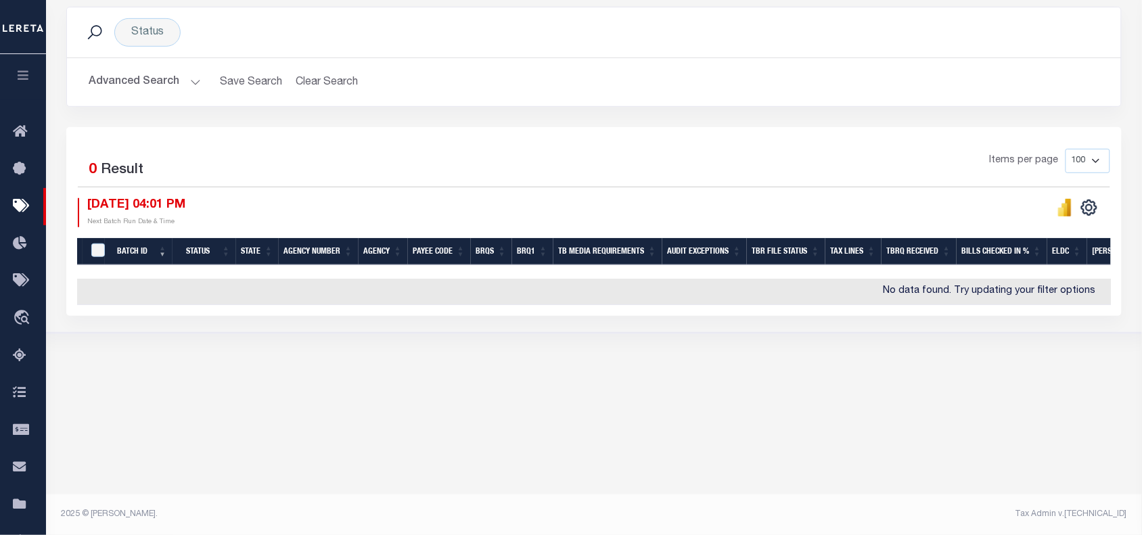
scroll to position [181, 0]
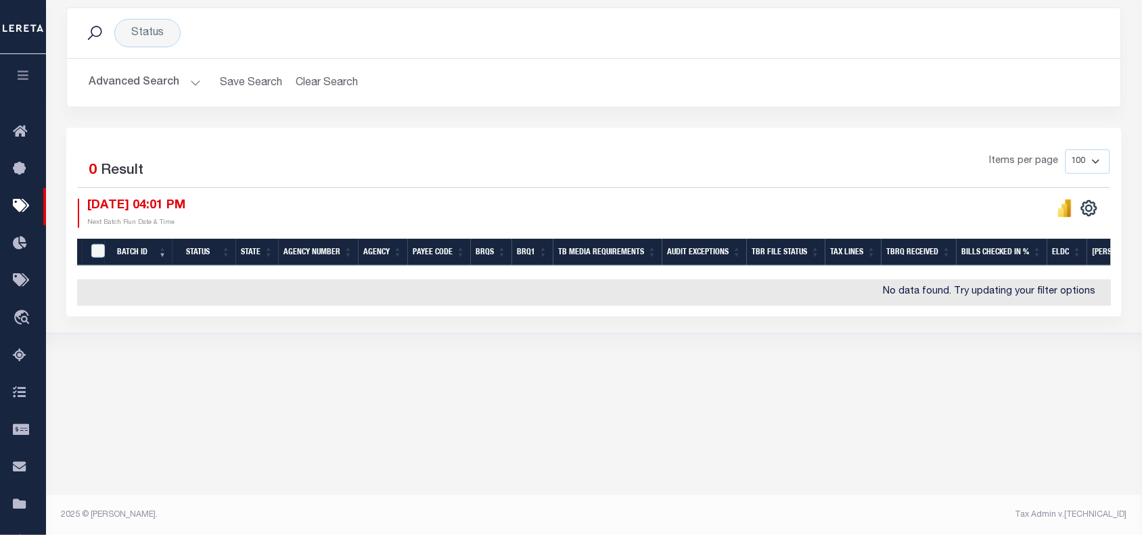
click at [183, 85] on button "Advanced Search" at bounding box center [145, 83] width 112 height 26
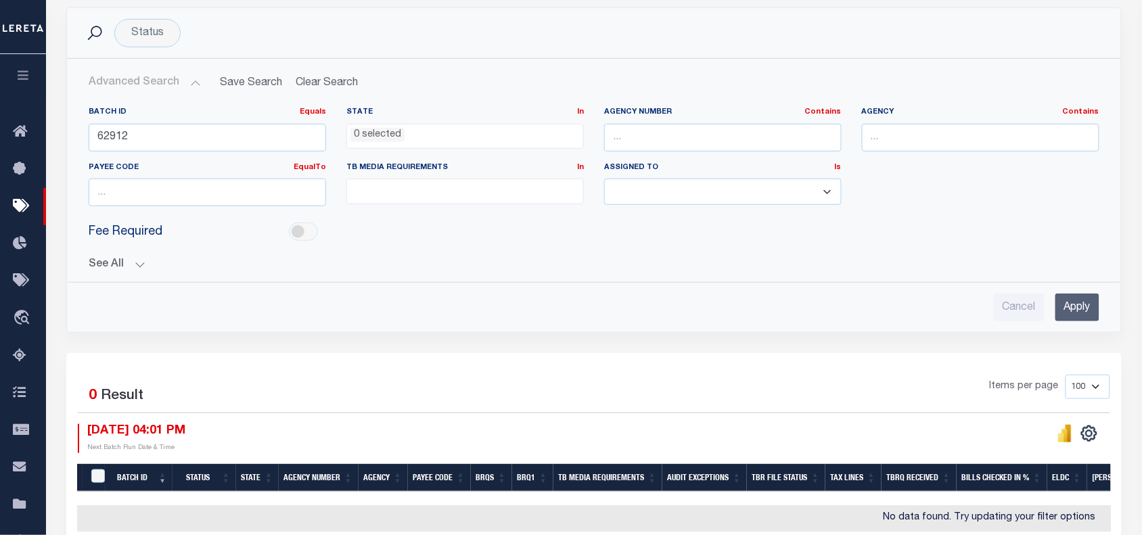
click at [1064, 304] on input "Apply" at bounding box center [1077, 307] width 44 height 28
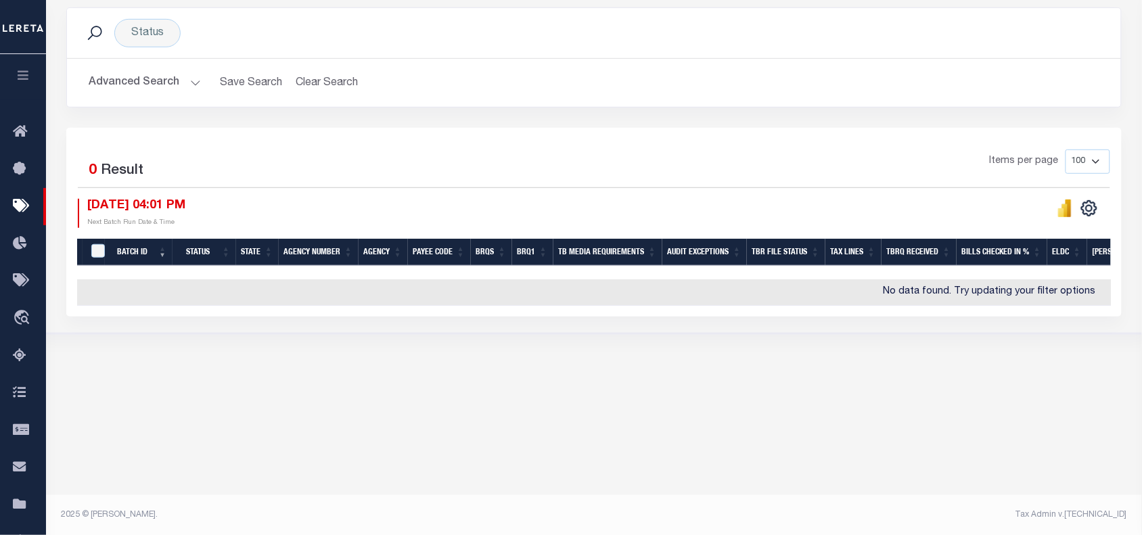
click at [189, 85] on button "Advanced Search" at bounding box center [145, 83] width 112 height 26
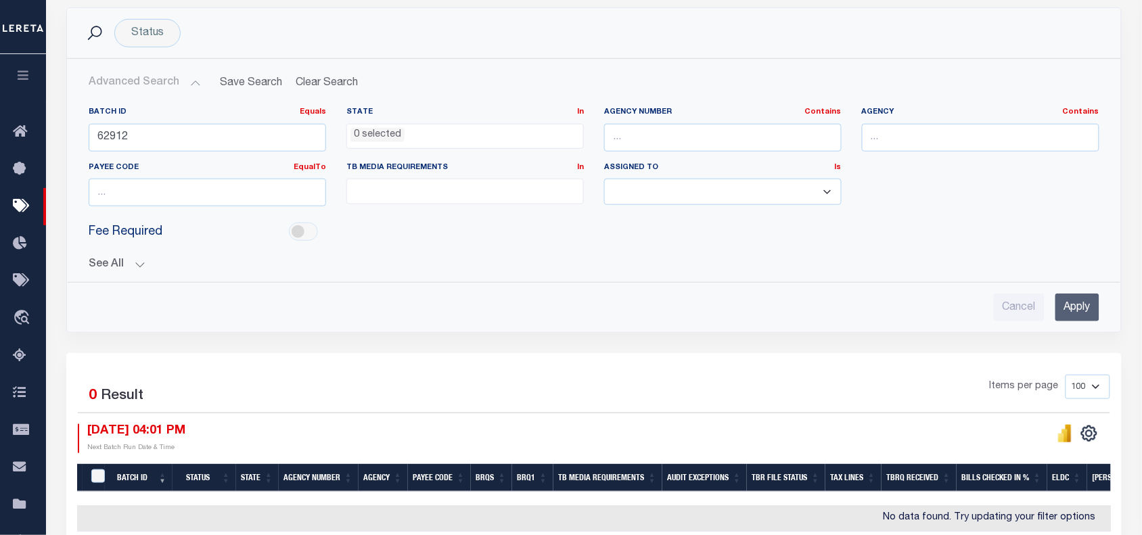
click at [134, 262] on button "See All" at bounding box center [594, 264] width 1010 height 13
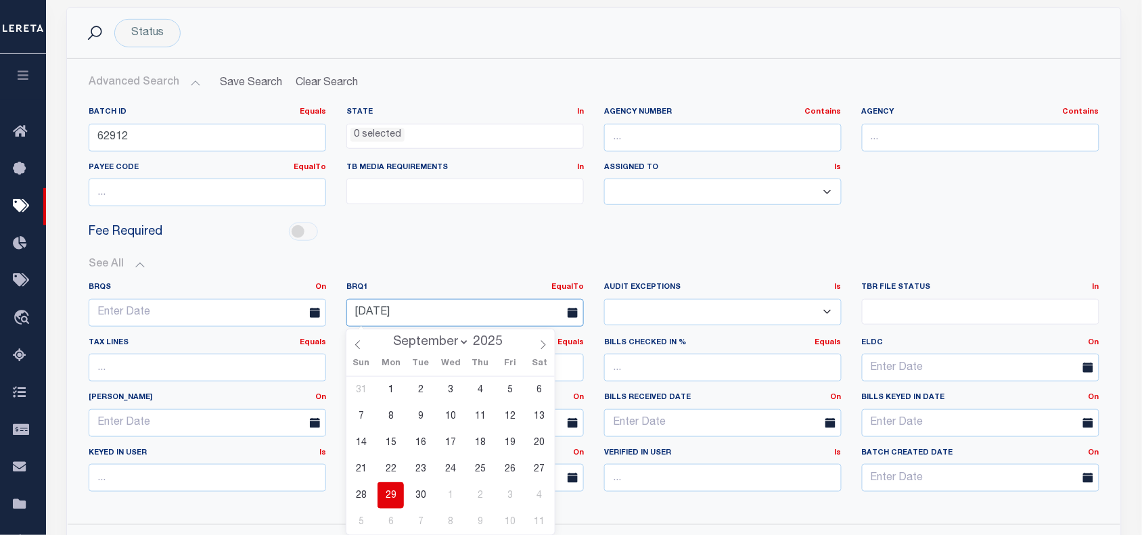
click at [394, 308] on input "09-29-2025" at bounding box center [464, 313] width 237 height 28
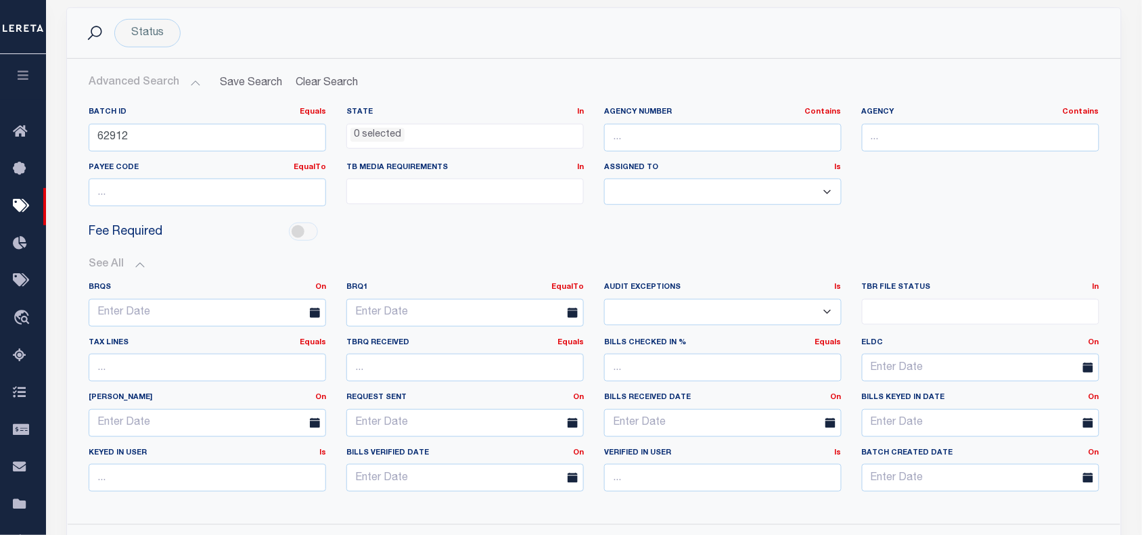
click at [544, 241] on div "Fee Required" at bounding box center [593, 232] width 1031 height 30
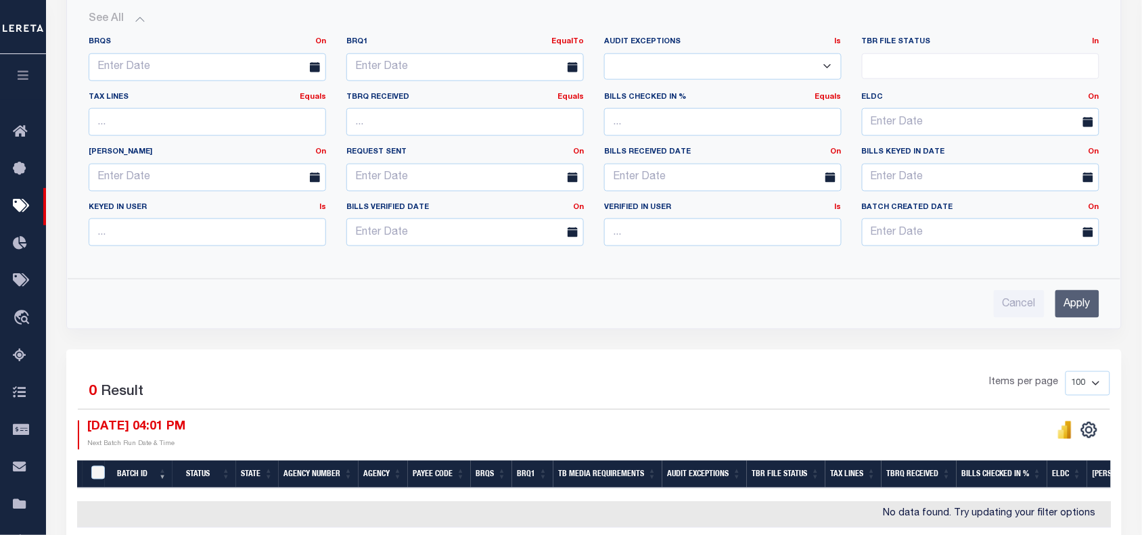
click at [1068, 306] on input "Apply" at bounding box center [1077, 304] width 44 height 28
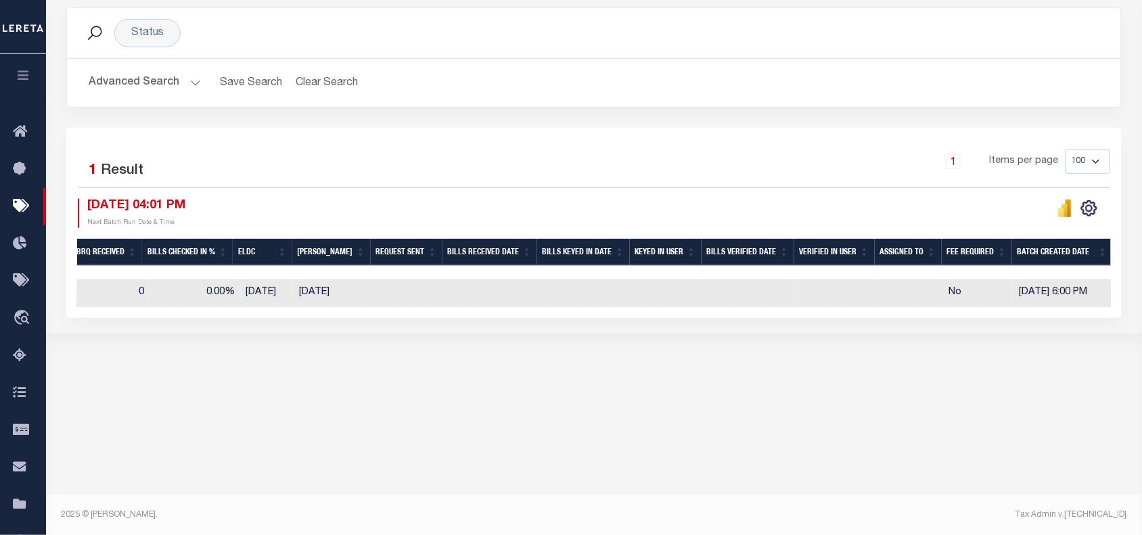
scroll to position [0, 926]
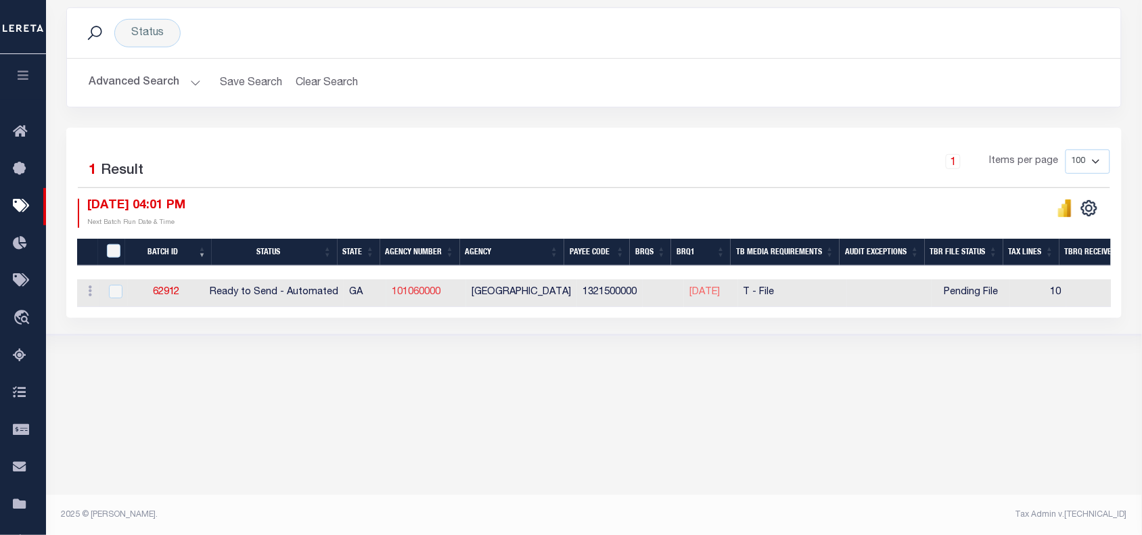
click at [430, 289] on link "101060000" at bounding box center [416, 291] width 49 height 9
checkbox input "true"
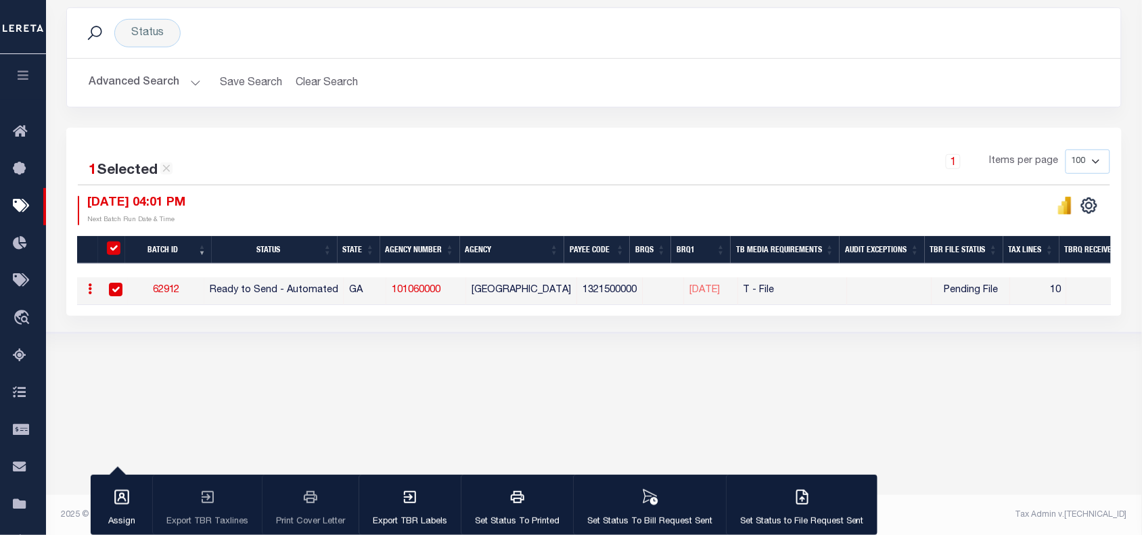
click at [620, 291] on td "1321500000" at bounding box center [610, 291] width 66 height 28
checkbox input "false"
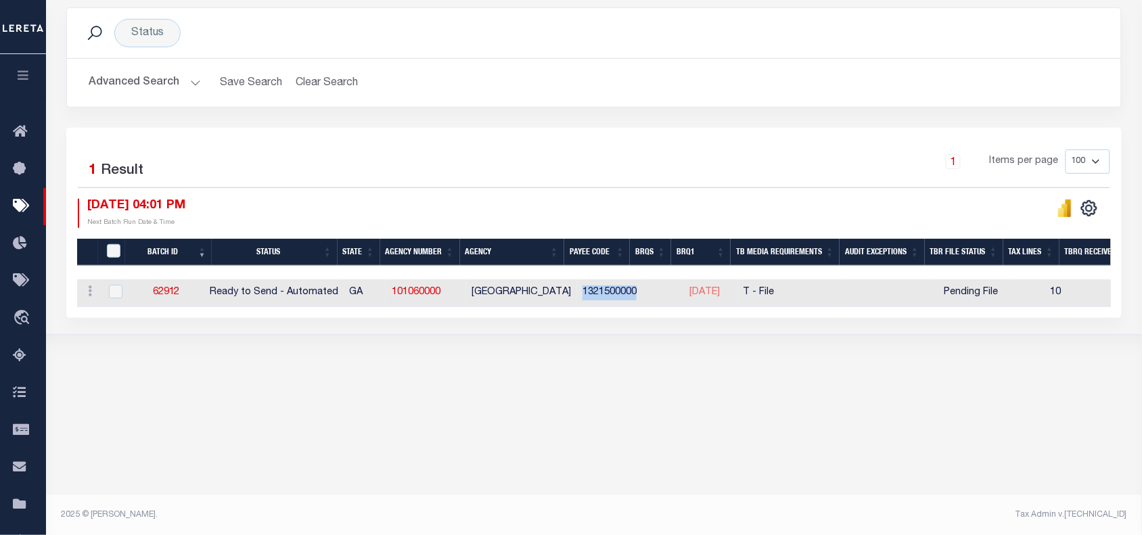
click at [620, 291] on td "1321500000" at bounding box center [610, 293] width 66 height 28
checkbox input "true"
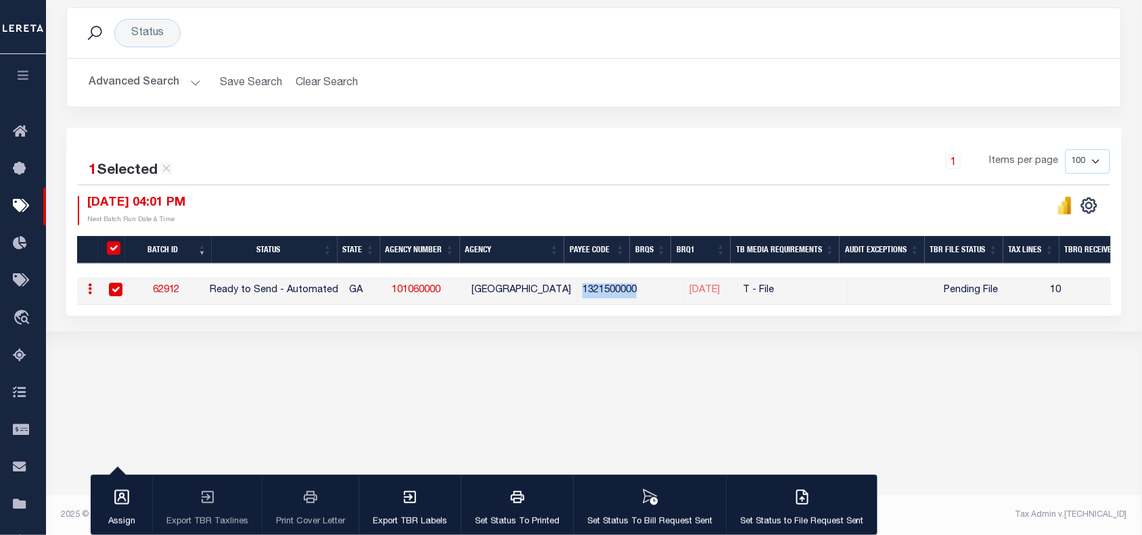
copy td "1321500000"
click at [868, 365] on div "Tax Bill Request Batch ACTIVE ARCHIVE HISTORY Search" at bounding box center [594, 124] width 1096 height 502
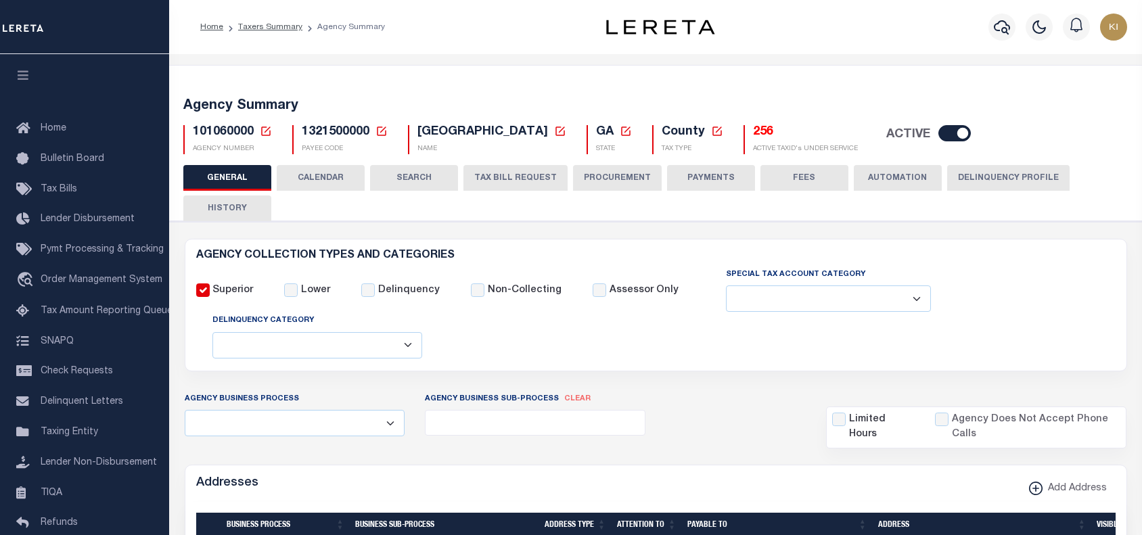
select select
click at [525, 83] on div "Agency Summary 101060000 Agency Number Edit Cancel Ok New Agency Number Cancel …" at bounding box center [655, 123] width 977 height 83
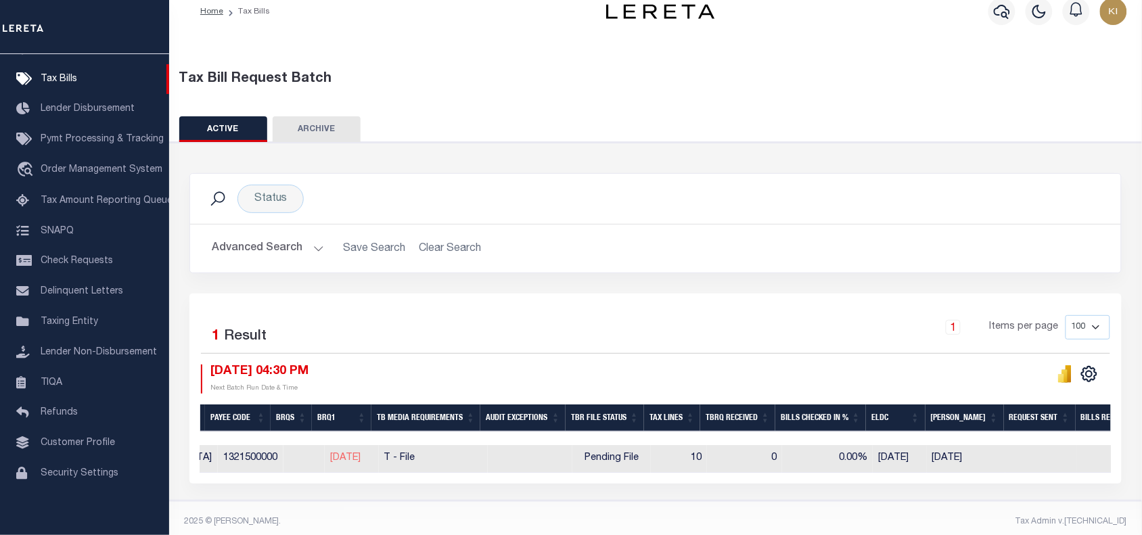
scroll to position [0, 458]
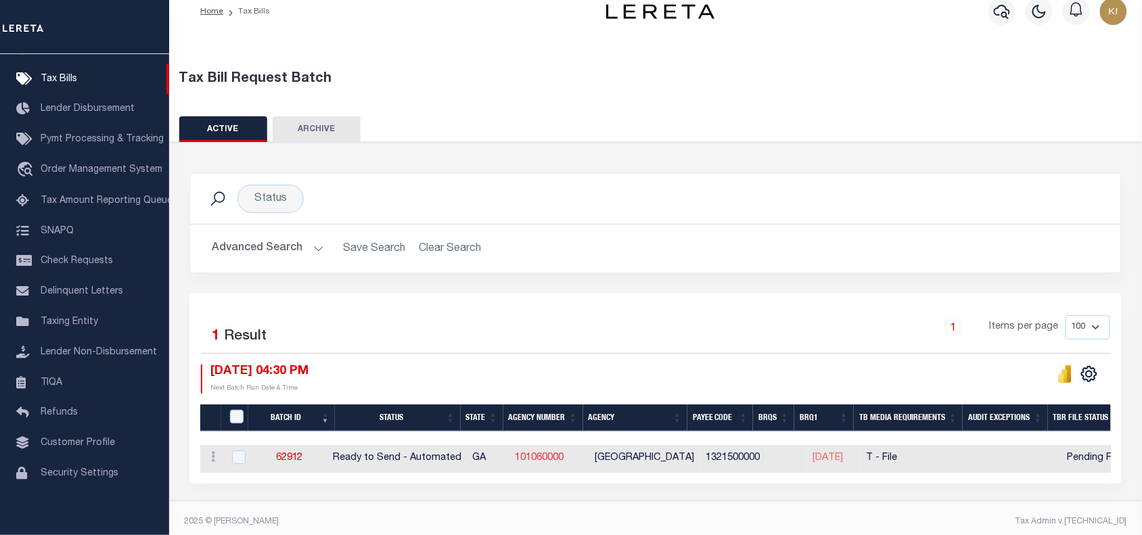
click at [542, 461] on link "101060000" at bounding box center [539, 457] width 49 height 9
checkbox input "true"
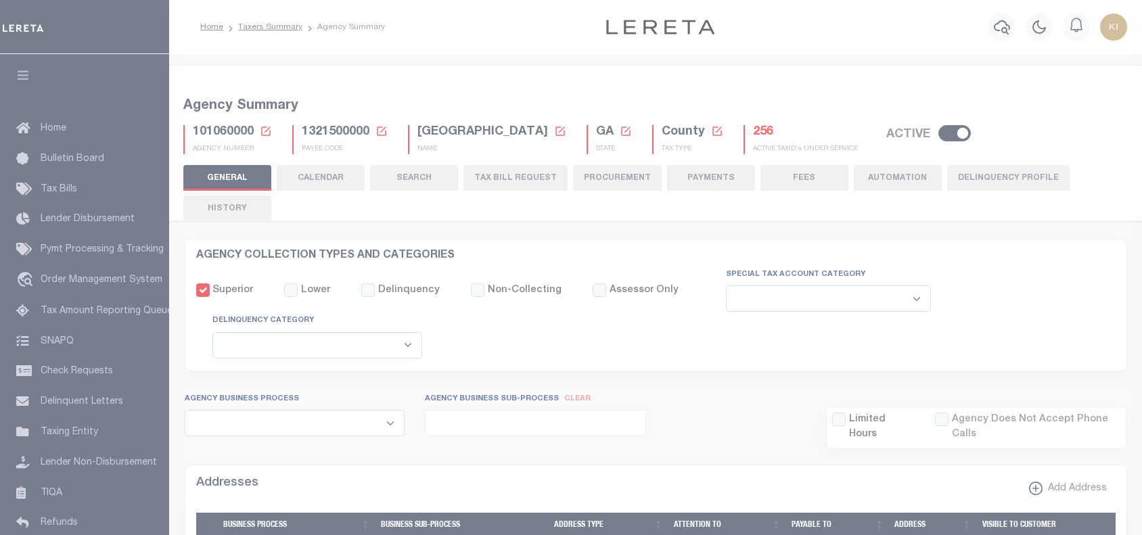
select select
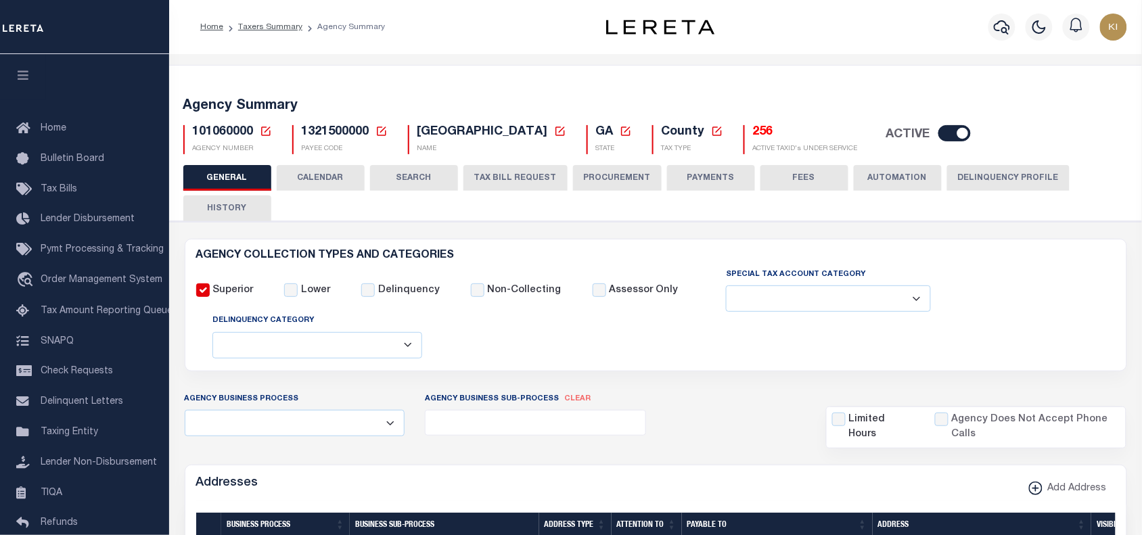
click at [312, 176] on button "CALENDAR" at bounding box center [321, 178] width 88 height 26
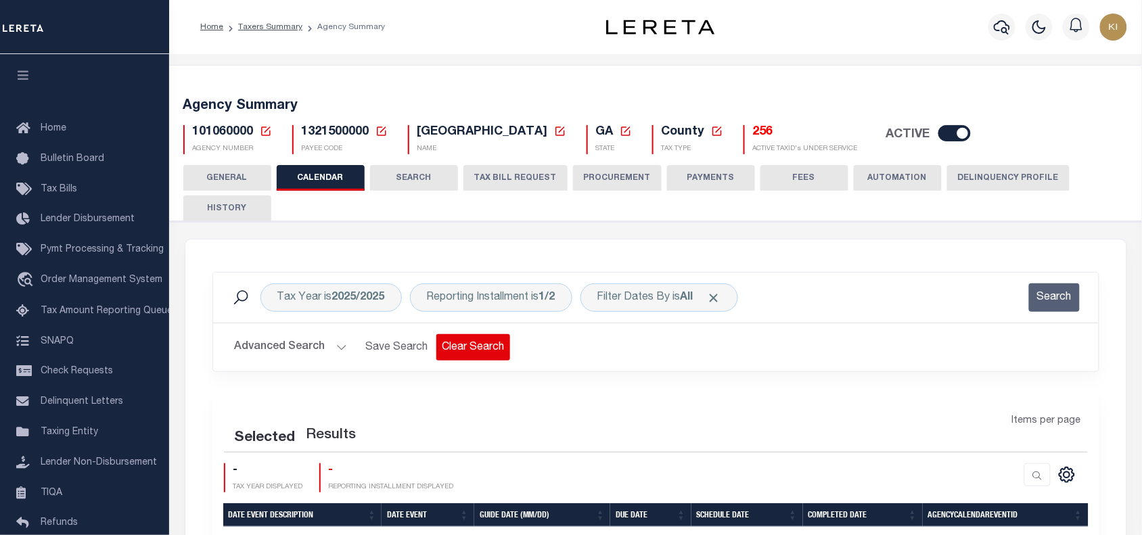
checkbox input "false"
type input "1"
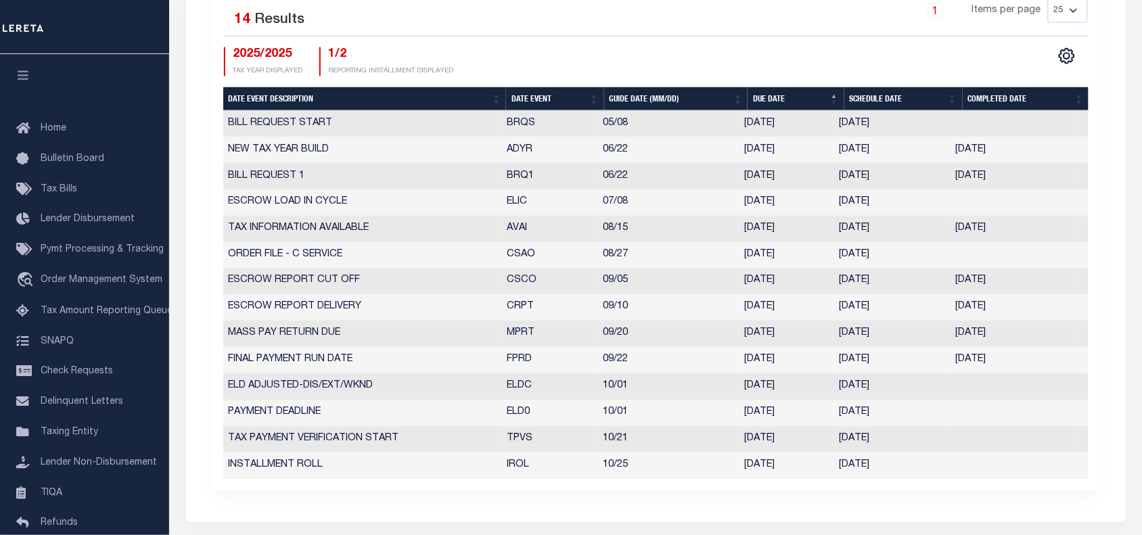
scroll to position [596, 0]
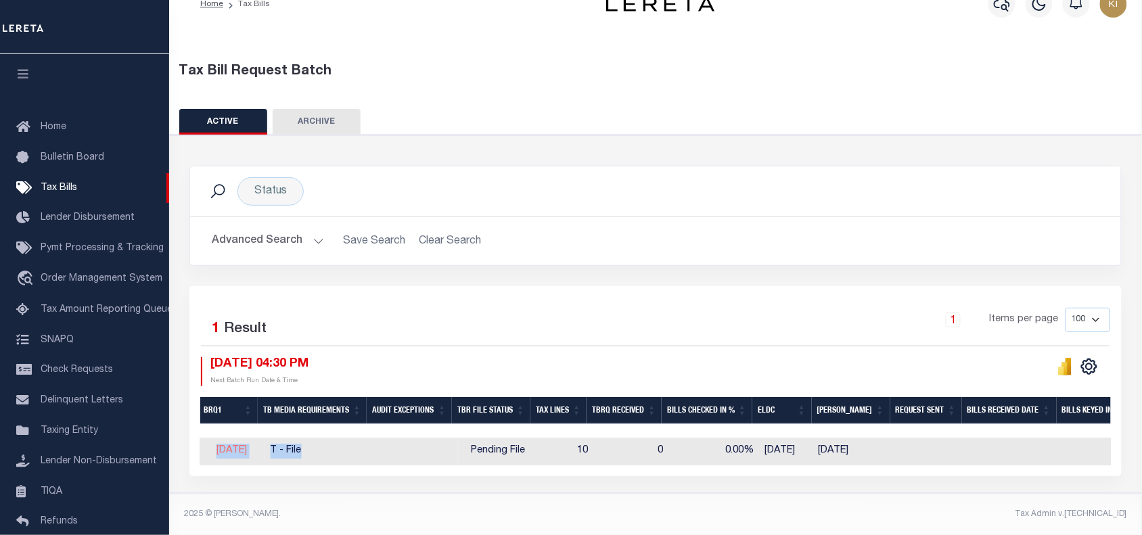
drag, startPoint x: 644, startPoint y: 465, endPoint x: 319, endPoint y: 447, distance: 325.8
click at [319, 447] on div "Batch ID Status State Agency Number Agency Payee Code BRQS BRQ1 TB Media Requir…" at bounding box center [655, 452] width 910 height 28
click at [311, 231] on button "Advanced Search" at bounding box center [268, 241] width 112 height 26
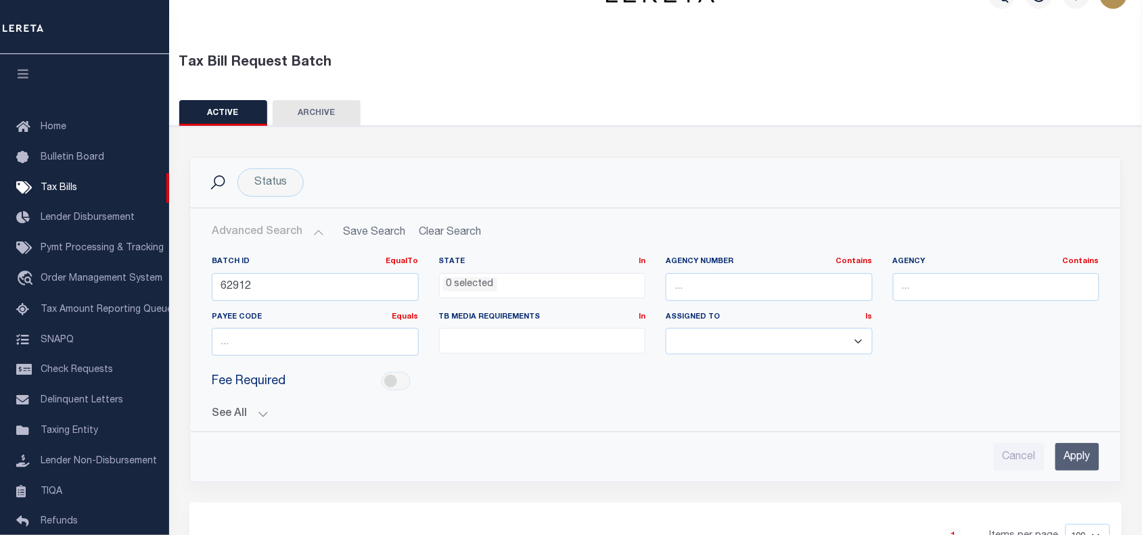
scroll to position [258, 0]
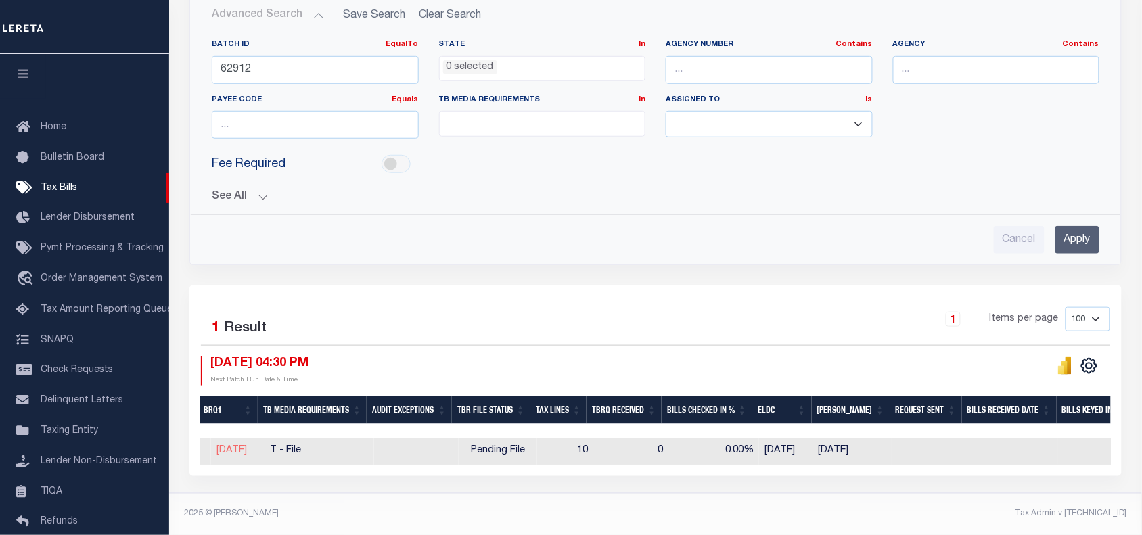
click at [759, 316] on div "1 Items per page 100 200 500 1000" at bounding box center [771, 324] width 677 height 35
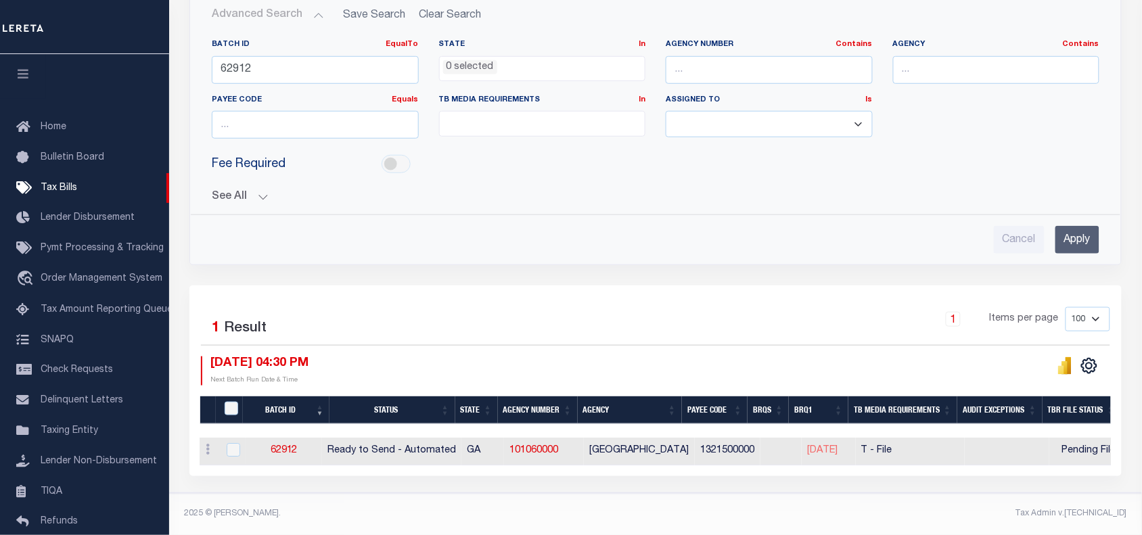
scroll to position [0, 0]
click at [300, 446] on link "62912" at bounding box center [289, 450] width 27 height 9
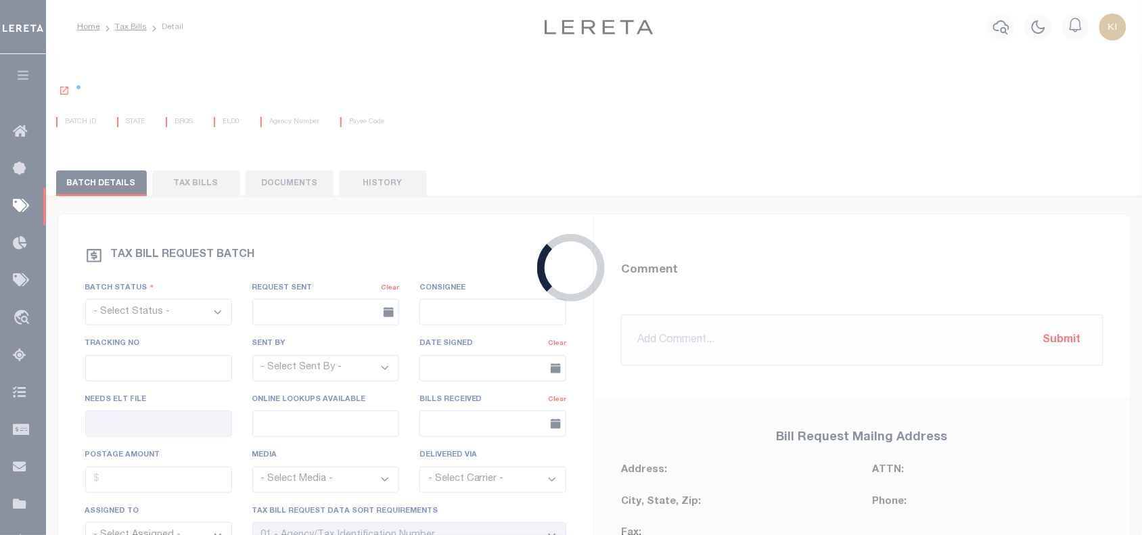
select select "RTA"
type input "No"
type input "Yes"
select select "27"
select select "22"
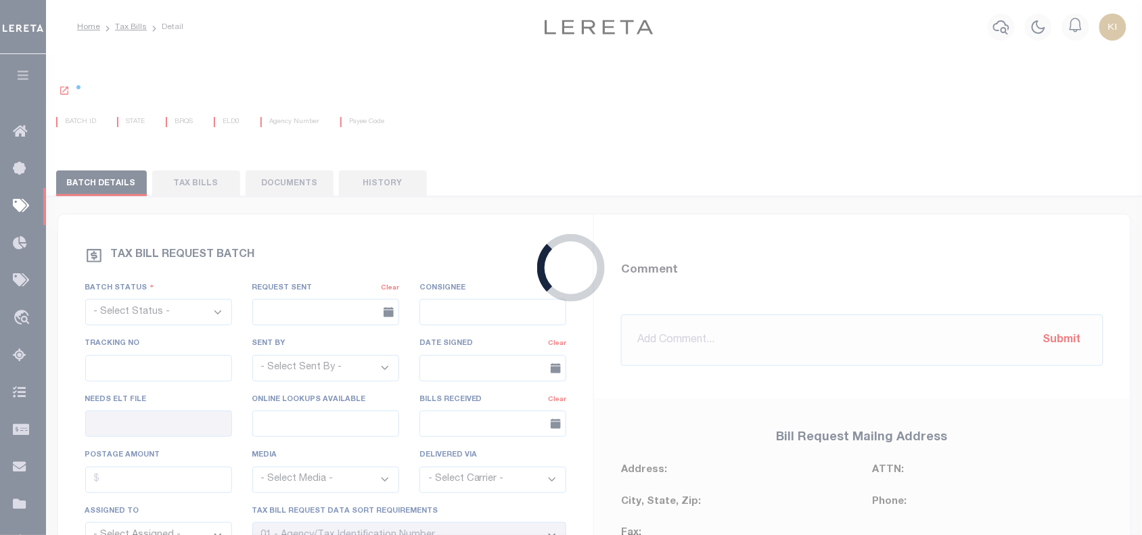
select select "1"
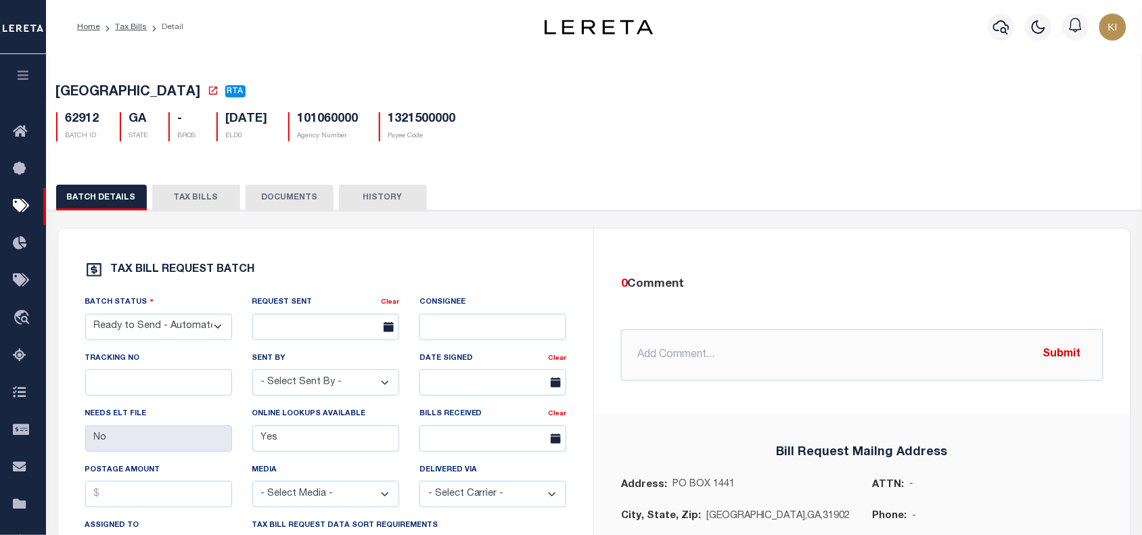
click at [190, 204] on button "TAX BILLS" at bounding box center [196, 198] width 88 height 26
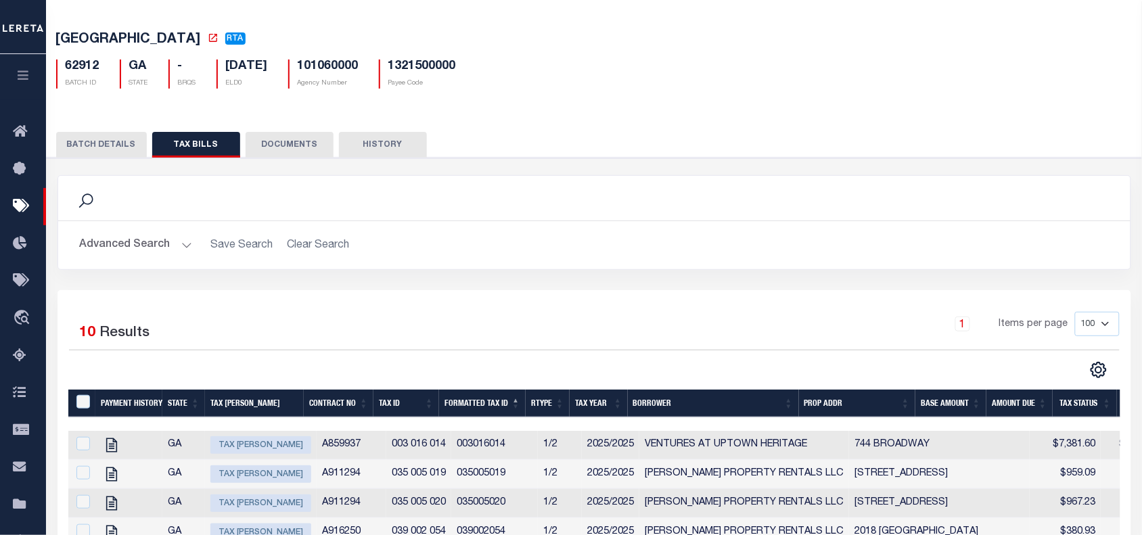
scroll to position [22, 0]
